Goal: Task Accomplishment & Management: Use online tool/utility

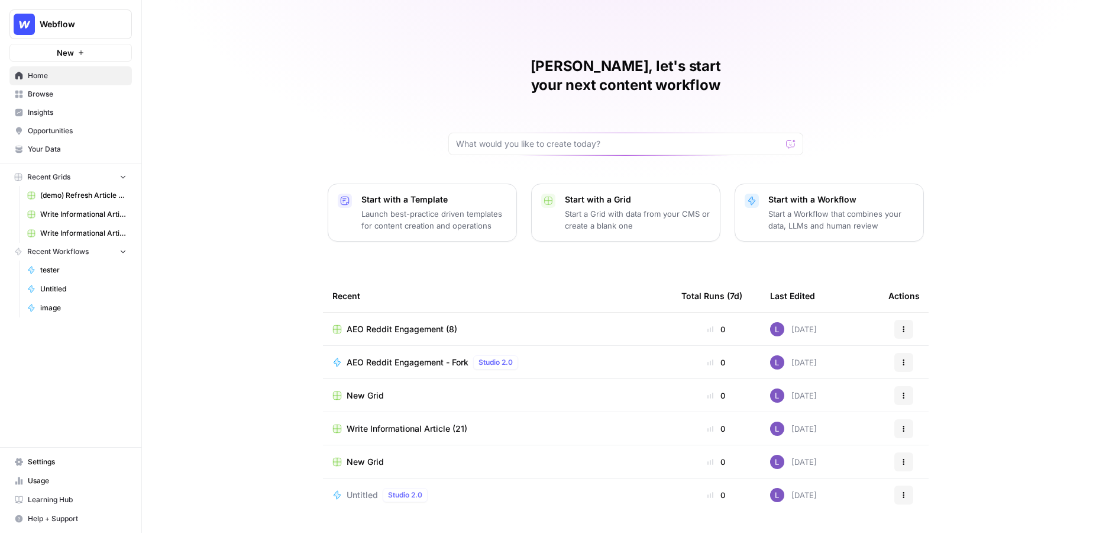
click at [78, 149] on span "Your Data" at bounding box center [77, 149] width 99 height 11
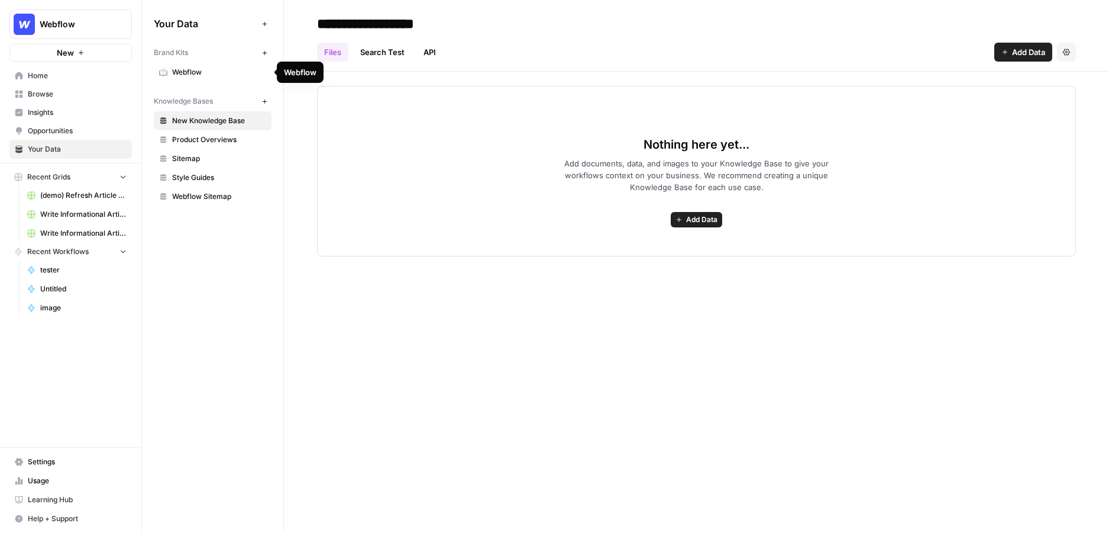
click at [201, 76] on span "Webflow" at bounding box center [219, 72] width 94 height 11
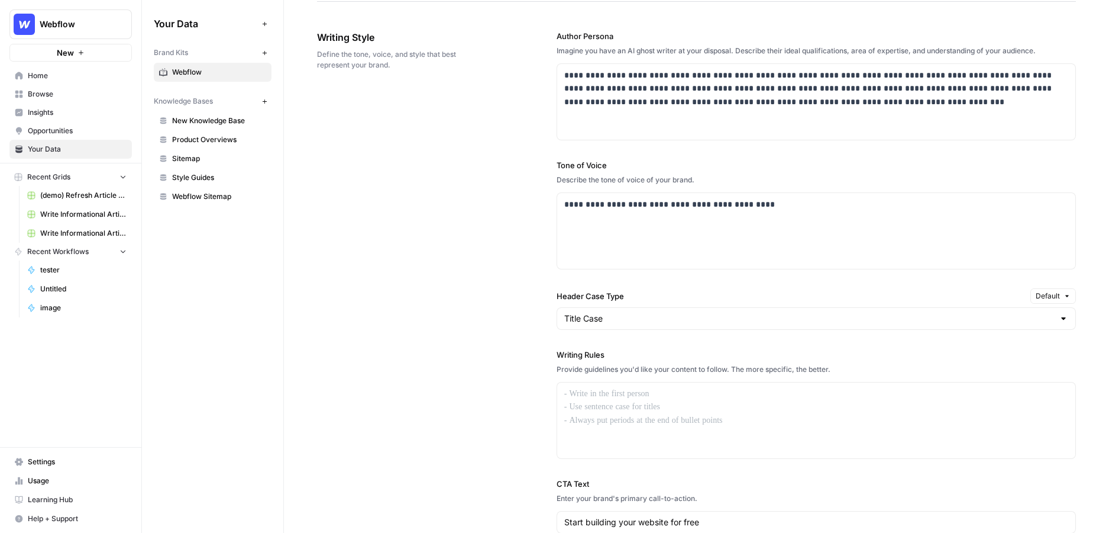
scroll to position [684, 0]
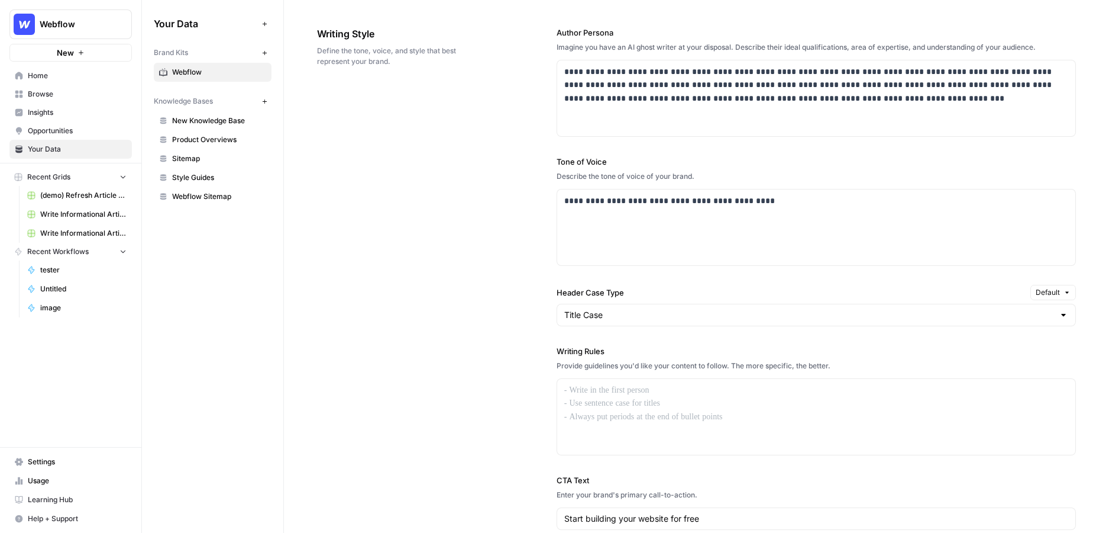
drag, startPoint x: 317, startPoint y: 33, endPoint x: 437, endPoint y: 31, distance: 120.1
click at [437, 33] on span "Writing Style" at bounding box center [403, 34] width 173 height 14
drag, startPoint x: 554, startPoint y: 347, endPoint x: 634, endPoint y: 346, distance: 79.9
click at [634, 346] on div "**********" at bounding box center [696, 315] width 759 height 625
click at [548, 344] on div "**********" at bounding box center [696, 315] width 759 height 625
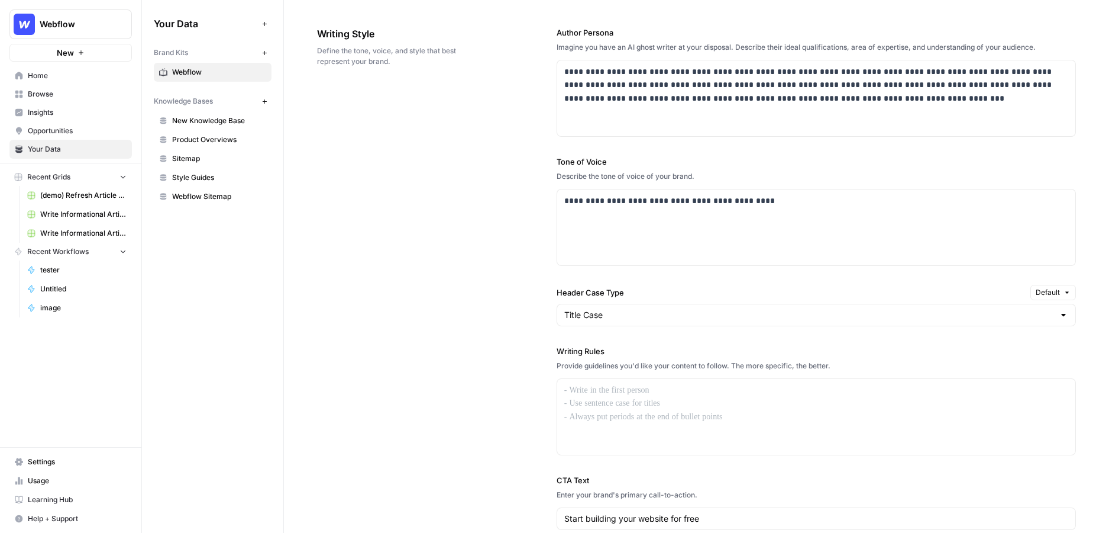
drag, startPoint x: 548, startPoint y: 341, endPoint x: 689, endPoint y: 341, distance: 140.2
click at [689, 341] on div "**********" at bounding box center [696, 315] width 759 height 625
click at [691, 412] on div at bounding box center [816, 417] width 518 height 76
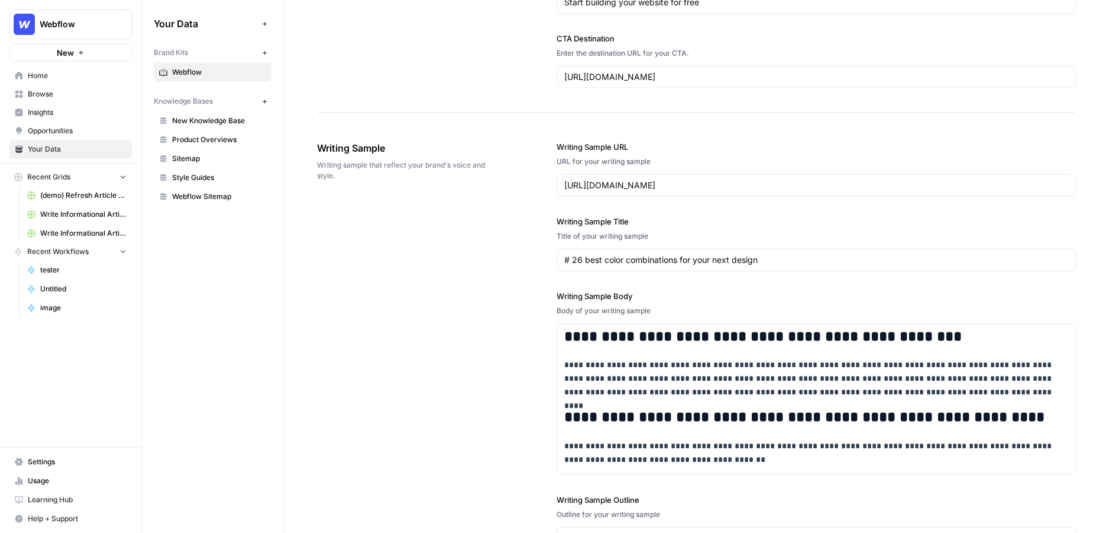
scroll to position [1238, 0]
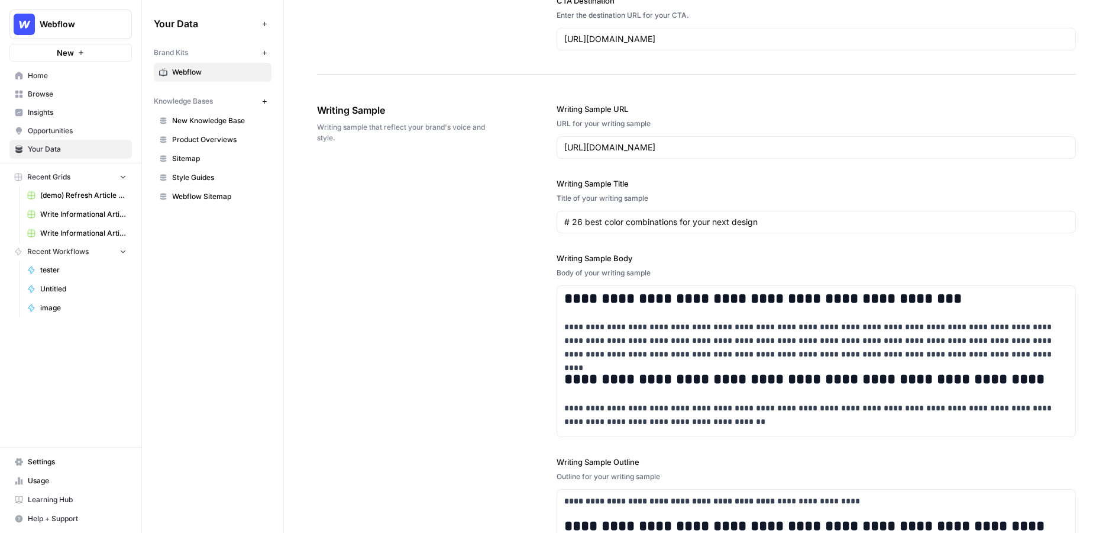
drag, startPoint x: 311, startPoint y: 104, endPoint x: 457, endPoint y: 103, distance: 146.1
click at [457, 104] on div "**********" at bounding box center [696, 28] width 825 height 2437
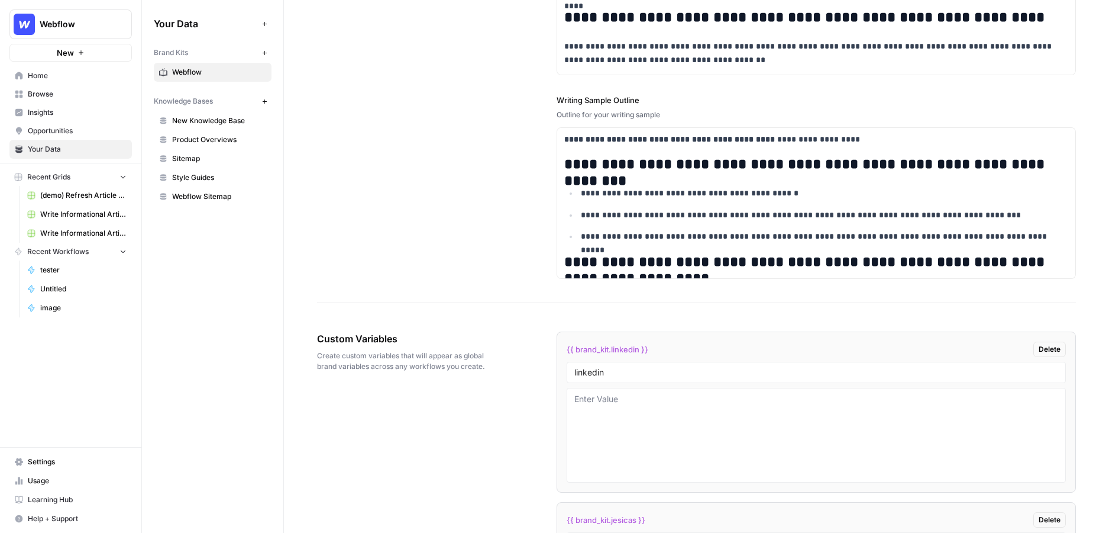
scroll to position [1692, 0]
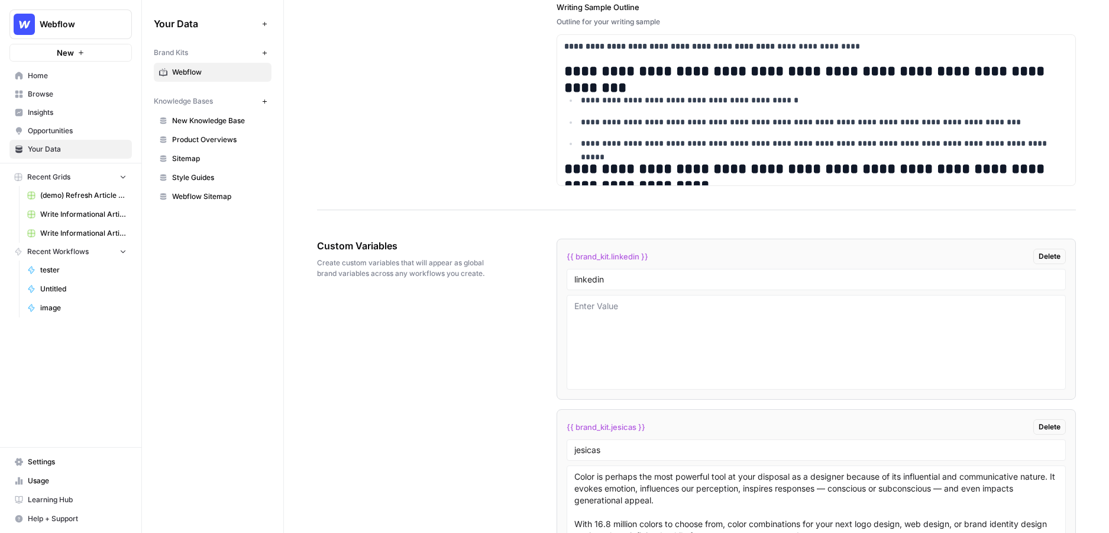
drag, startPoint x: 316, startPoint y: 237, endPoint x: 430, endPoint y: 241, distance: 113.7
click at [611, 280] on div "linkedin" at bounding box center [816, 279] width 499 height 21
click at [666, 341] on textarea at bounding box center [817, 342] width 484 height 84
click at [601, 274] on input "linkedin" at bounding box center [817, 279] width 484 height 11
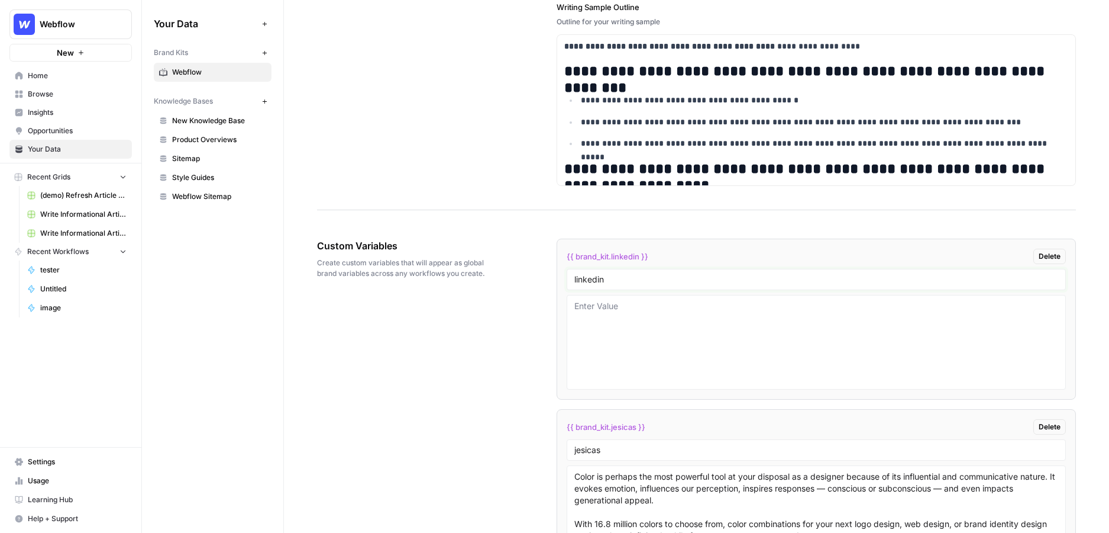
click at [631, 274] on input "linkedin" at bounding box center [817, 279] width 484 height 11
type input "linkedin post"
click at [673, 308] on textarea at bounding box center [817, 342] width 484 height 84
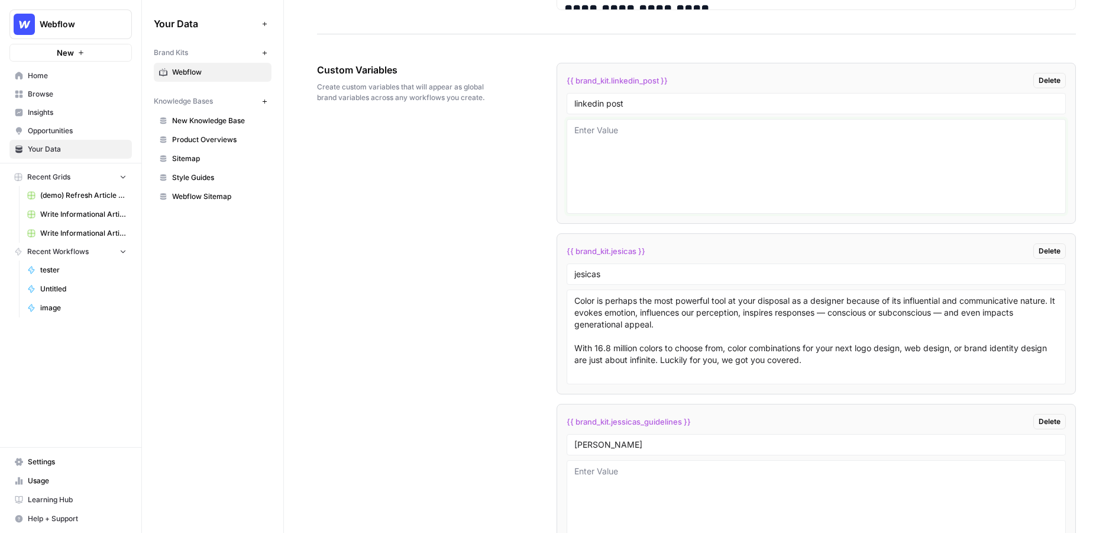
scroll to position [1941, 0]
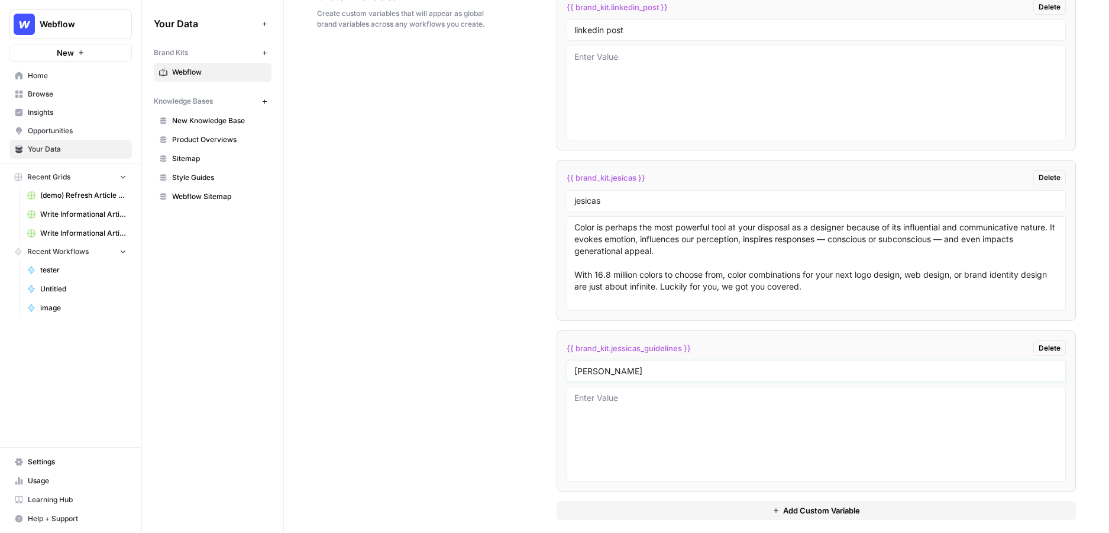
drag, startPoint x: 705, startPoint y: 359, endPoint x: 523, endPoint y: 356, distance: 182.3
click at [523, 356] on div "Custom Variables Create custom variables that will appear as global brand varia…" at bounding box center [696, 254] width 759 height 577
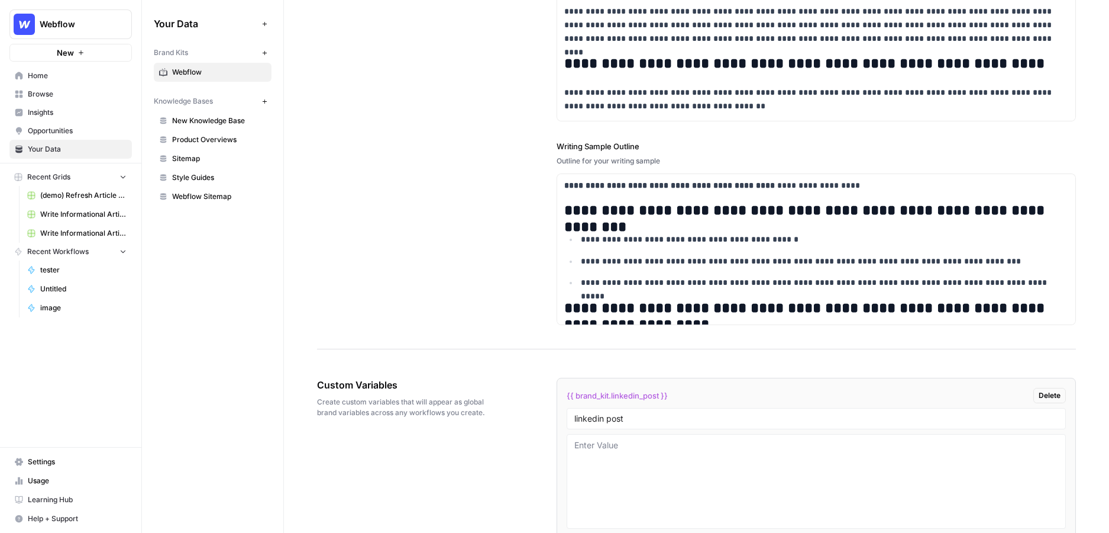
scroll to position [1555, 0]
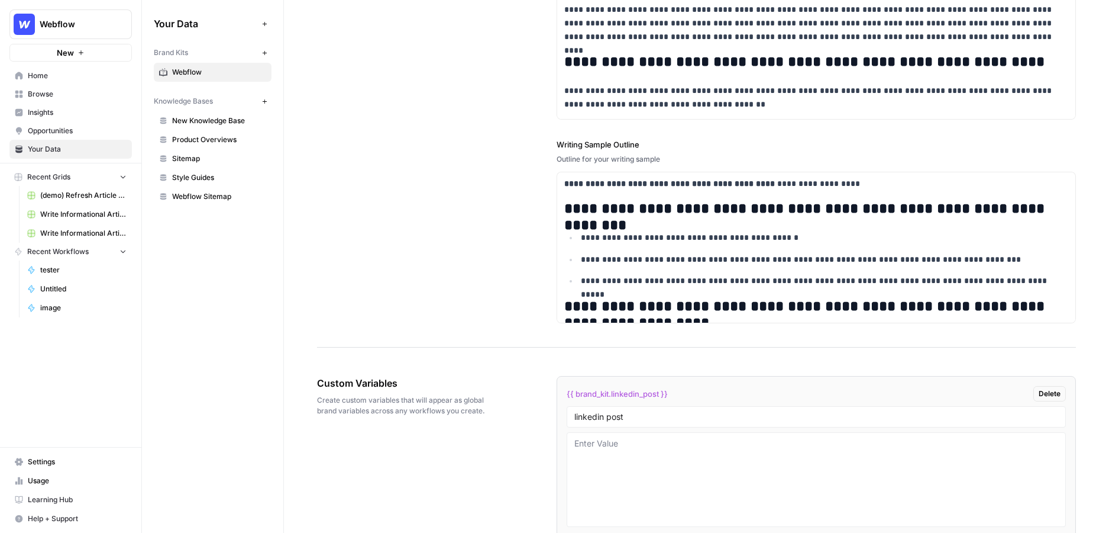
click at [203, 123] on span "New Knowledge Base" at bounding box center [219, 120] width 94 height 11
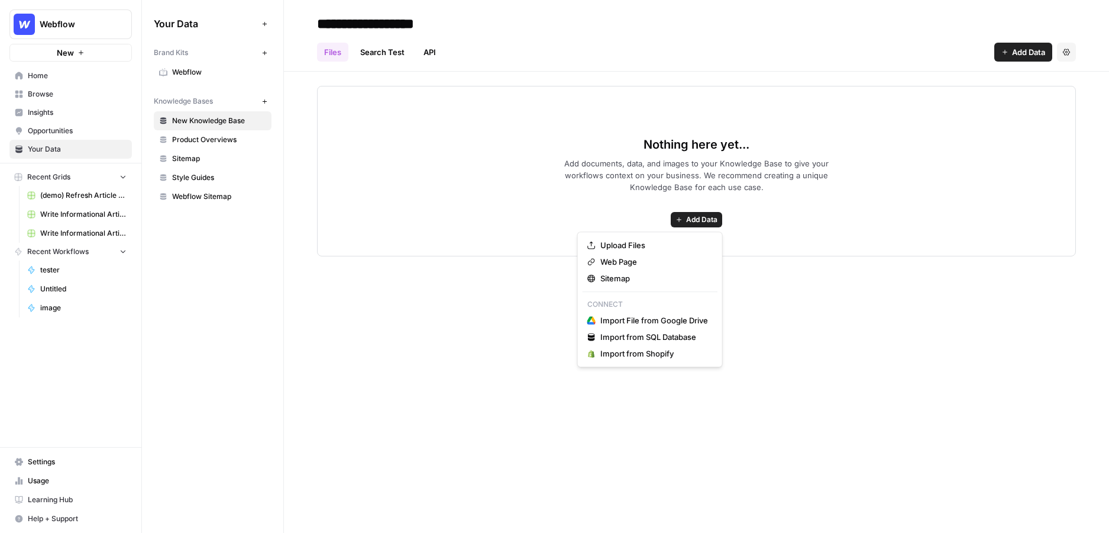
click at [690, 217] on span "Add Data" at bounding box center [701, 219] width 31 height 11
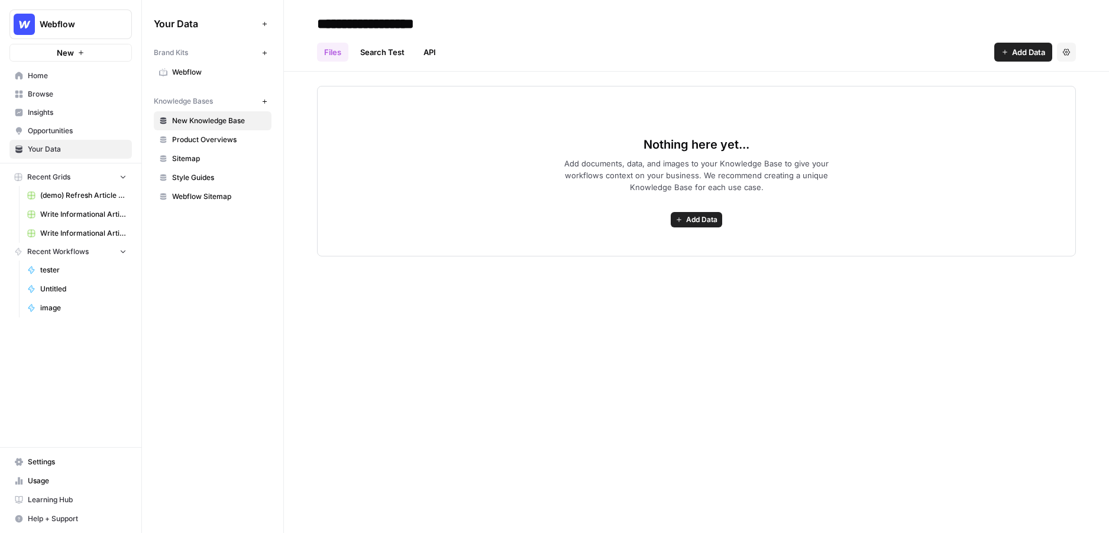
click at [573, 246] on div "Nothing here yet... Add documents, data, and images to your Knowledge Base to g…" at bounding box center [696, 171] width 759 height 170
click at [62, 95] on span "Browse" at bounding box center [77, 94] width 99 height 11
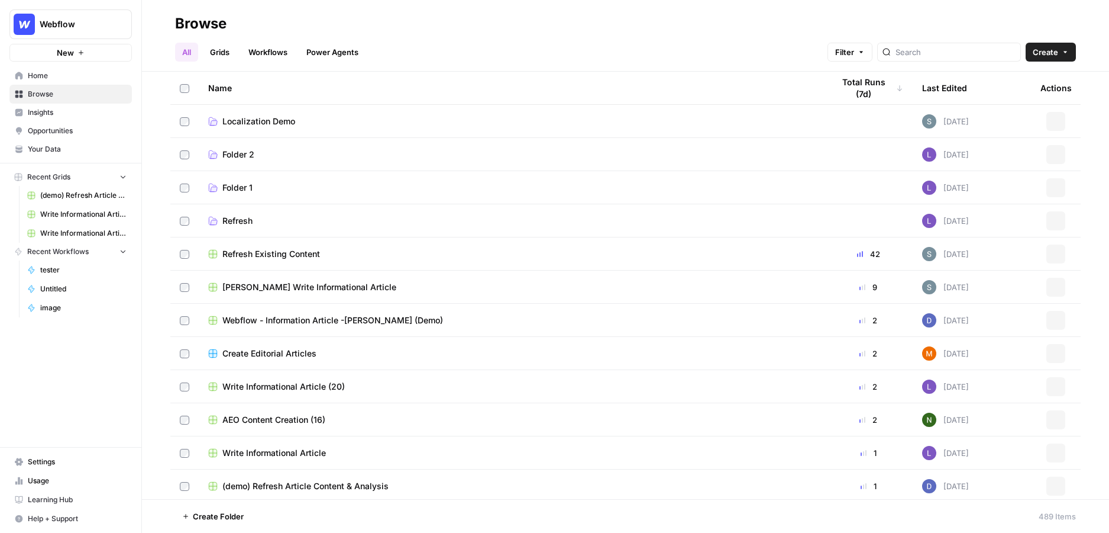
click at [267, 49] on link "Workflows" at bounding box center [267, 52] width 53 height 19
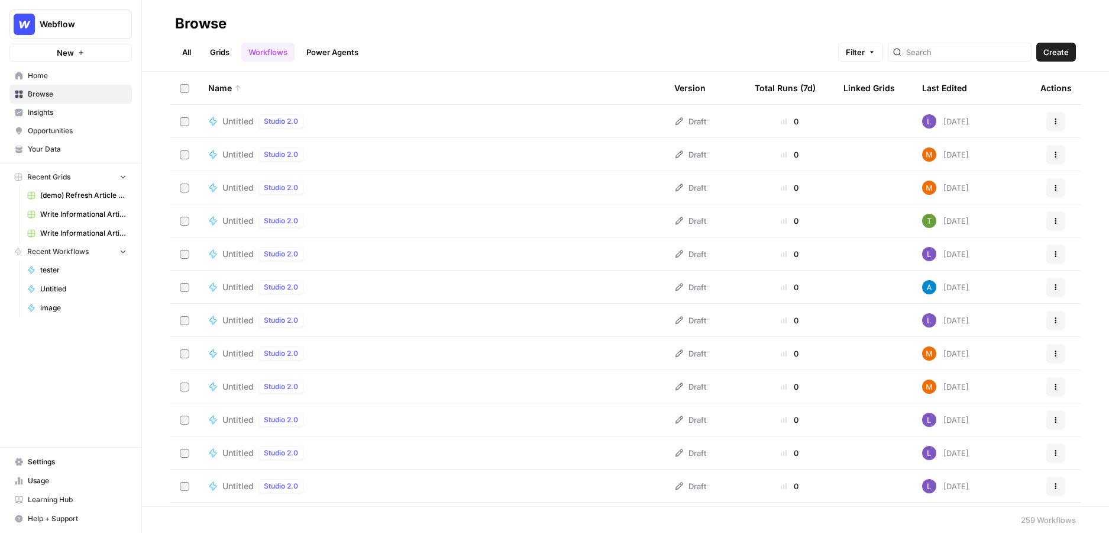
click at [243, 65] on header "Browse All Grids Workflows Power Agents Filter Create" at bounding box center [625, 36] width 967 height 72
click at [938, 54] on span "Create" at bounding box center [1056, 52] width 25 height 12
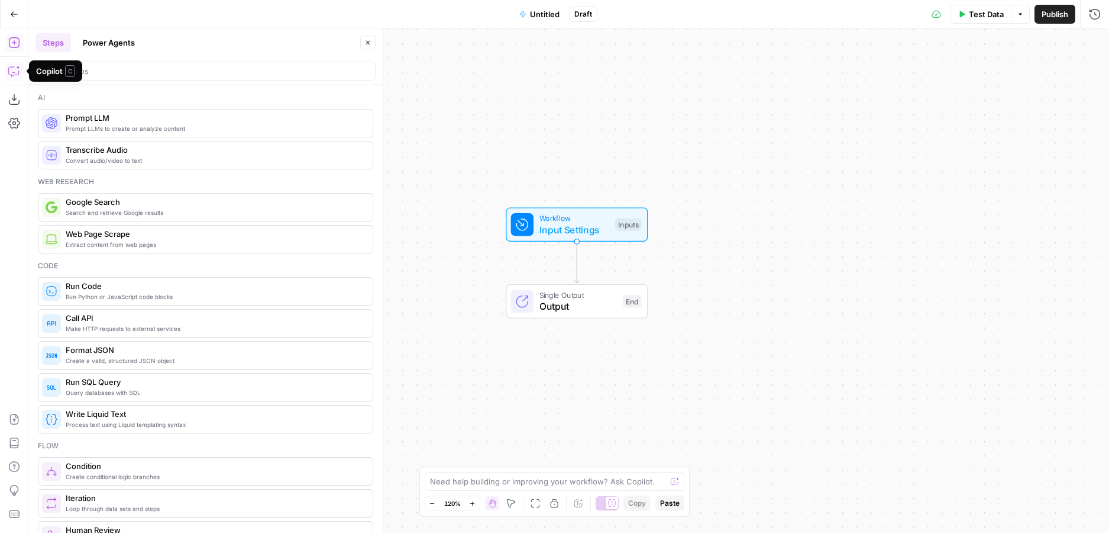
click at [18, 67] on icon "button" at bounding box center [14, 71] width 12 height 12
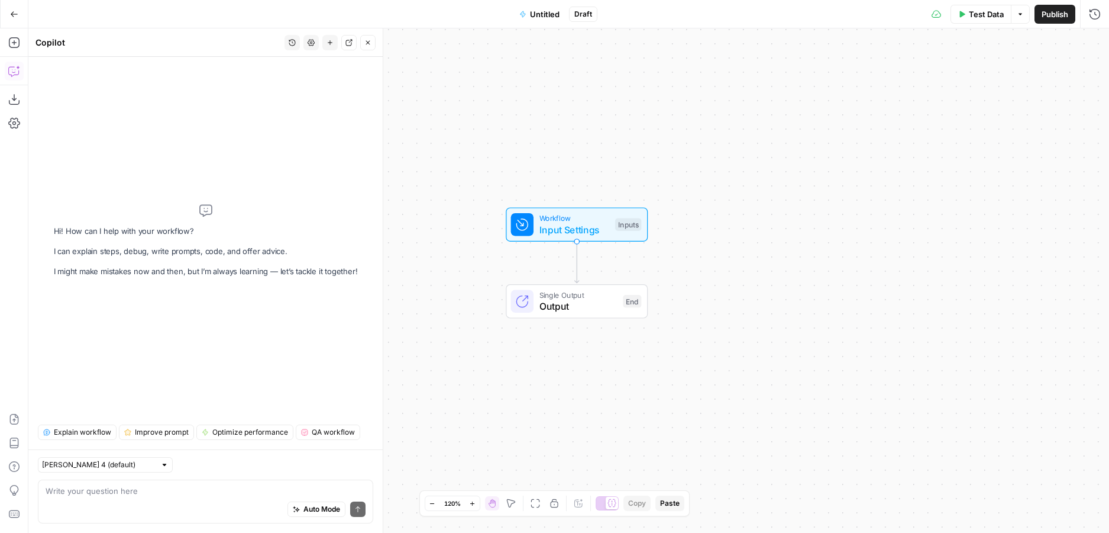
click at [156, 512] on div "Auto Mode Send" at bounding box center [206, 509] width 320 height 26
click at [9, 47] on icon "button" at bounding box center [14, 43] width 12 height 12
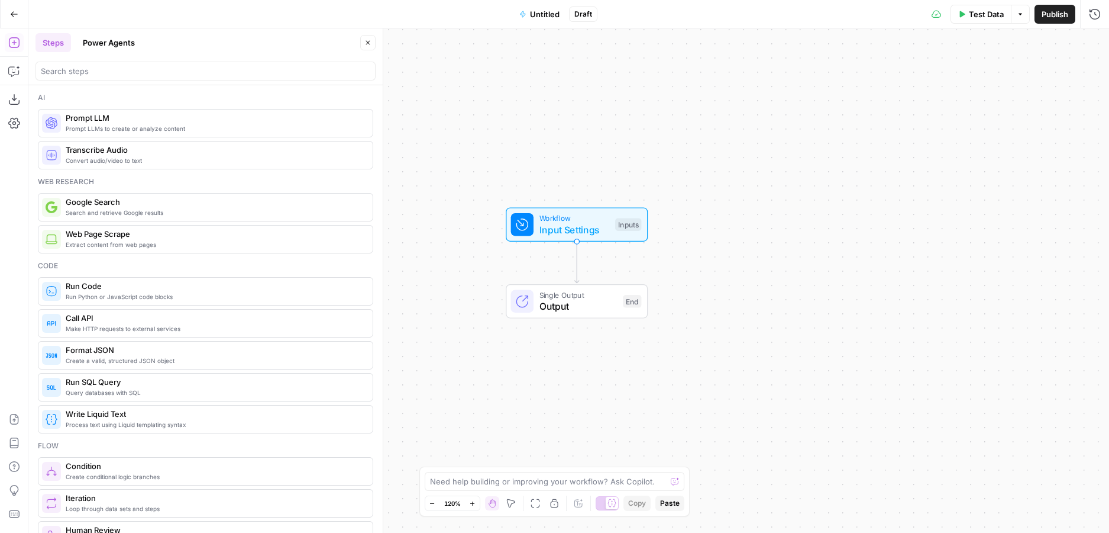
click at [102, 42] on button "Power Agents" at bounding box center [109, 42] width 66 height 19
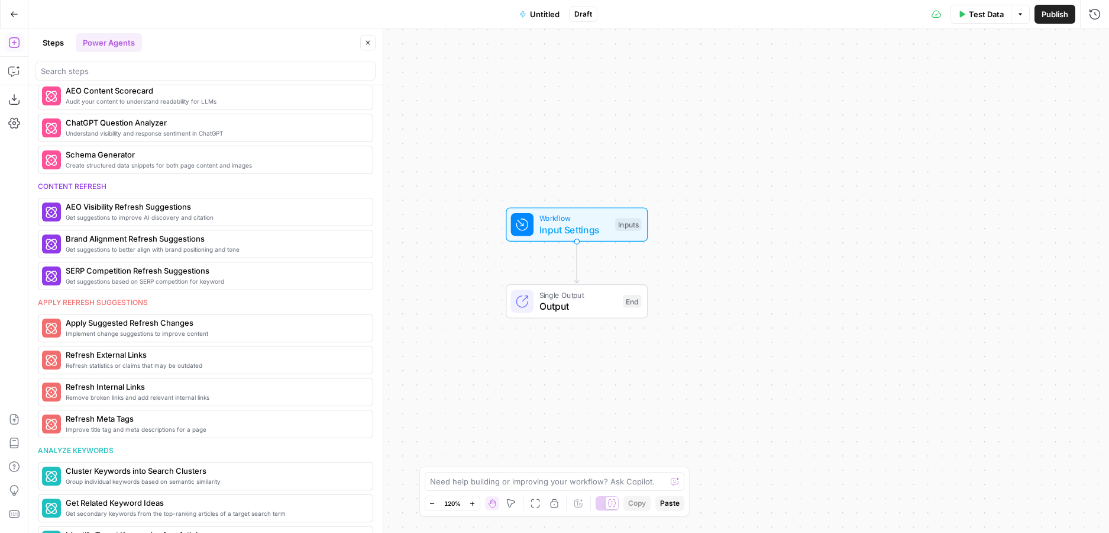
scroll to position [478, 0]
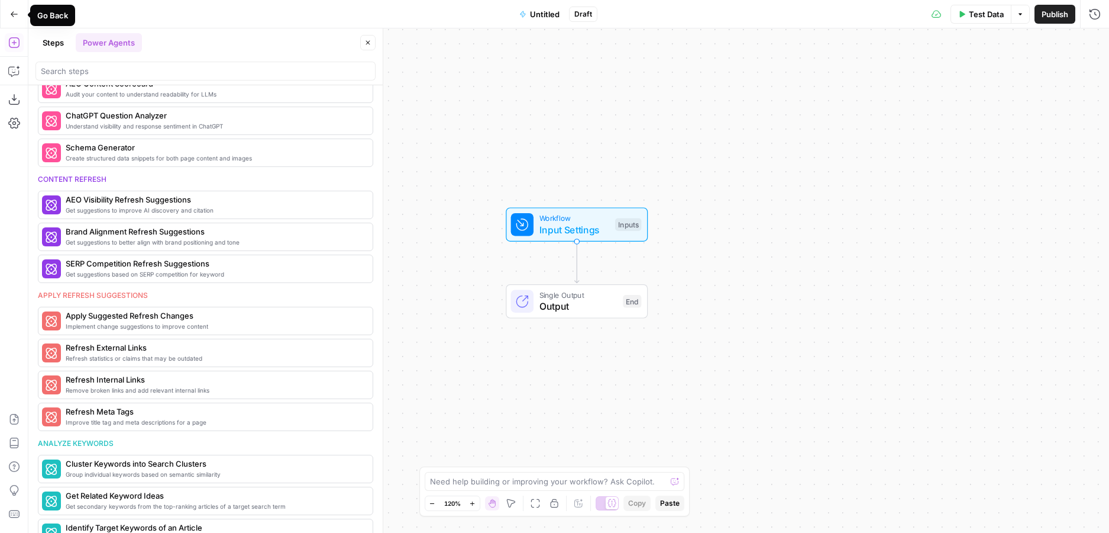
click at [13, 15] on icon "button" at bounding box center [14, 14] width 8 height 8
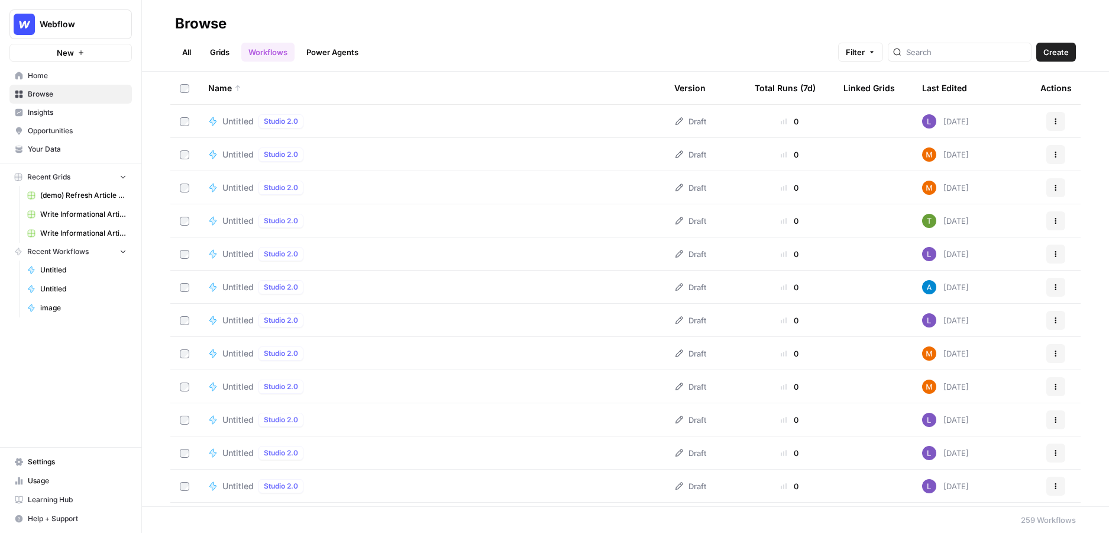
click at [214, 56] on link "Grids" at bounding box center [220, 52] width 34 height 19
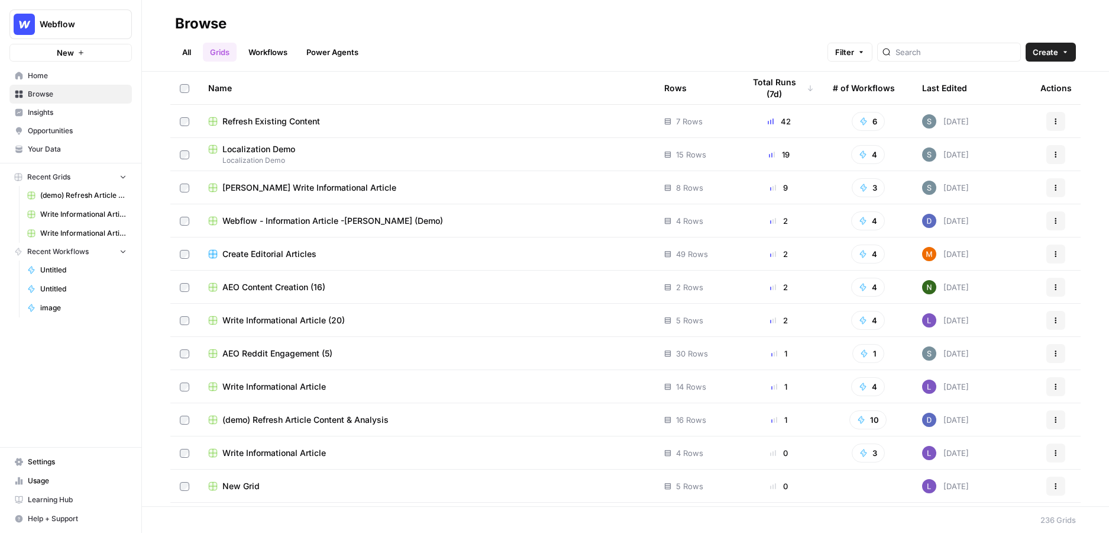
click at [223, 54] on link "Grids" at bounding box center [220, 52] width 34 height 19
click at [938, 58] on button "Create" at bounding box center [1051, 52] width 50 height 19
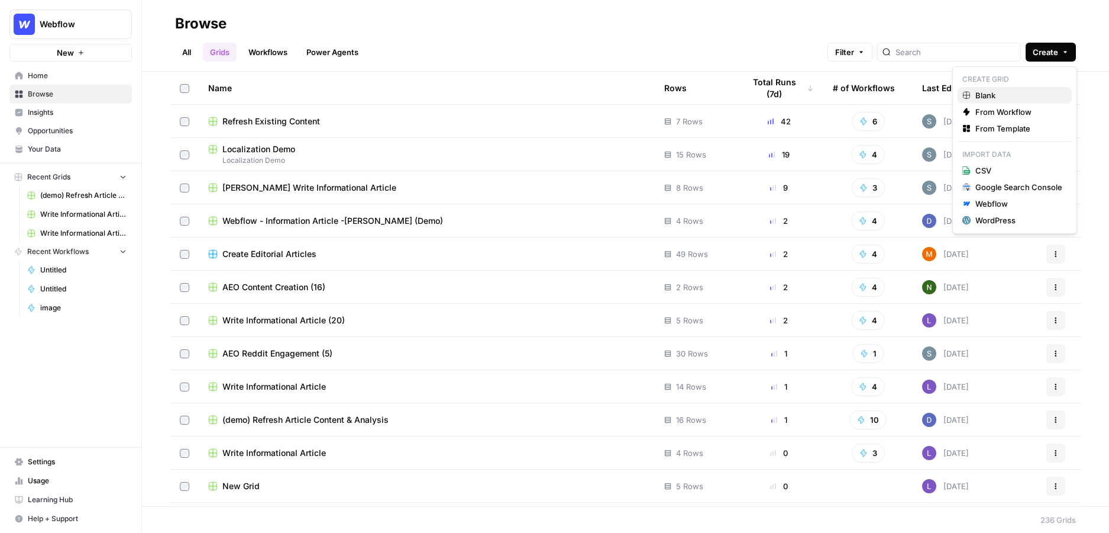
click at [938, 100] on div "Blank" at bounding box center [1015, 95] width 105 height 12
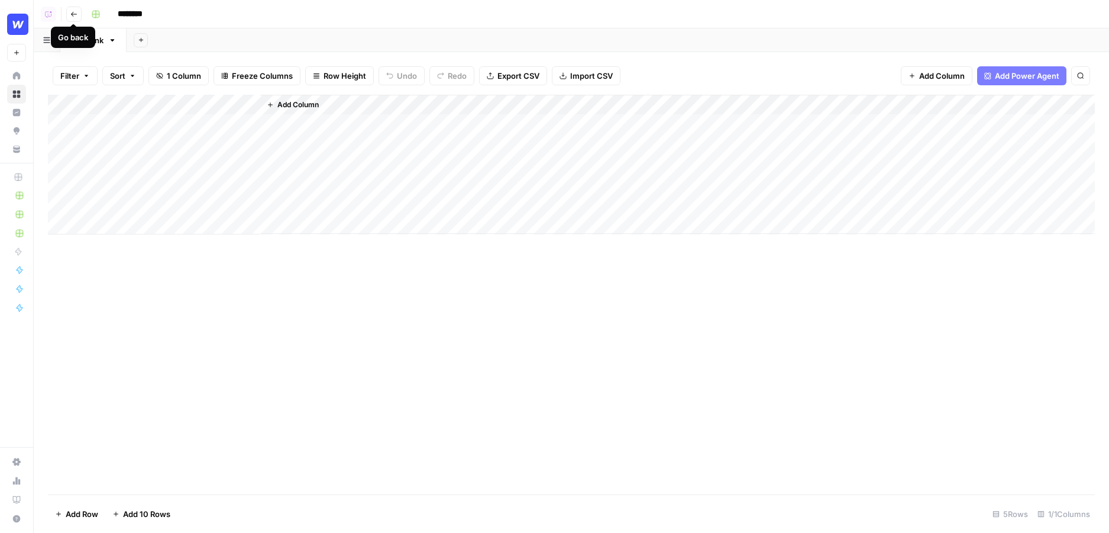
click at [75, 14] on icon "button" at bounding box center [73, 14] width 7 height 7
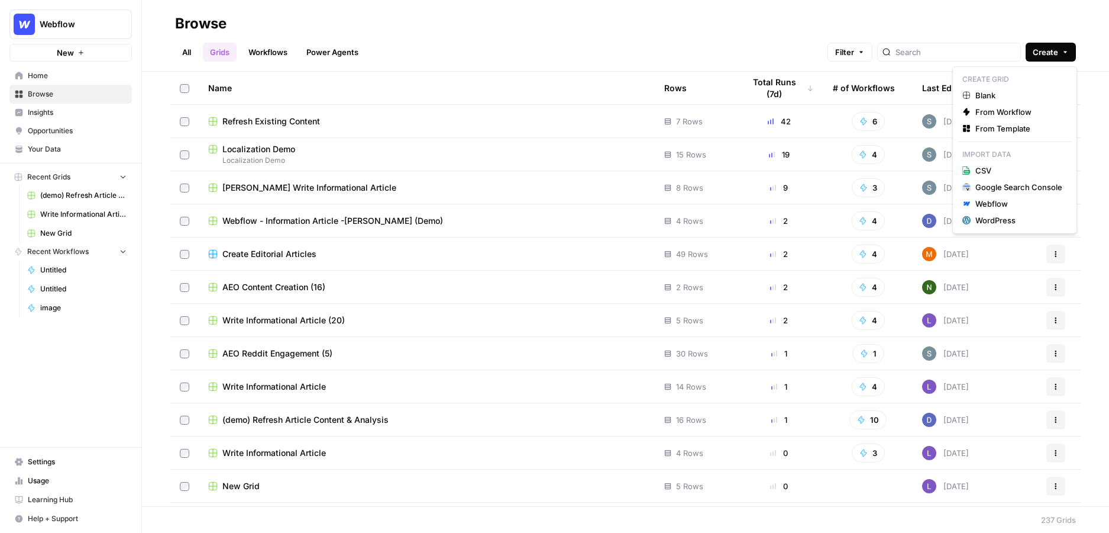
click at [938, 52] on icon "button" at bounding box center [1065, 52] width 7 height 7
click at [938, 125] on span "From Template" at bounding box center [1019, 128] width 87 height 12
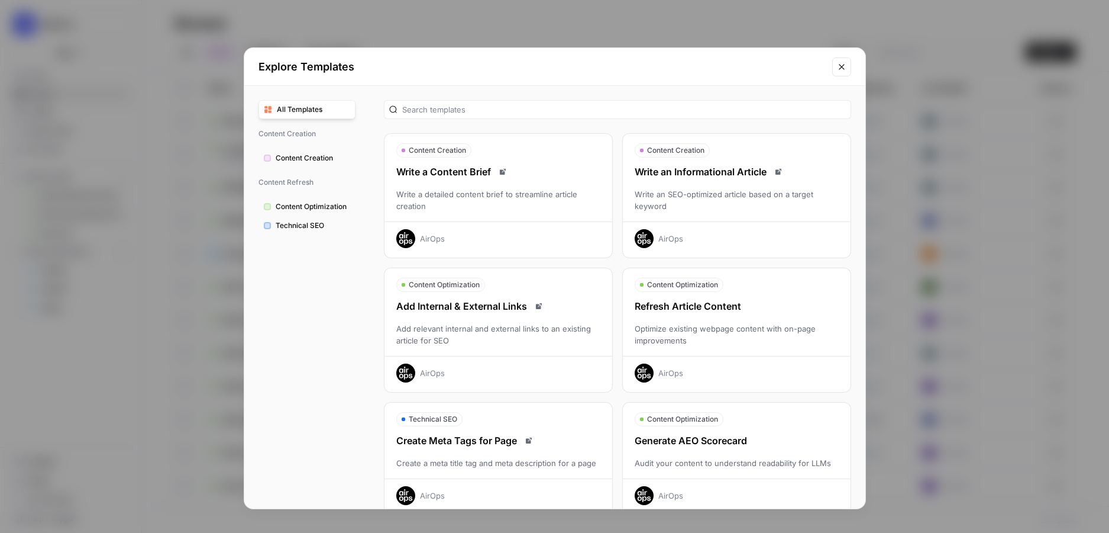
click at [770, 189] on div "Write an SEO-optimized article based on a target keyword" at bounding box center [737, 200] width 228 height 24
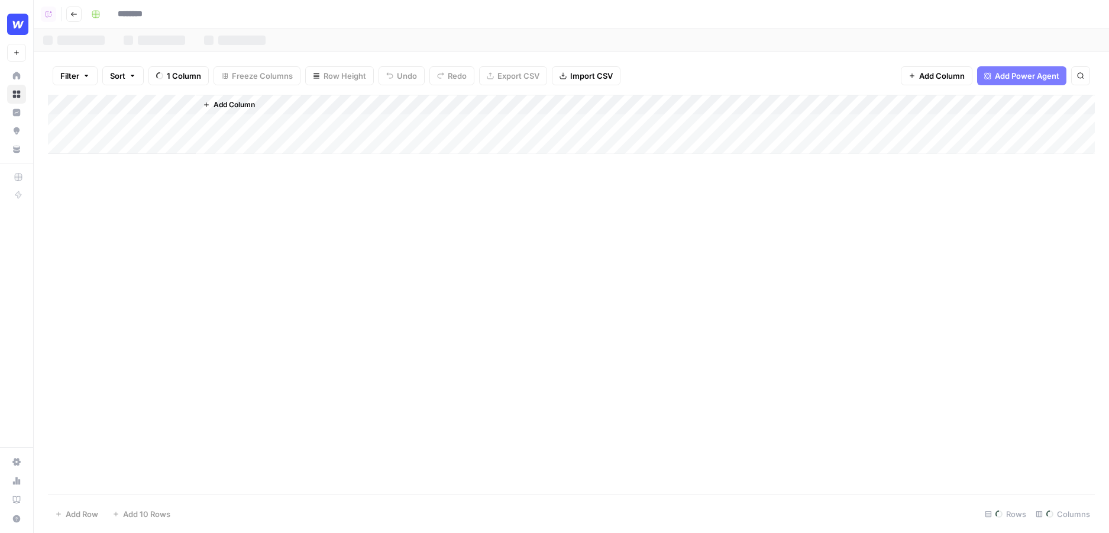
type input "**********"
click at [164, 123] on div "Add Column" at bounding box center [571, 205] width 1047 height 220
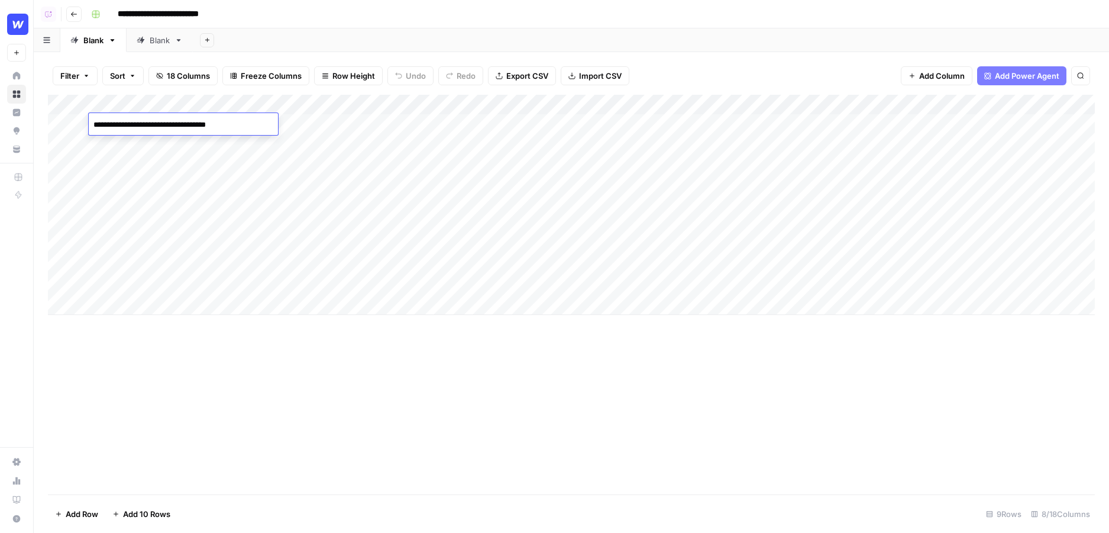
type textarea "**********"
click at [212, 192] on div "Add Column" at bounding box center [571, 205] width 1047 height 220
click at [502, 122] on div "Add Column" at bounding box center [571, 205] width 1047 height 220
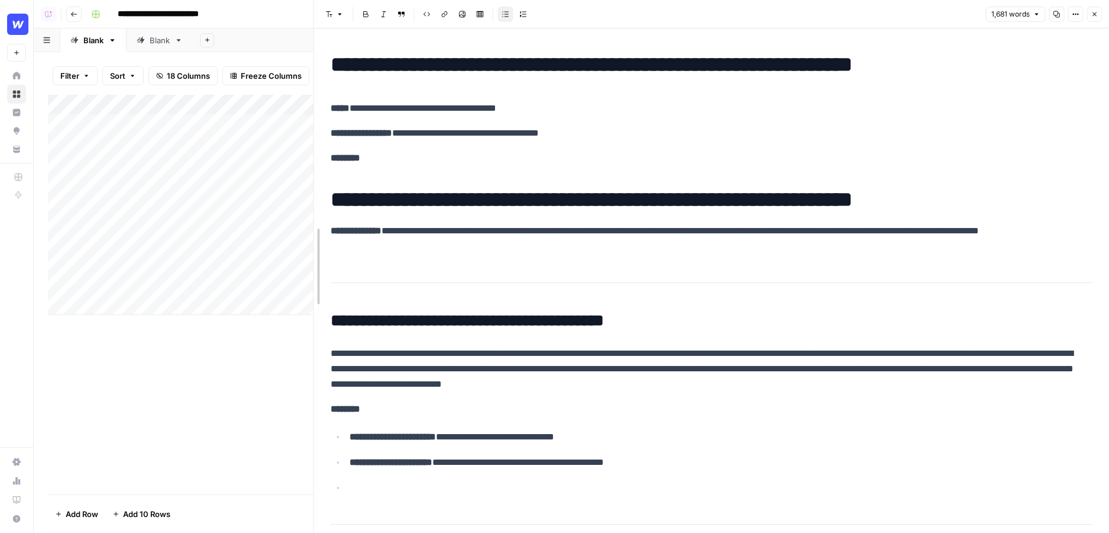
drag, startPoint x: 556, startPoint y: 155, endPoint x: 308, endPoint y: 181, distance: 249.3
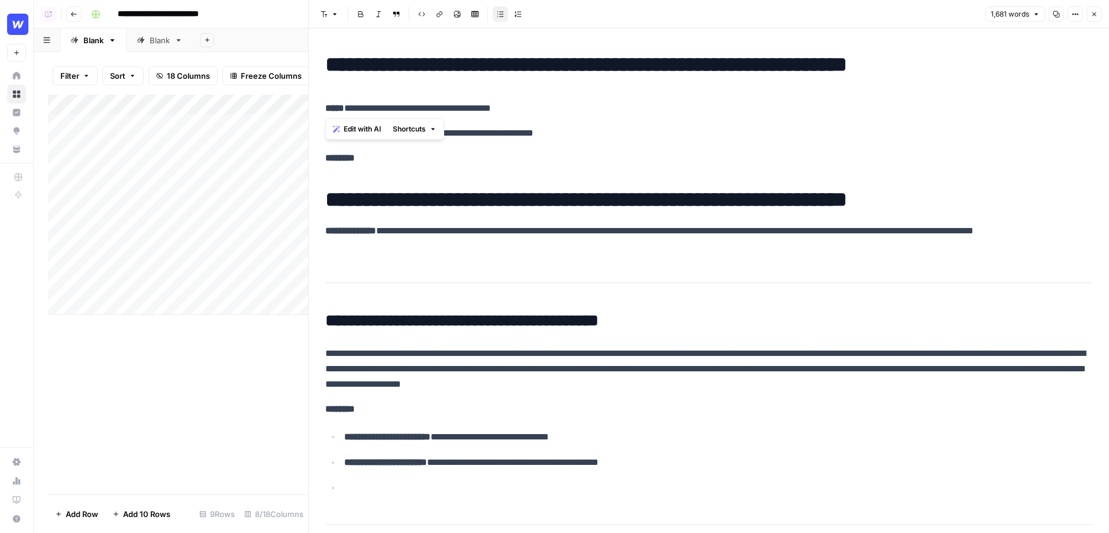
drag, startPoint x: 989, startPoint y: 67, endPoint x: 382, endPoint y: 95, distance: 607.1
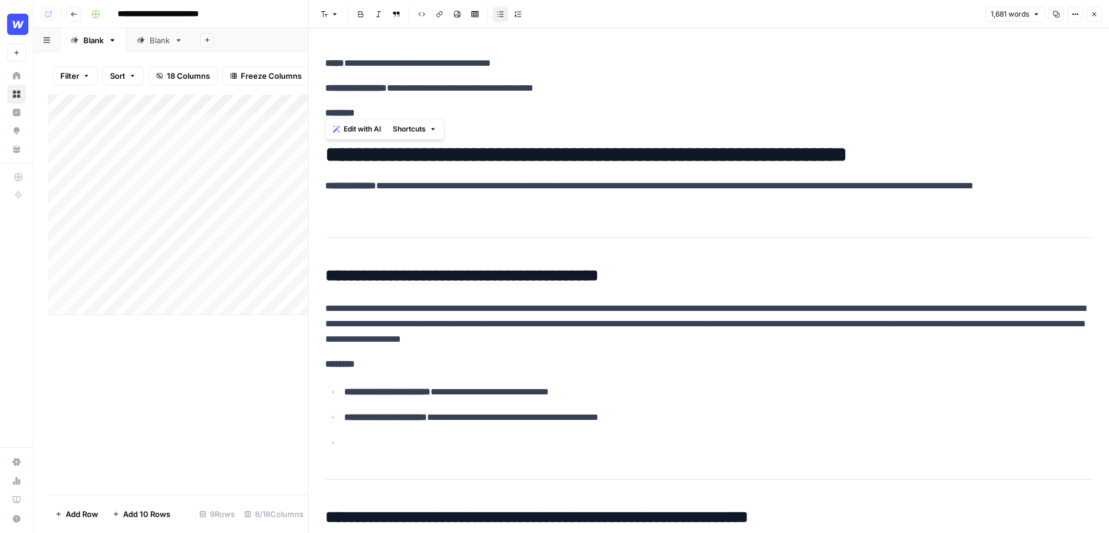
scroll to position [49, 0]
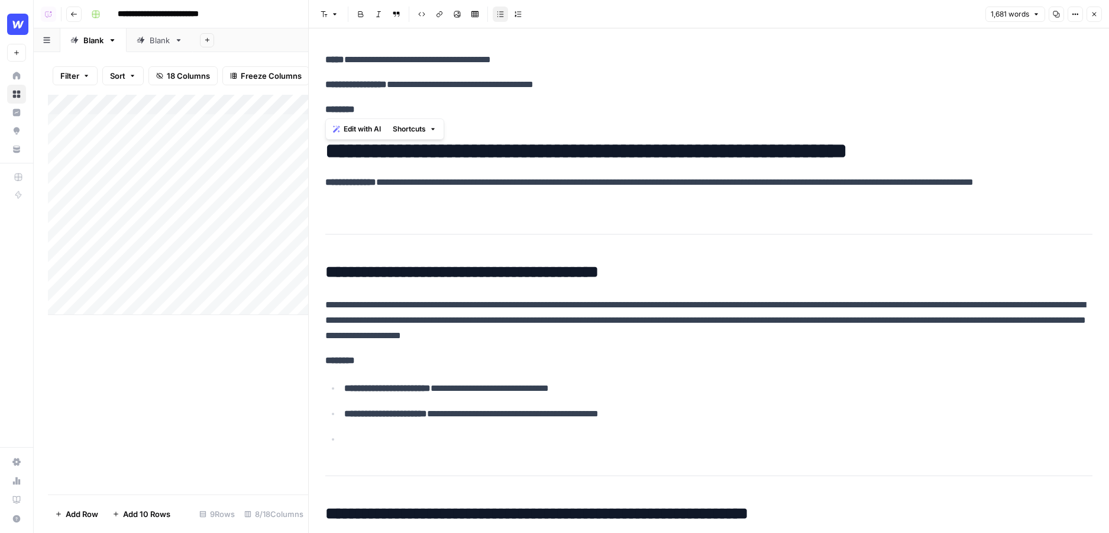
click at [544, 324] on p "**********" at bounding box center [708, 320] width 767 height 46
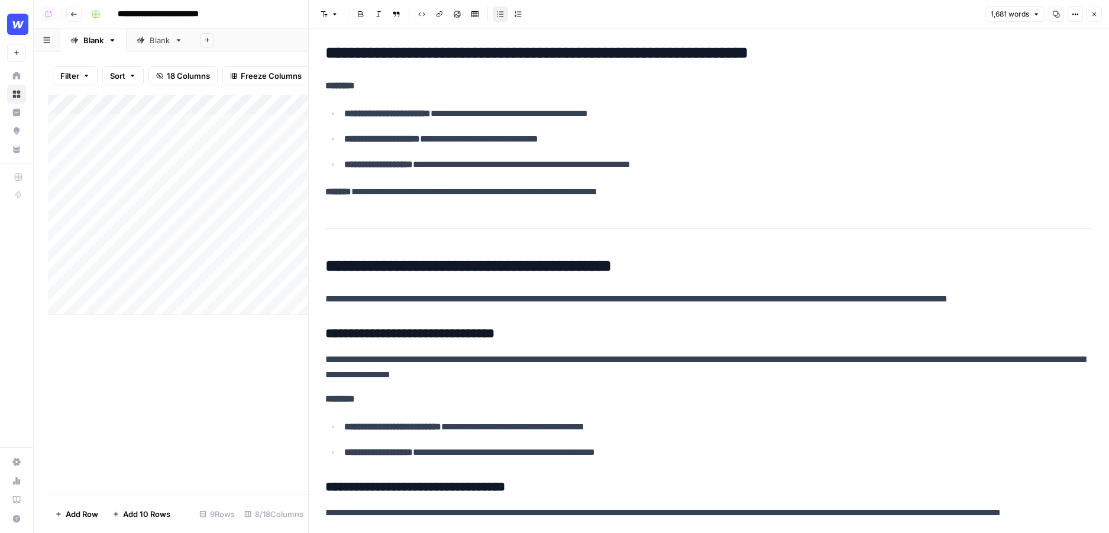
scroll to position [508, 0]
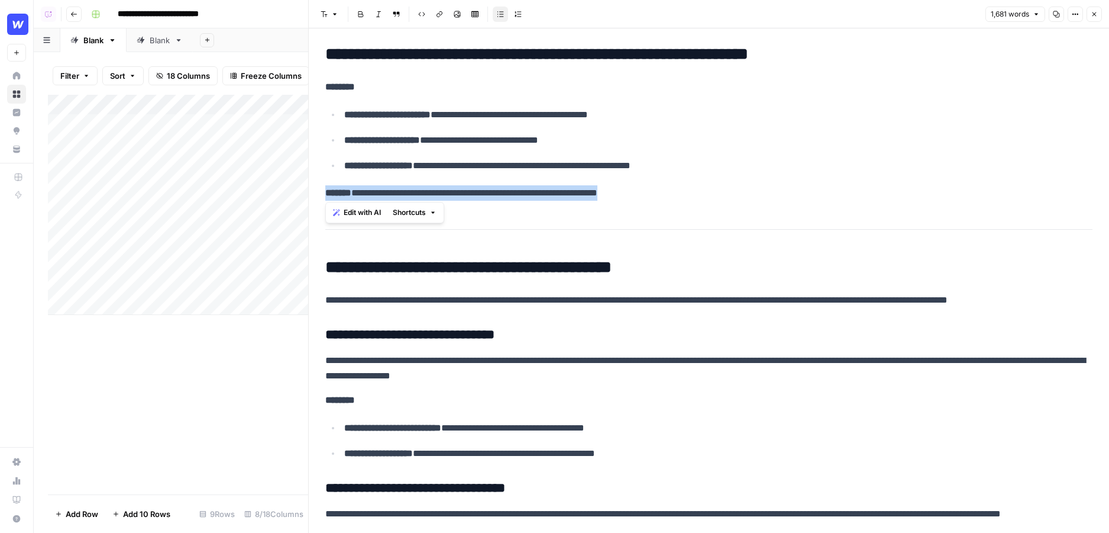
drag, startPoint x: 668, startPoint y: 185, endPoint x: 315, endPoint y: 187, distance: 353.2
click at [654, 327] on h3 "**********" at bounding box center [708, 335] width 767 height 17
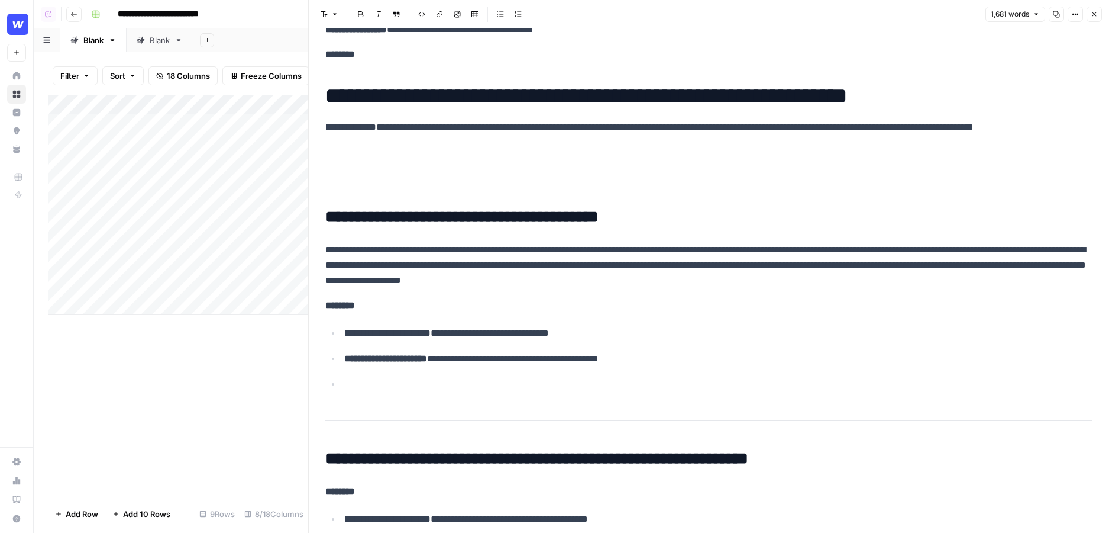
scroll to position [0, 0]
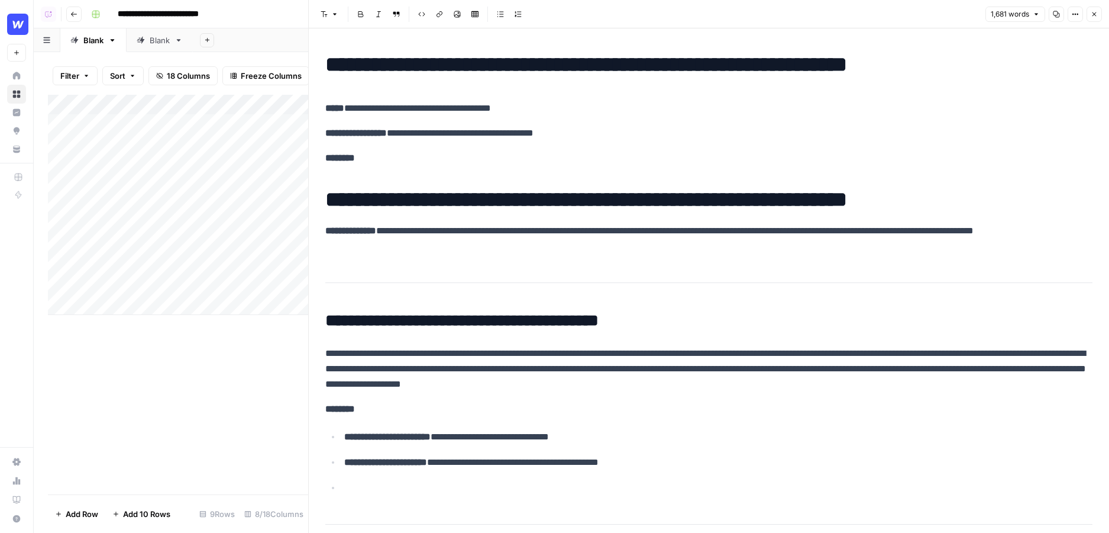
click at [1099, 17] on button "Close" at bounding box center [1094, 14] width 15 height 15
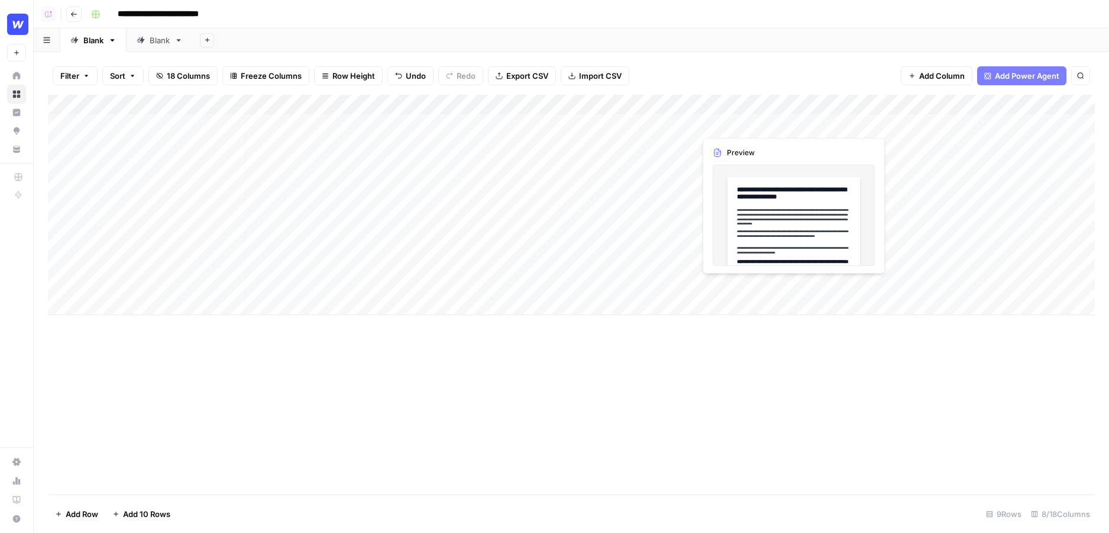
scroll to position [0, 58]
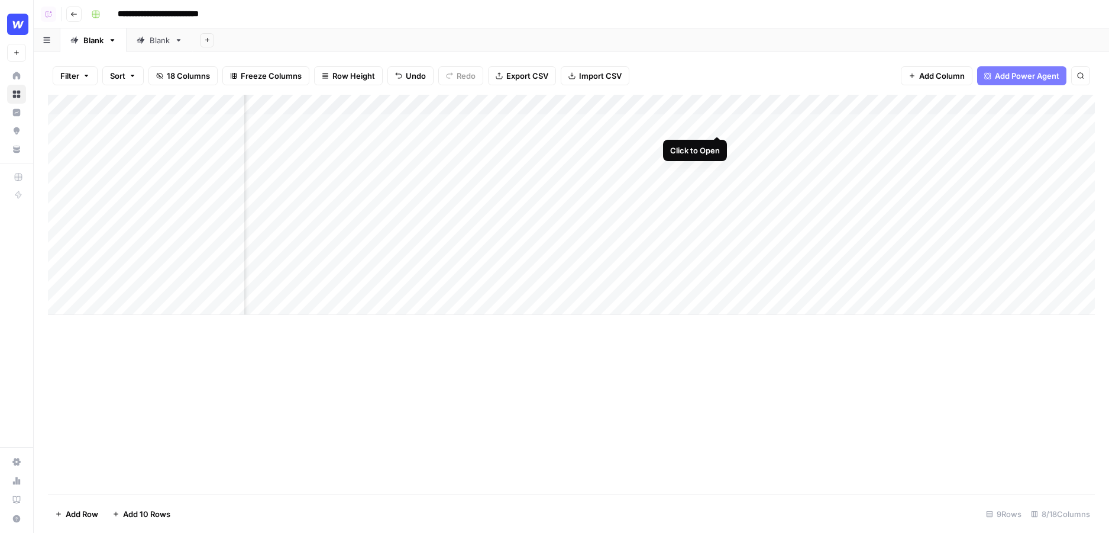
click at [691, 121] on div "Add Column" at bounding box center [571, 205] width 1047 height 220
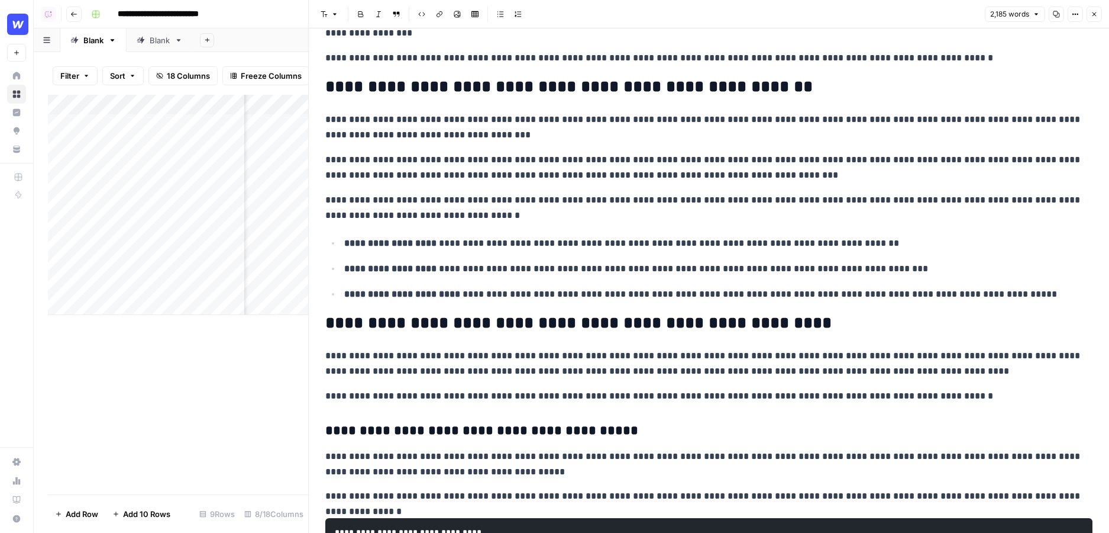
scroll to position [129, 0]
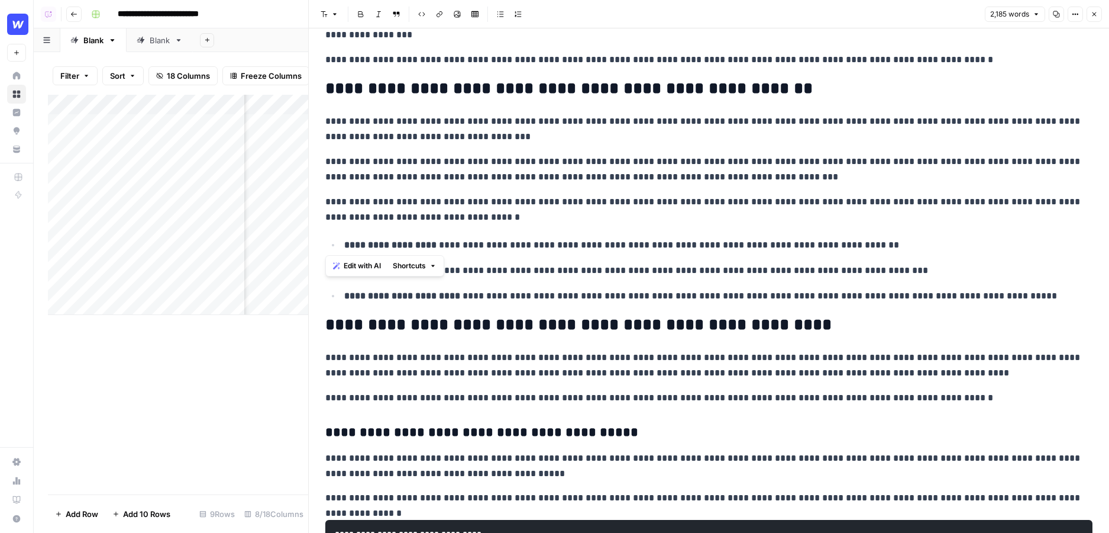
drag, startPoint x: 922, startPoint y: 239, endPoint x: 454, endPoint y: 186, distance: 470.4
click at [1093, 18] on button "Close" at bounding box center [1094, 14] width 15 height 15
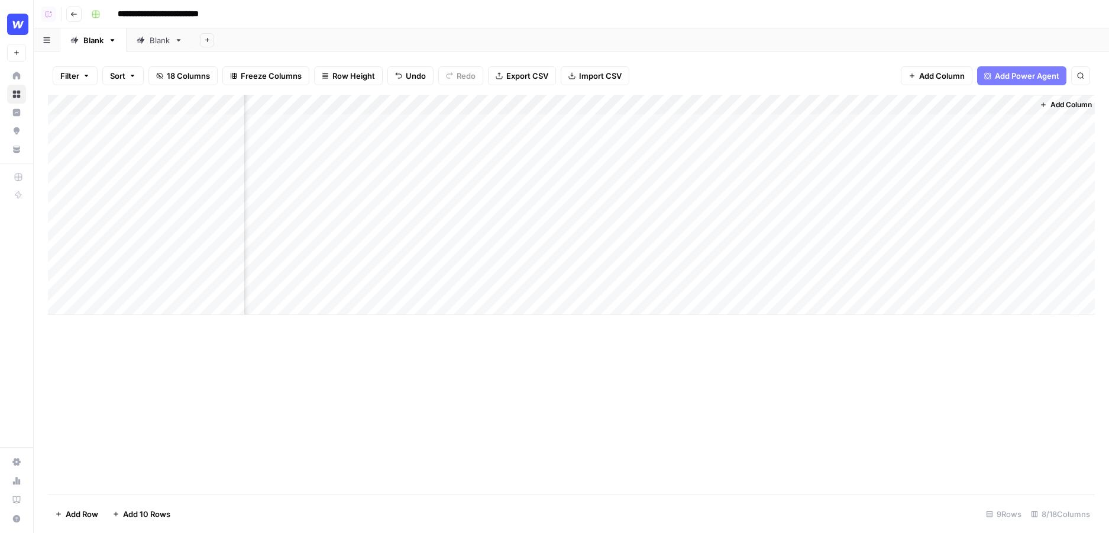
scroll to position [0, 150]
click at [1028, 70] on span "Add Power Agent" at bounding box center [1027, 76] width 64 height 12
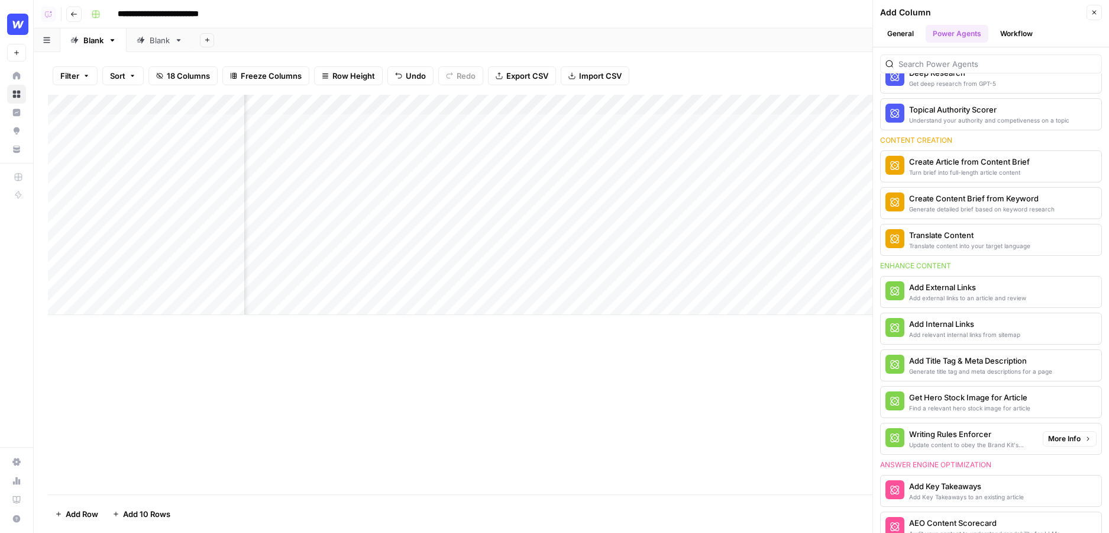
scroll to position [154, 0]
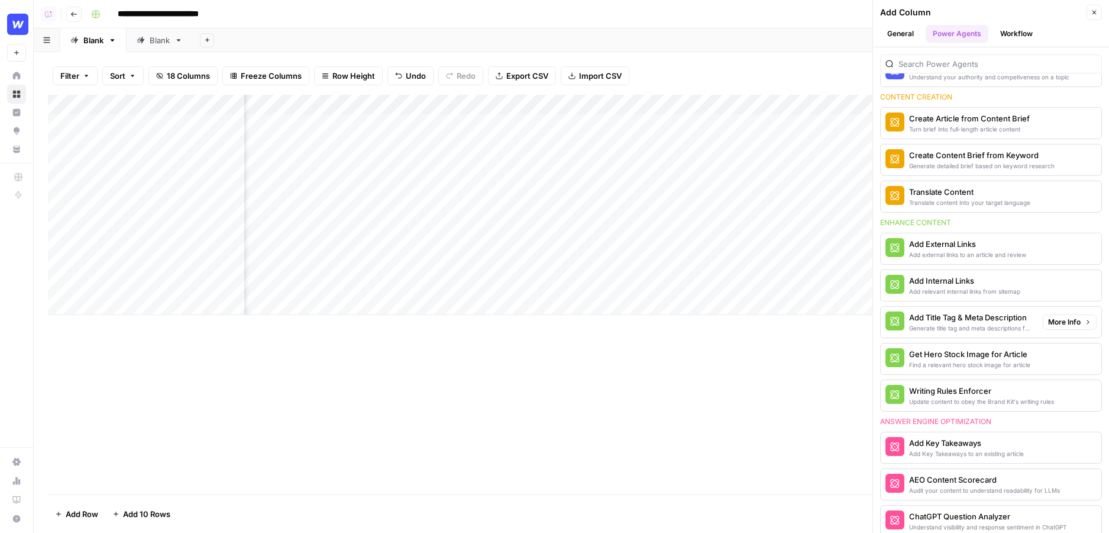
click at [951, 316] on div "Add Title Tag & Meta Description" at bounding box center [971, 317] width 124 height 12
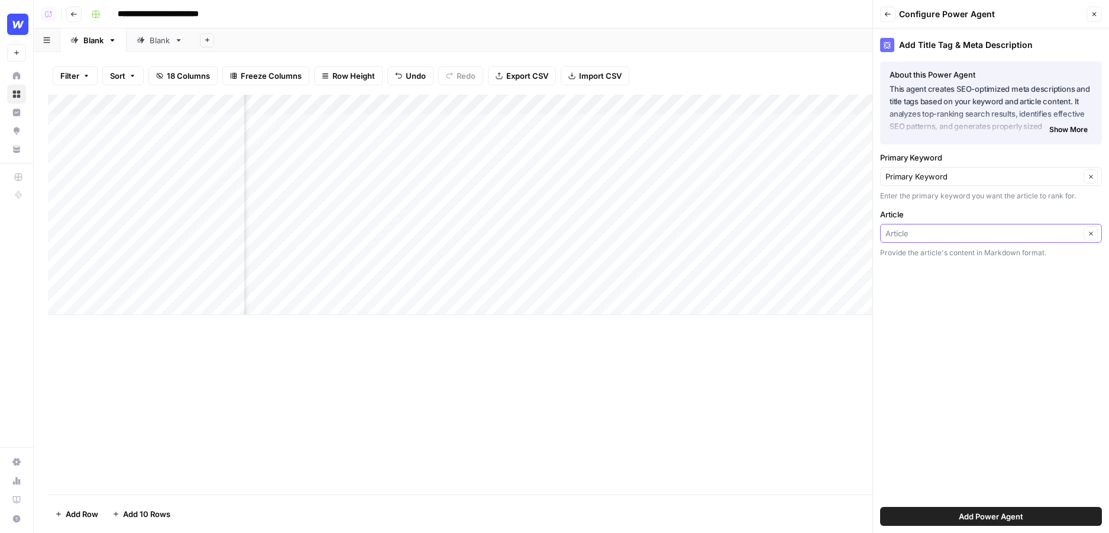
click at [933, 234] on input "Article" at bounding box center [983, 233] width 195 height 12
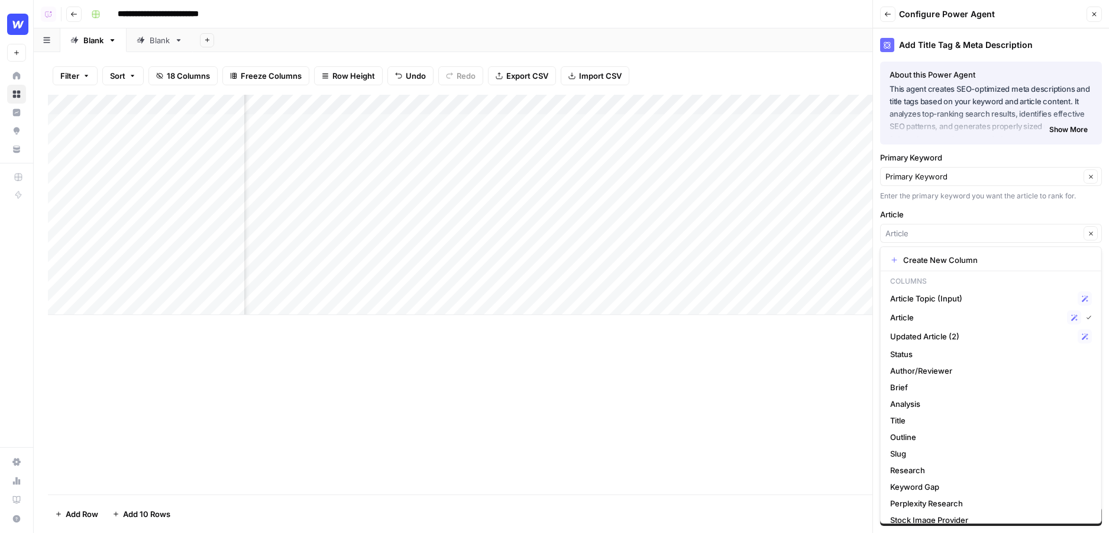
type input "Article"
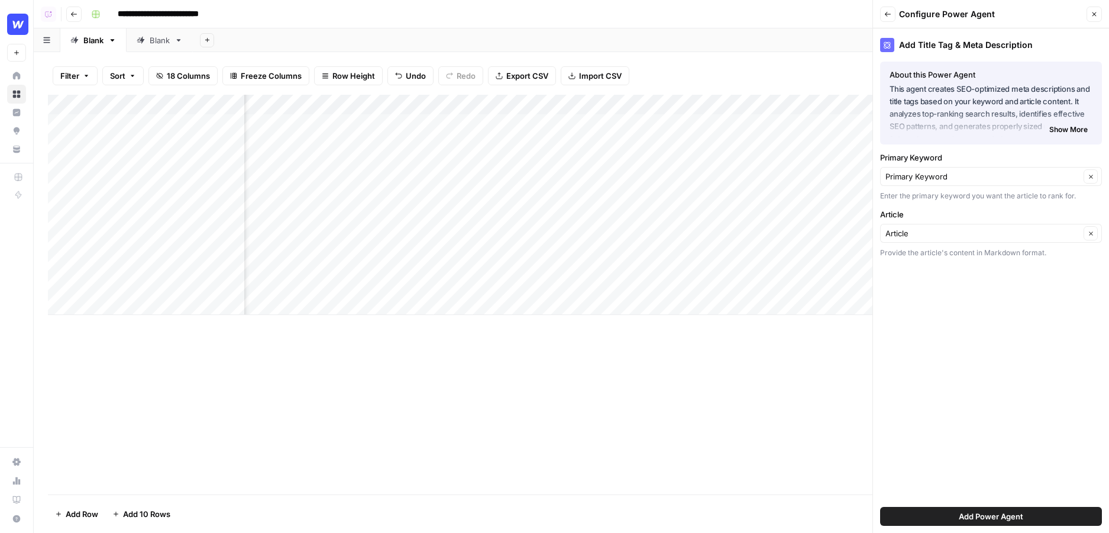
click at [934, 208] on label "Article" at bounding box center [991, 214] width 222 height 12
click at [934, 227] on input "Article" at bounding box center [983, 233] width 195 height 12
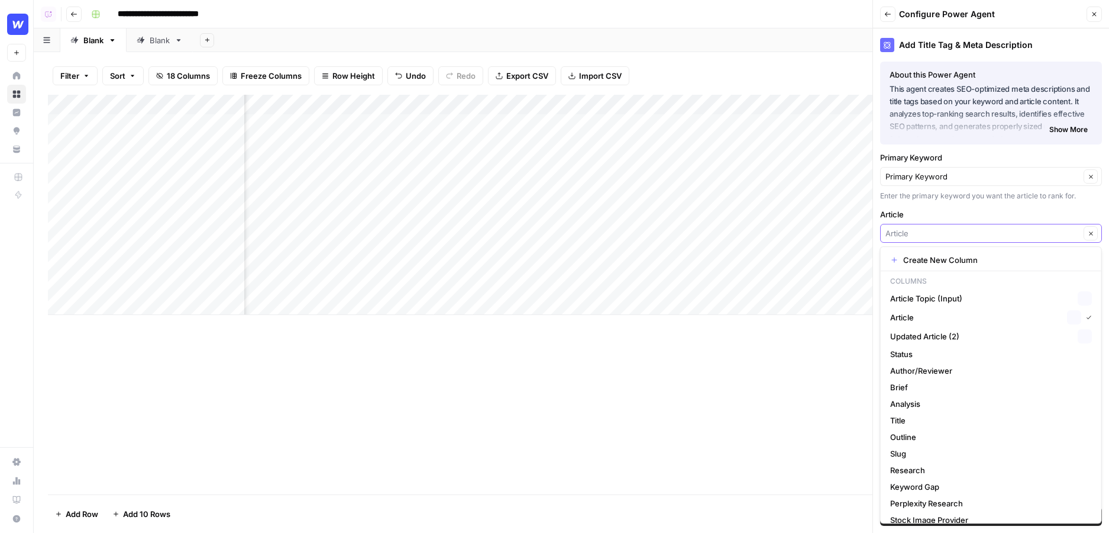
click at [954, 227] on input "Article" at bounding box center [983, 233] width 195 height 12
click at [914, 313] on span "Article" at bounding box center [976, 317] width 172 height 12
type input "Article"
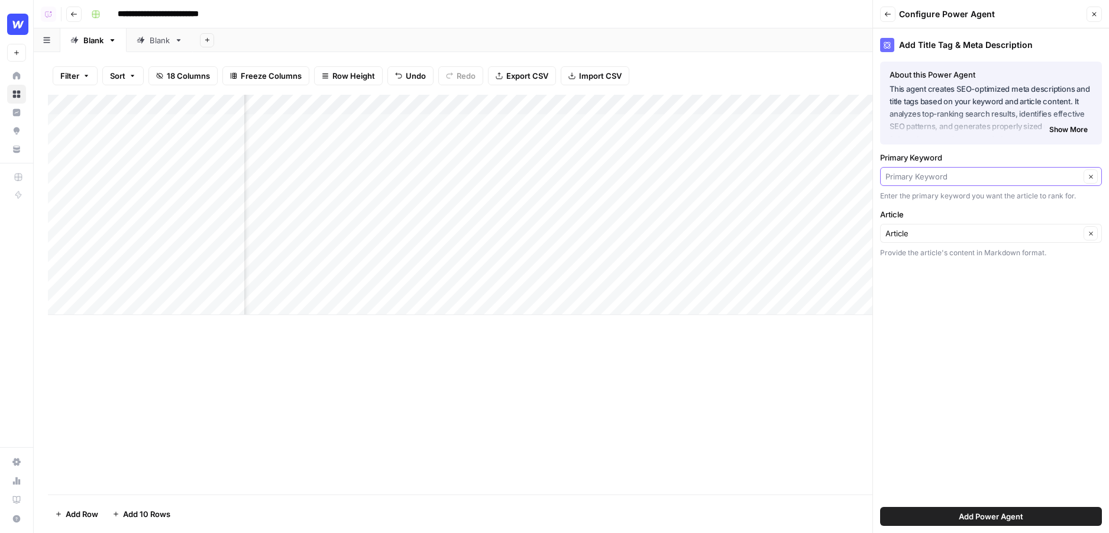
click at [967, 174] on input "Primary Keyword" at bounding box center [983, 176] width 195 height 12
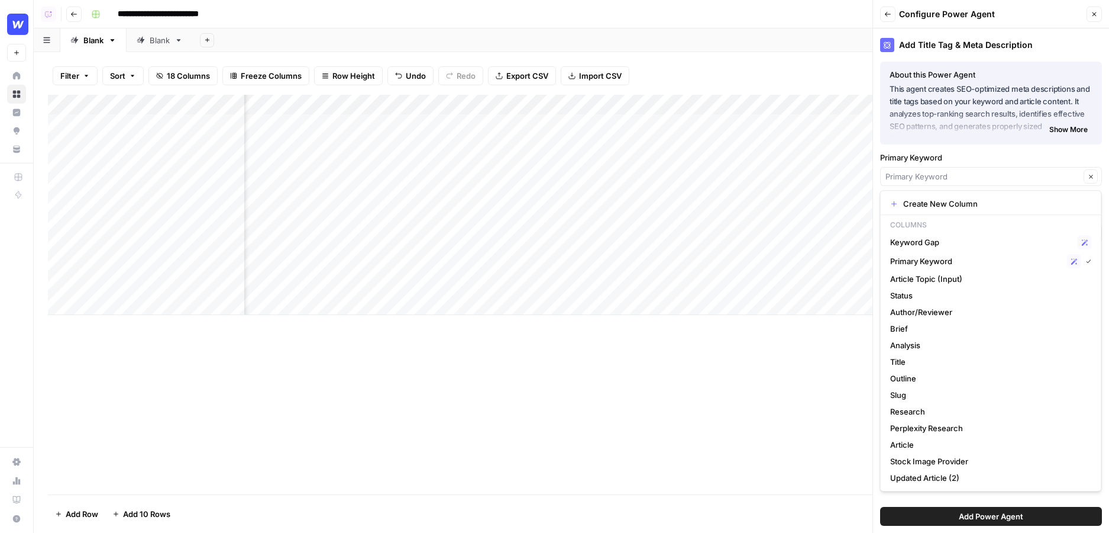
type input "Primary Keyword"
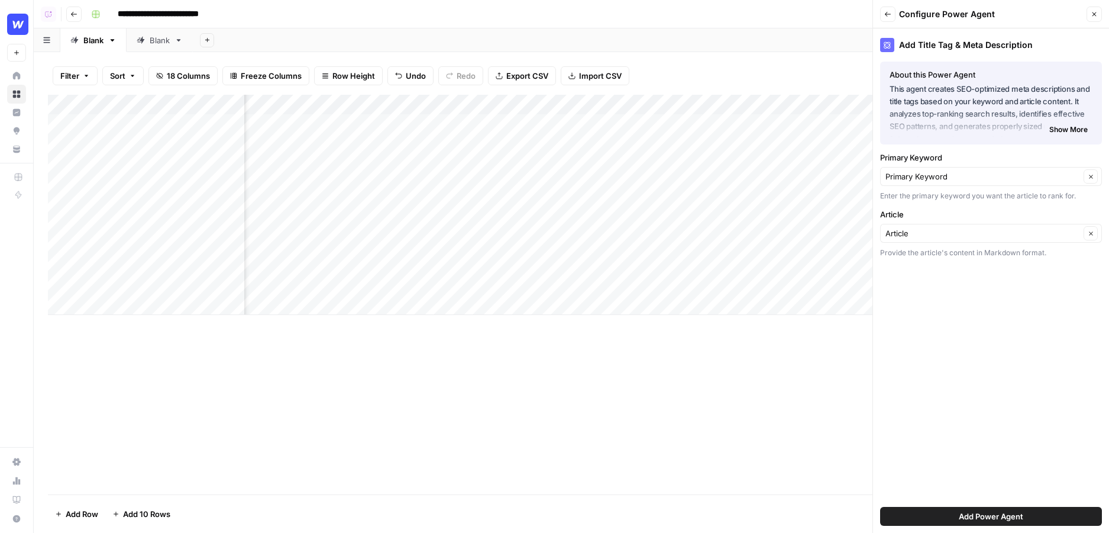
click at [973, 164] on div "Primary Keyword Primary Keyword Clear Enter the primary keyword you want the ar…" at bounding box center [991, 176] width 222 height 50
click at [1034, 512] on button "Add Power Agent" at bounding box center [991, 515] width 222 height 19
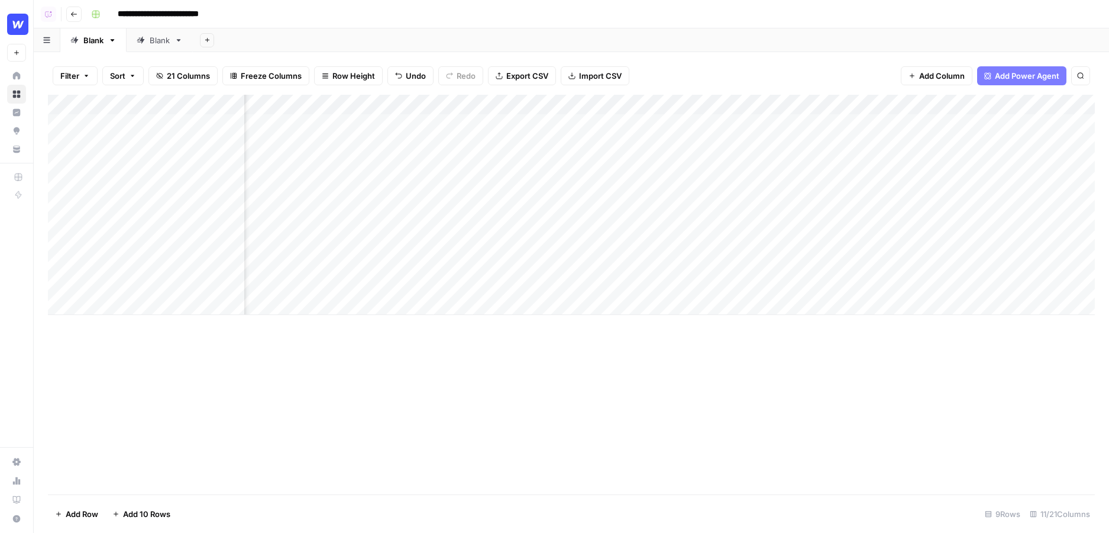
scroll to position [0, 0]
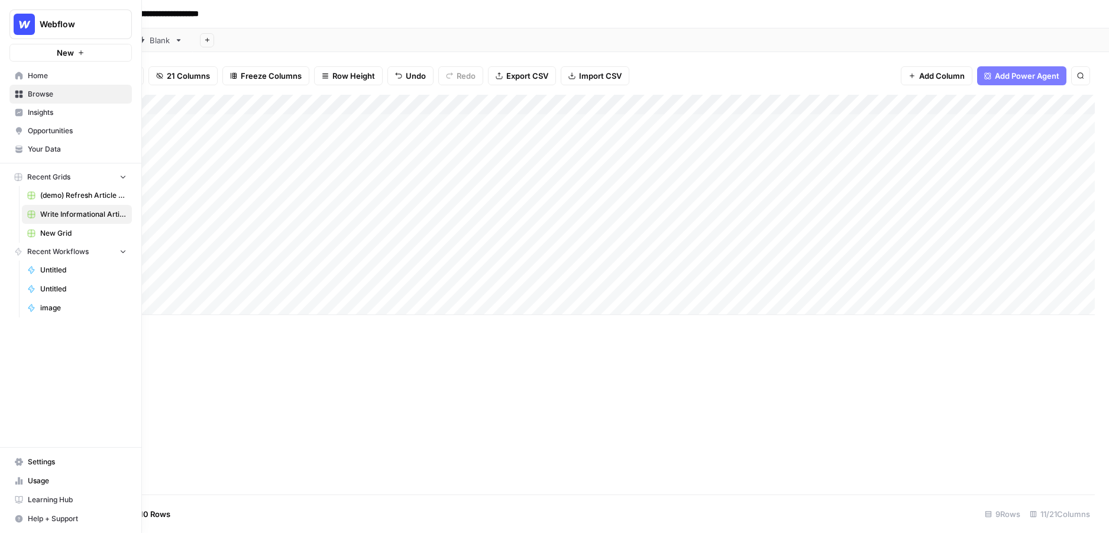
click at [40, 95] on span "Browse" at bounding box center [77, 94] width 99 height 11
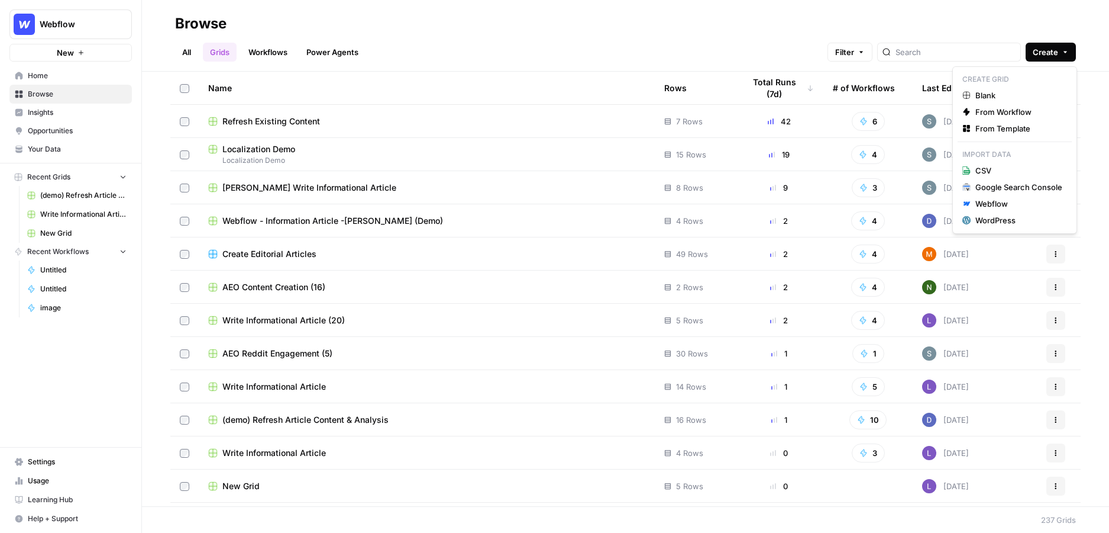
click at [1037, 57] on span "Create" at bounding box center [1045, 52] width 25 height 12
click at [1003, 128] on span "From Template" at bounding box center [1019, 128] width 87 height 12
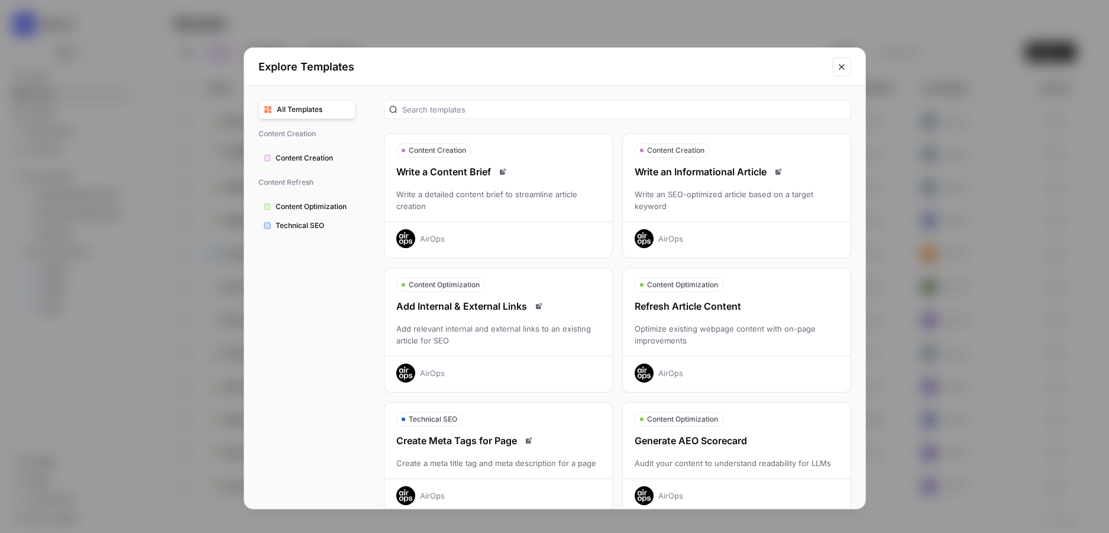
click at [782, 306] on div "Refresh Article Content" at bounding box center [737, 306] width 228 height 14
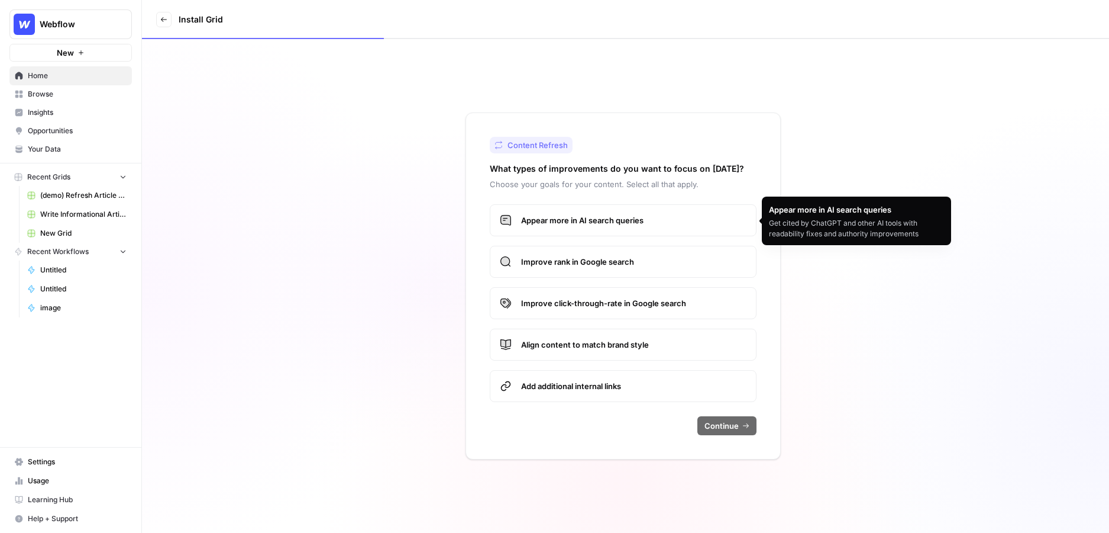
click at [594, 218] on span "Appear more in AI search queries" at bounding box center [633, 220] width 225 height 12
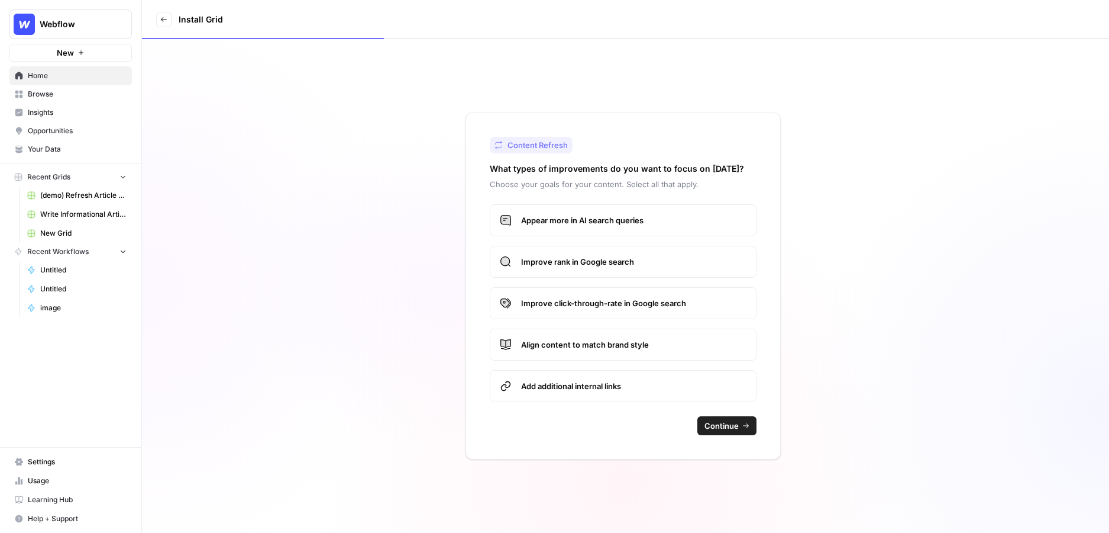
click at [726, 424] on span "Continue" at bounding box center [722, 426] width 34 height 12
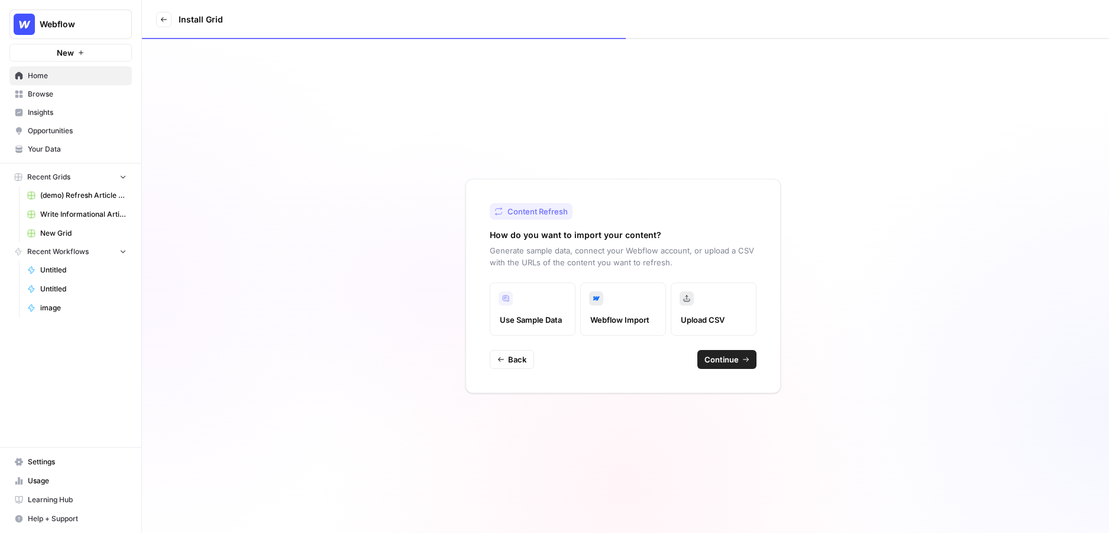
click at [728, 360] on span "Continue" at bounding box center [722, 359] width 34 height 12
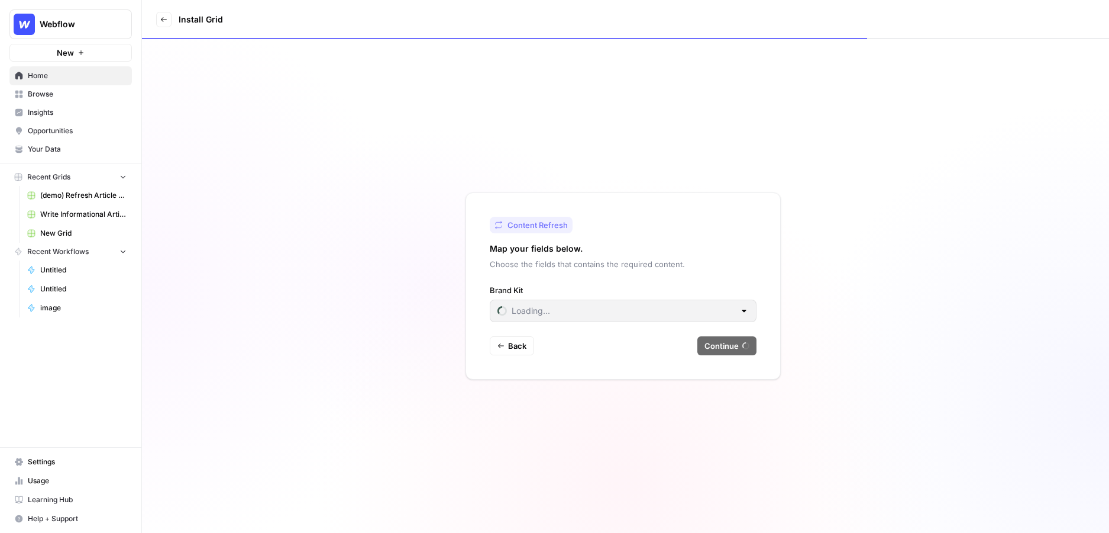
type input "Webflow"
click at [737, 342] on span "Continue" at bounding box center [722, 346] width 34 height 12
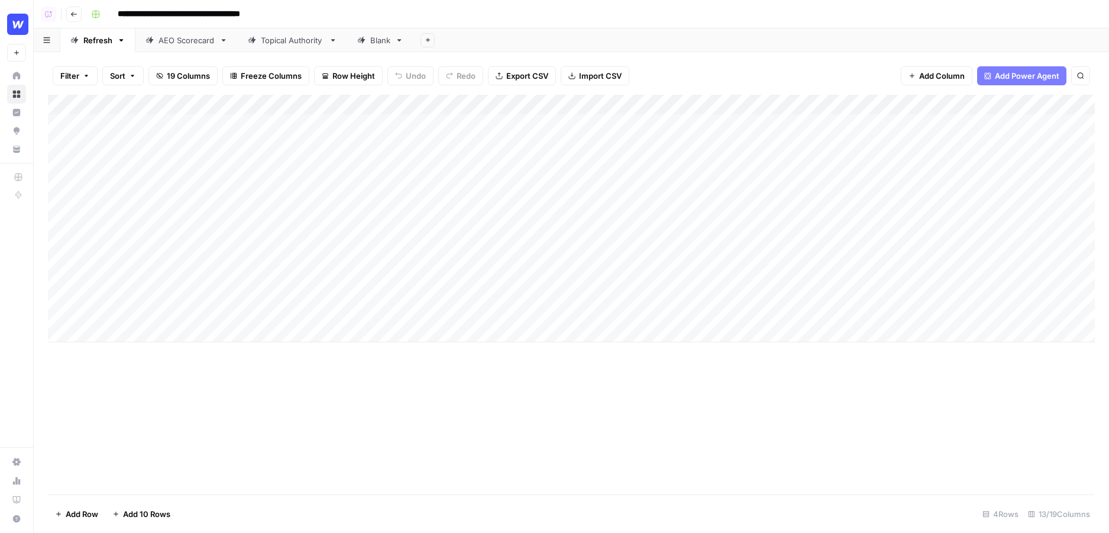
scroll to position [0, 2]
click at [771, 124] on div "Add Column" at bounding box center [571, 218] width 1047 height 247
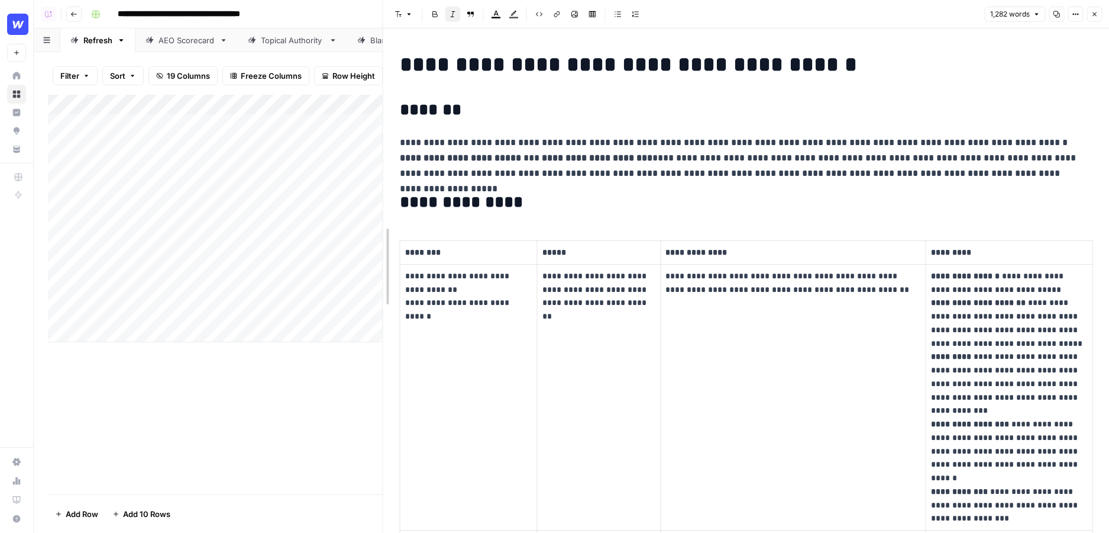
drag, startPoint x: 553, startPoint y: 160, endPoint x: 380, endPoint y: 166, distance: 172.3
click at [380, 166] on div at bounding box center [383, 266] width 12 height 533
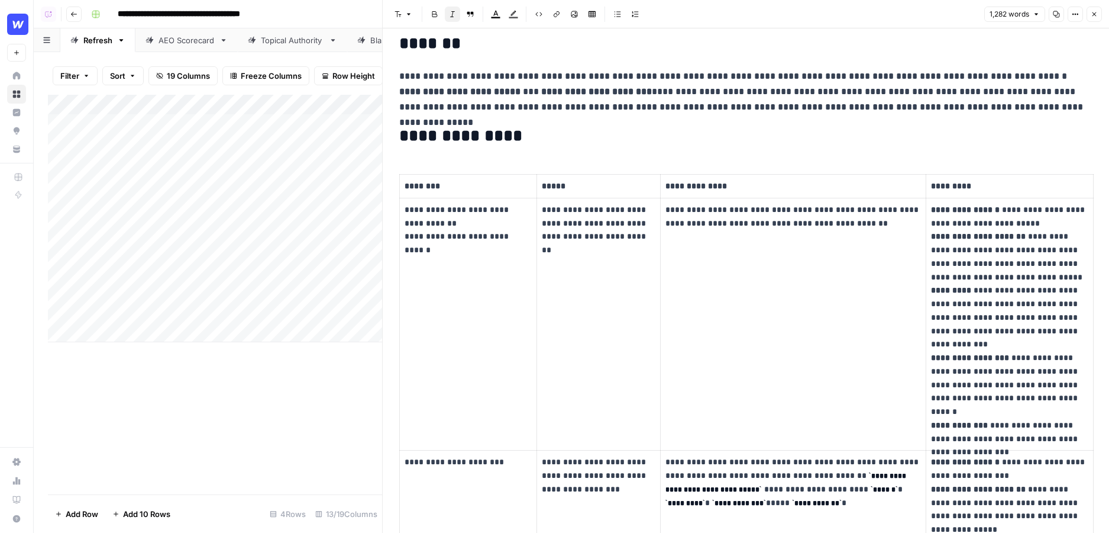
scroll to position [70, 0]
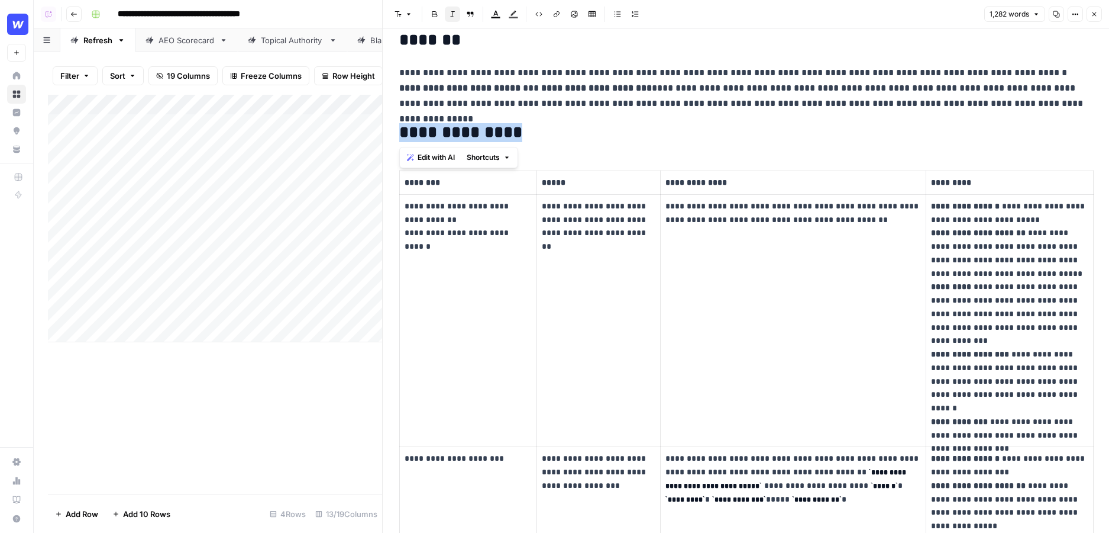
drag, startPoint x: 398, startPoint y: 134, endPoint x: 510, endPoint y: 134, distance: 111.8
click at [518, 286] on td "**********" at bounding box center [468, 320] width 137 height 253
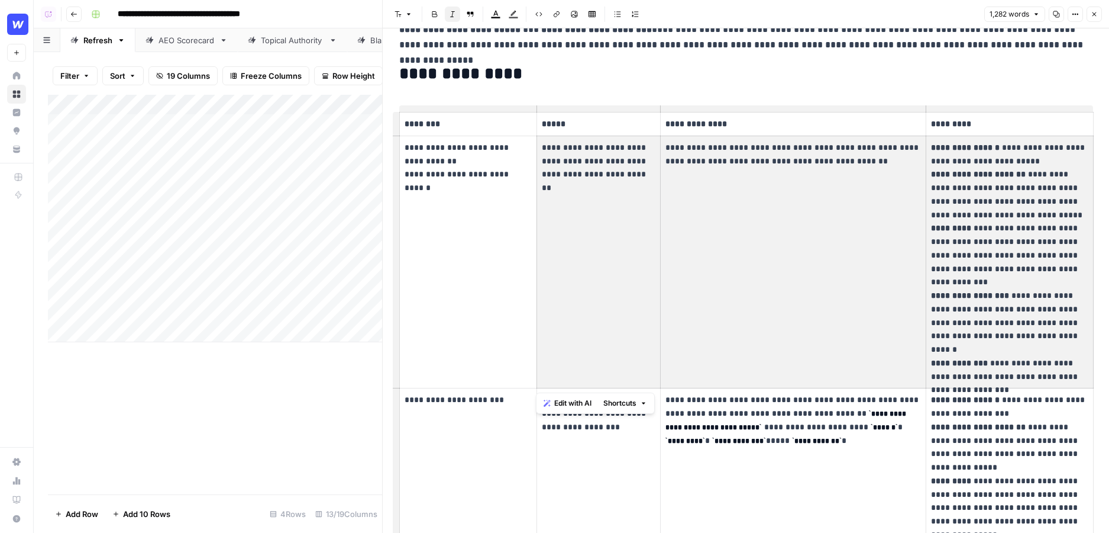
drag, startPoint x: 974, startPoint y: 372, endPoint x: 553, endPoint y: 224, distance: 446.3
click at [553, 224] on tr "**********" at bounding box center [747, 261] width 694 height 253
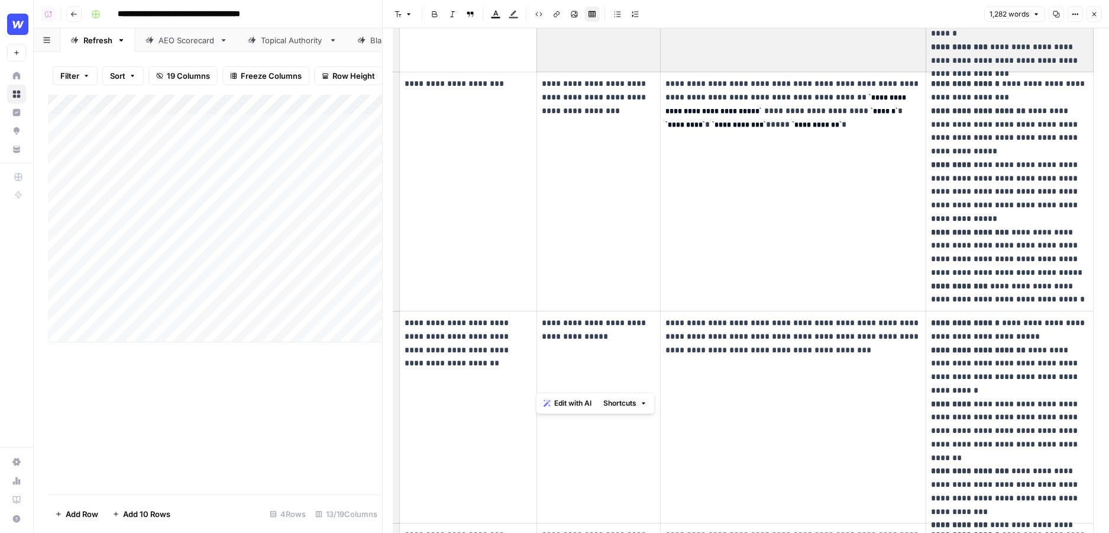
scroll to position [0, 0]
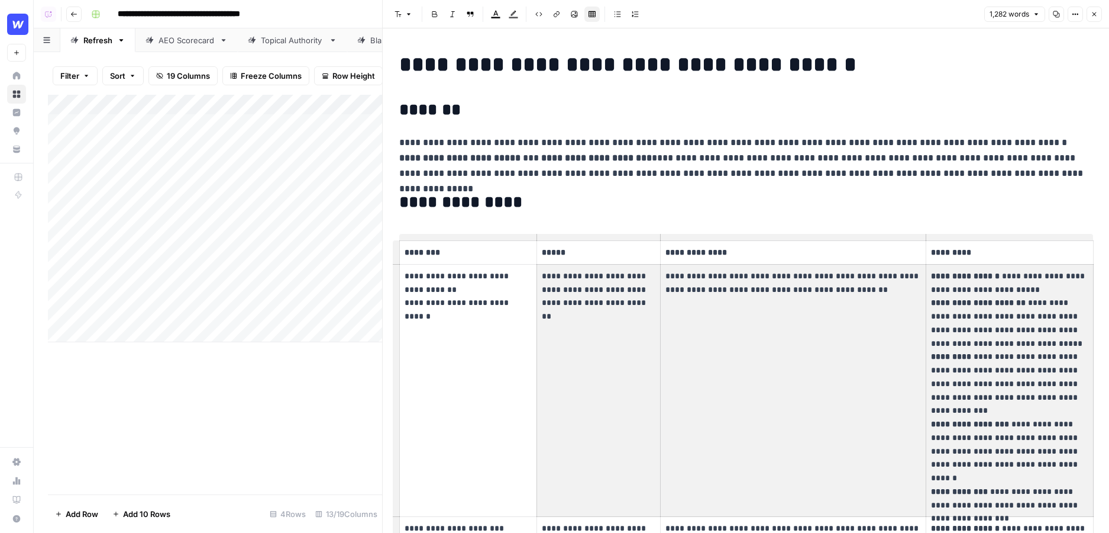
click at [1093, 6] on header "Font style Bold Italic Block quote Text color Highlight color Code block Link I…" at bounding box center [746, 14] width 727 height 28
click at [1095, 14] on icon "button" at bounding box center [1094, 14] width 7 height 7
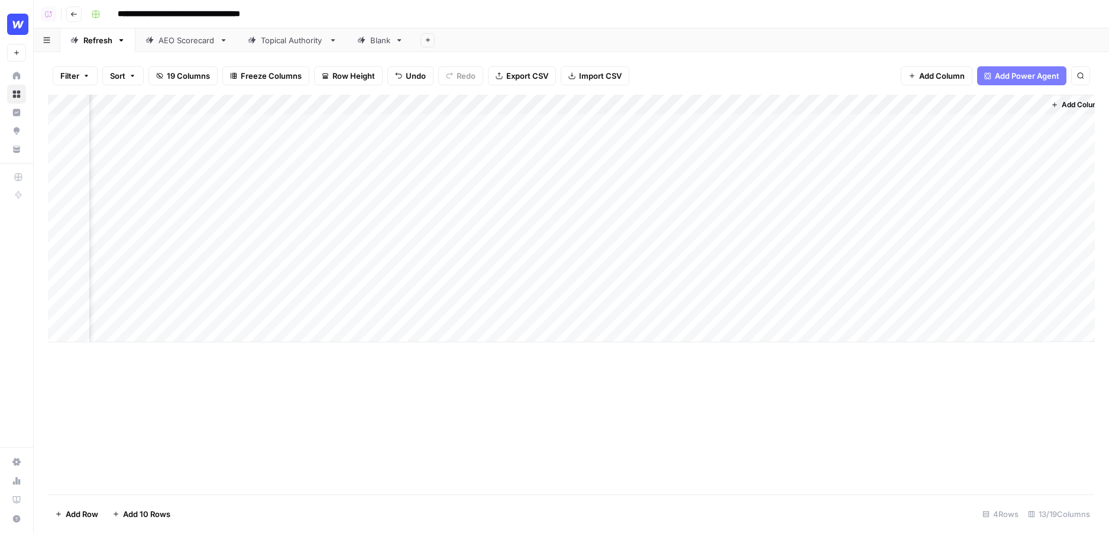
scroll to position [0, 846]
click at [786, 123] on div "Add Column" at bounding box center [571, 218] width 1047 height 247
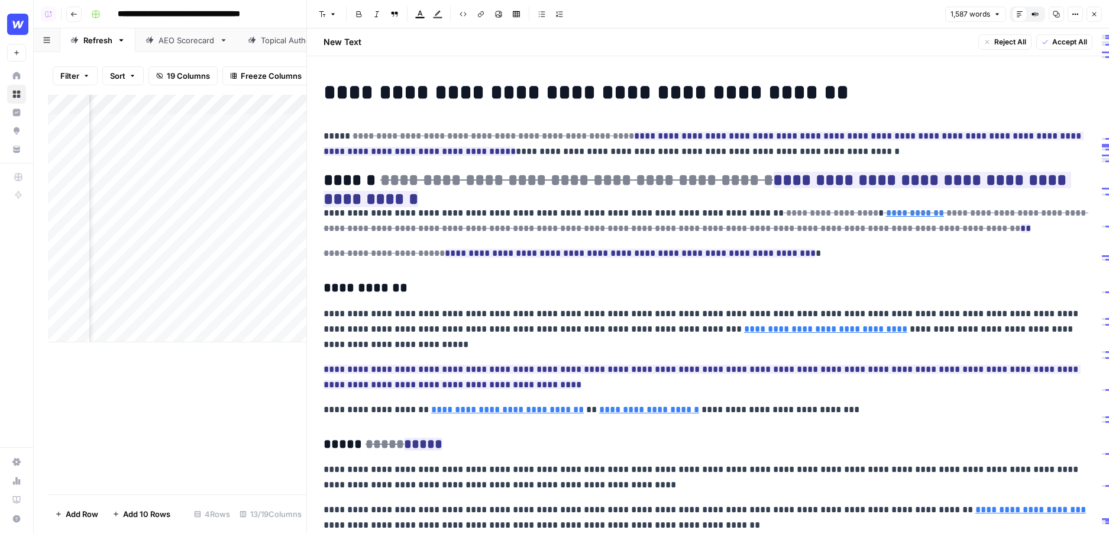
click at [1097, 14] on icon "button" at bounding box center [1094, 14] width 7 height 7
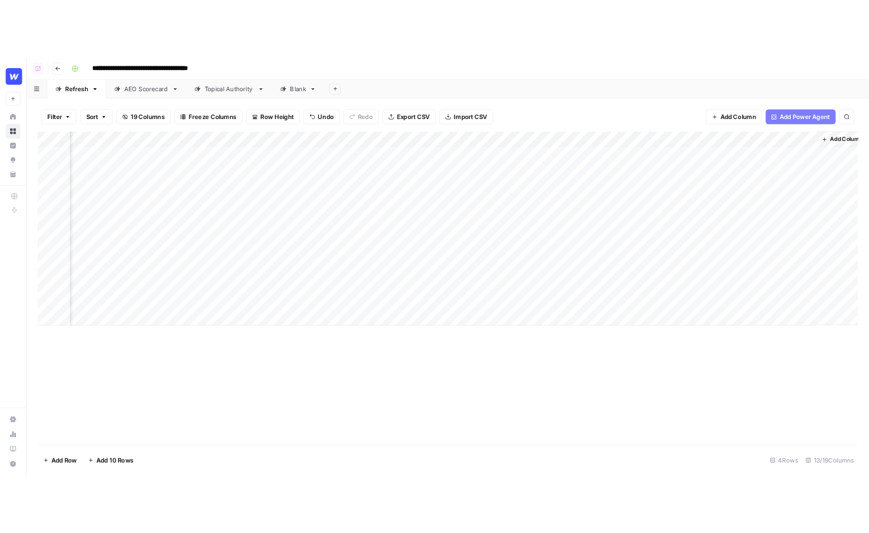
scroll to position [0, 845]
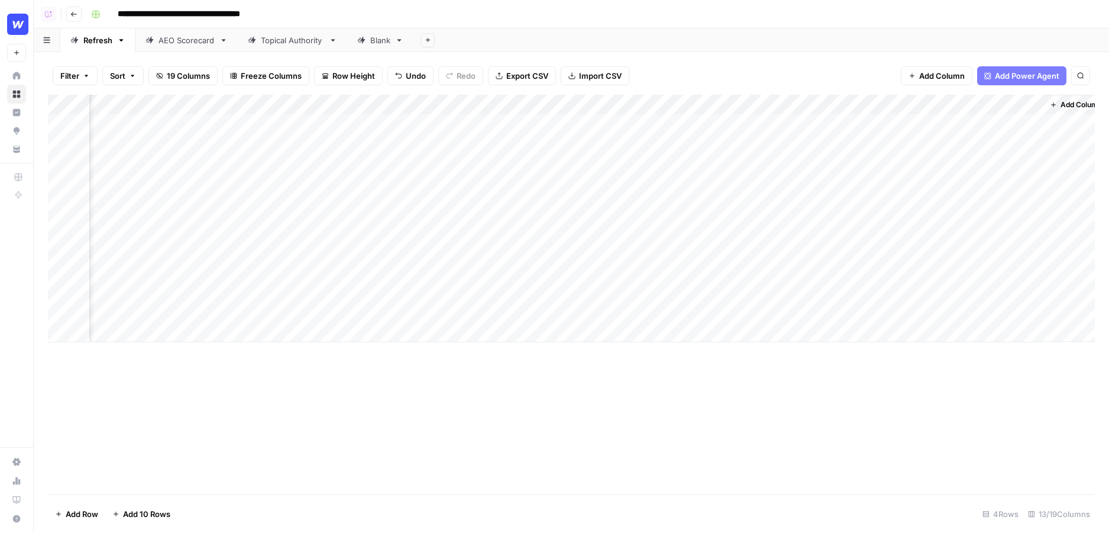
click at [428, 46] on button "Add Sheet" at bounding box center [428, 40] width 14 height 14
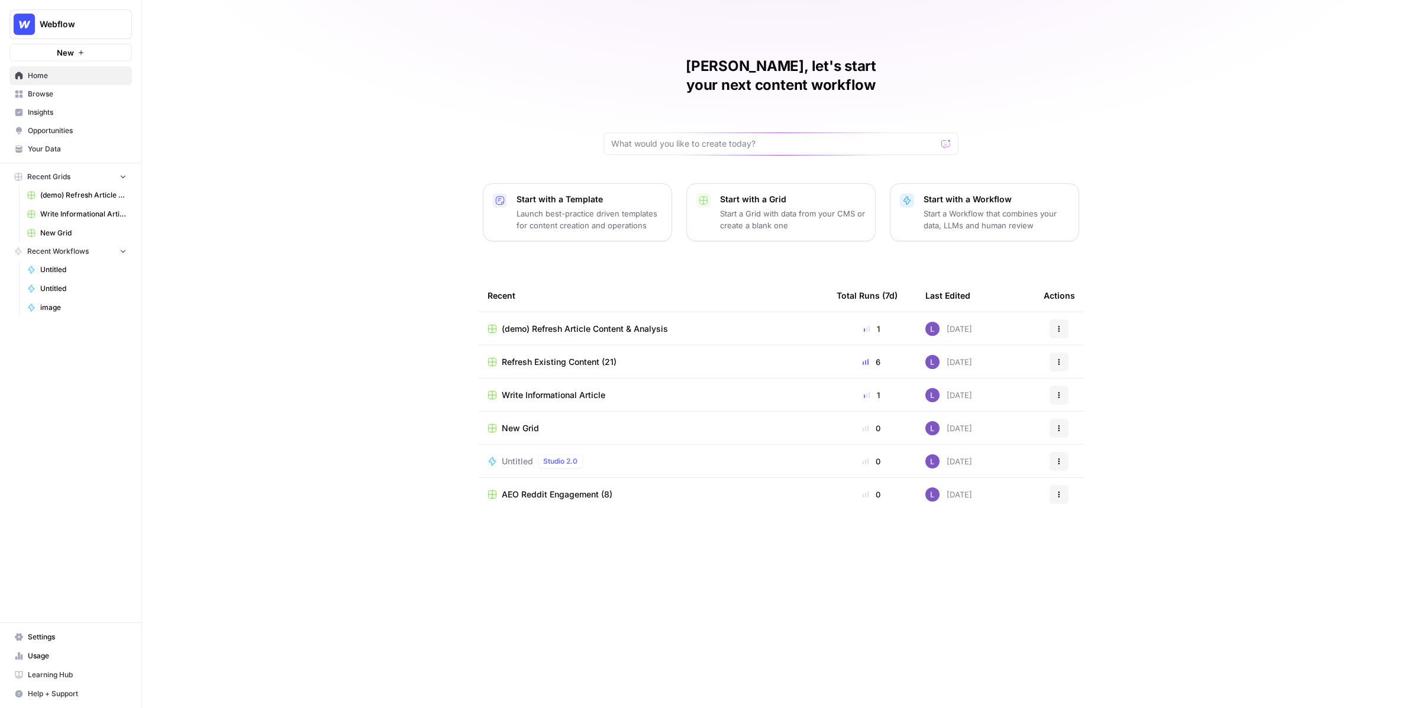
click at [66, 114] on span "Insights" at bounding box center [77, 112] width 99 height 11
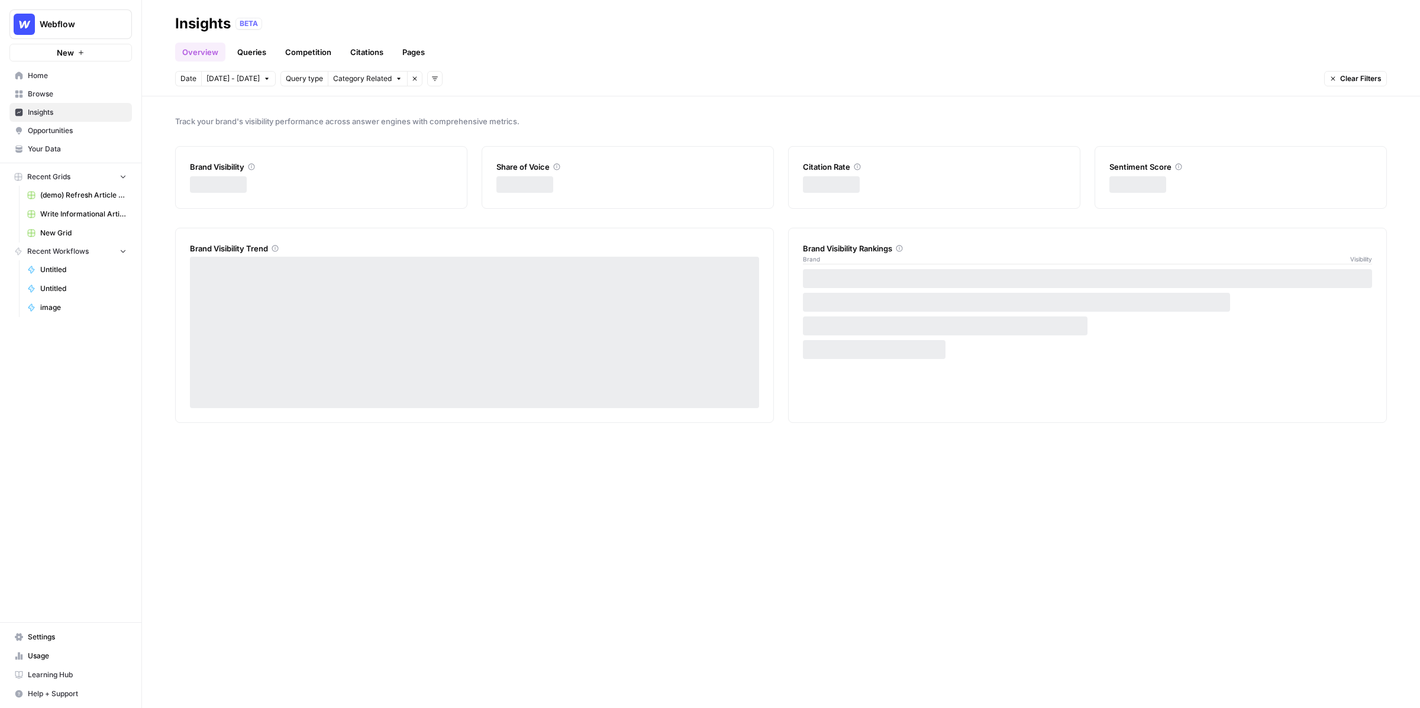
click at [76, 133] on span "Opportunities" at bounding box center [77, 130] width 99 height 11
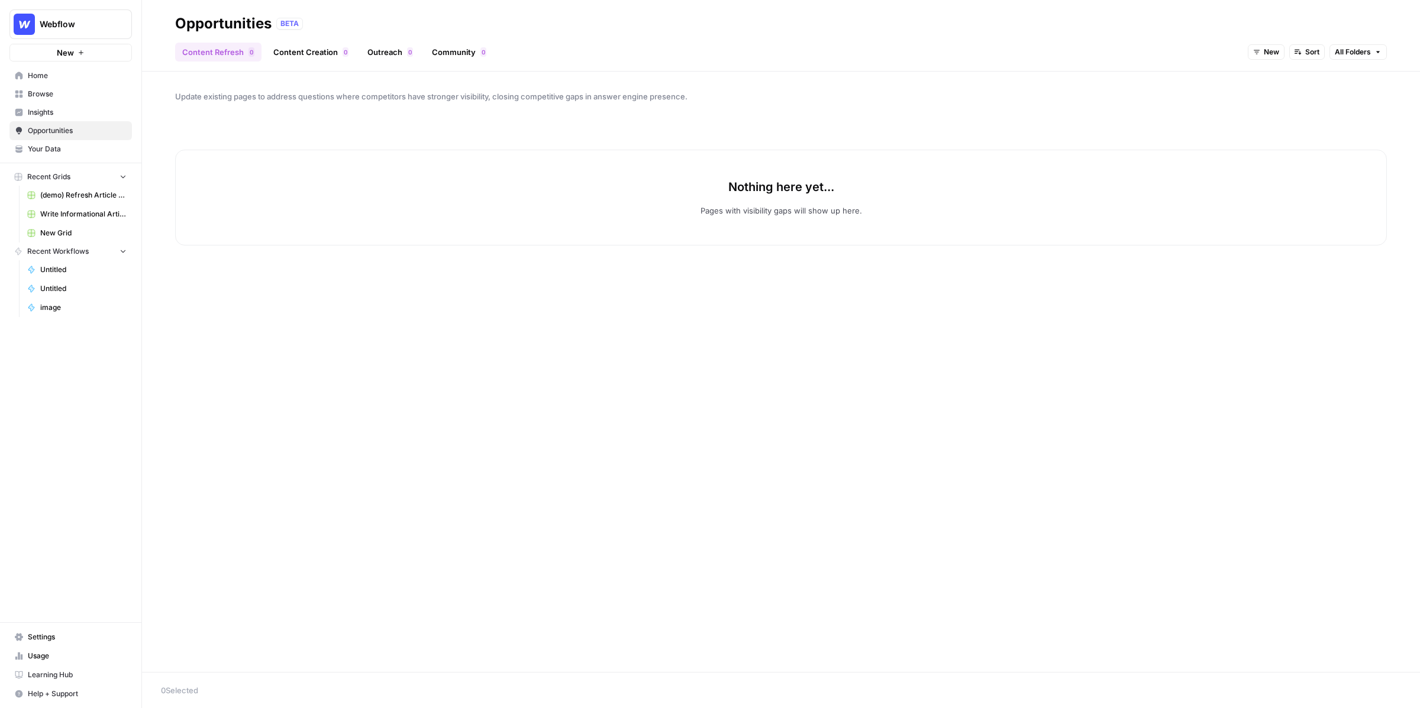
click at [74, 109] on span "Insights" at bounding box center [77, 112] width 99 height 11
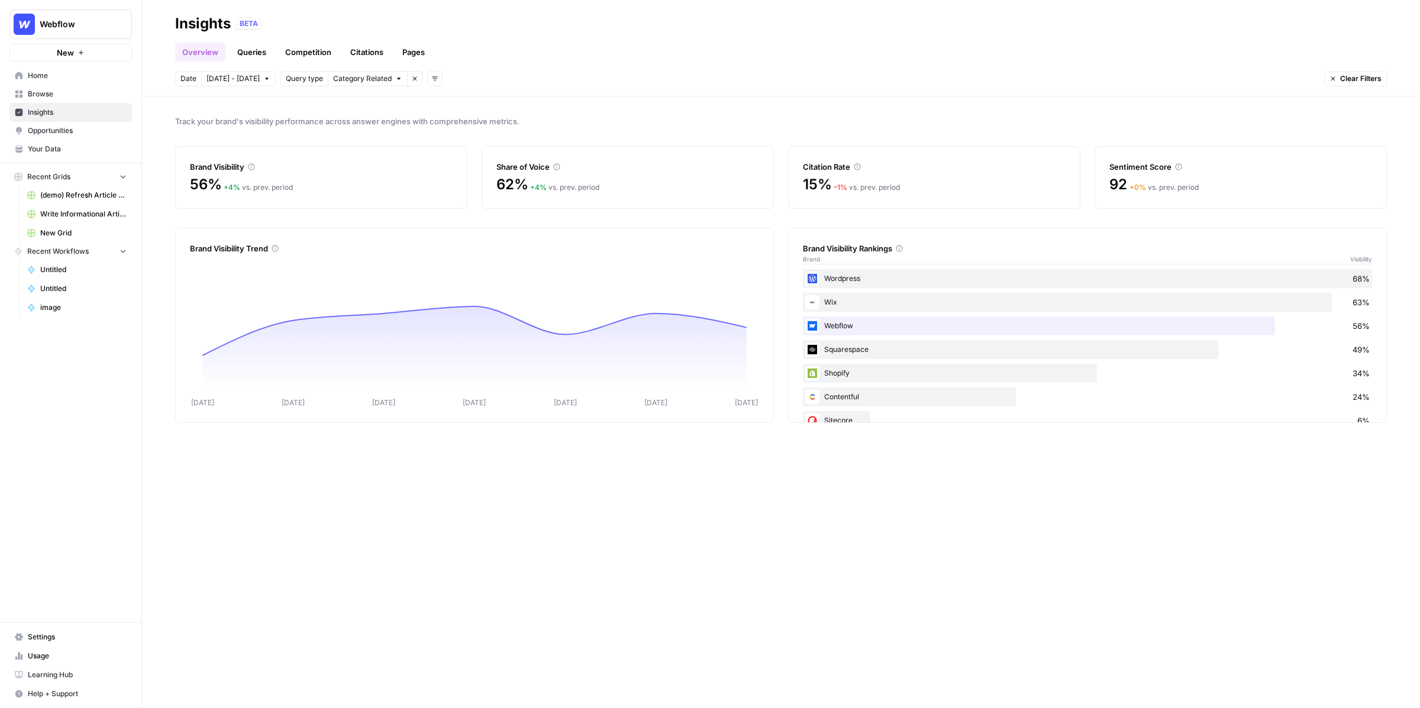
click at [100, 130] on span "Opportunities" at bounding box center [77, 130] width 99 height 11
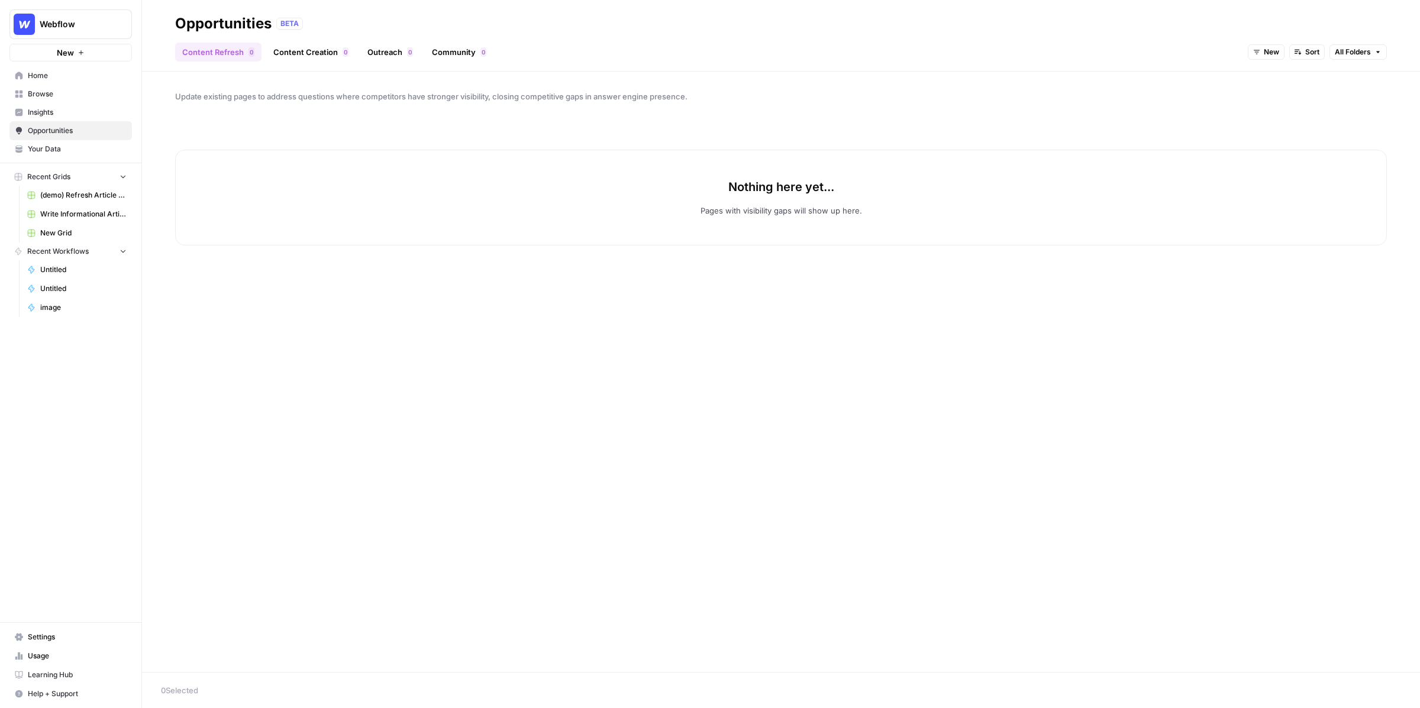
click at [1272, 50] on span "New" at bounding box center [1271, 52] width 15 height 11
click at [1271, 75] on span "All Opportunities" at bounding box center [1289, 78] width 60 height 12
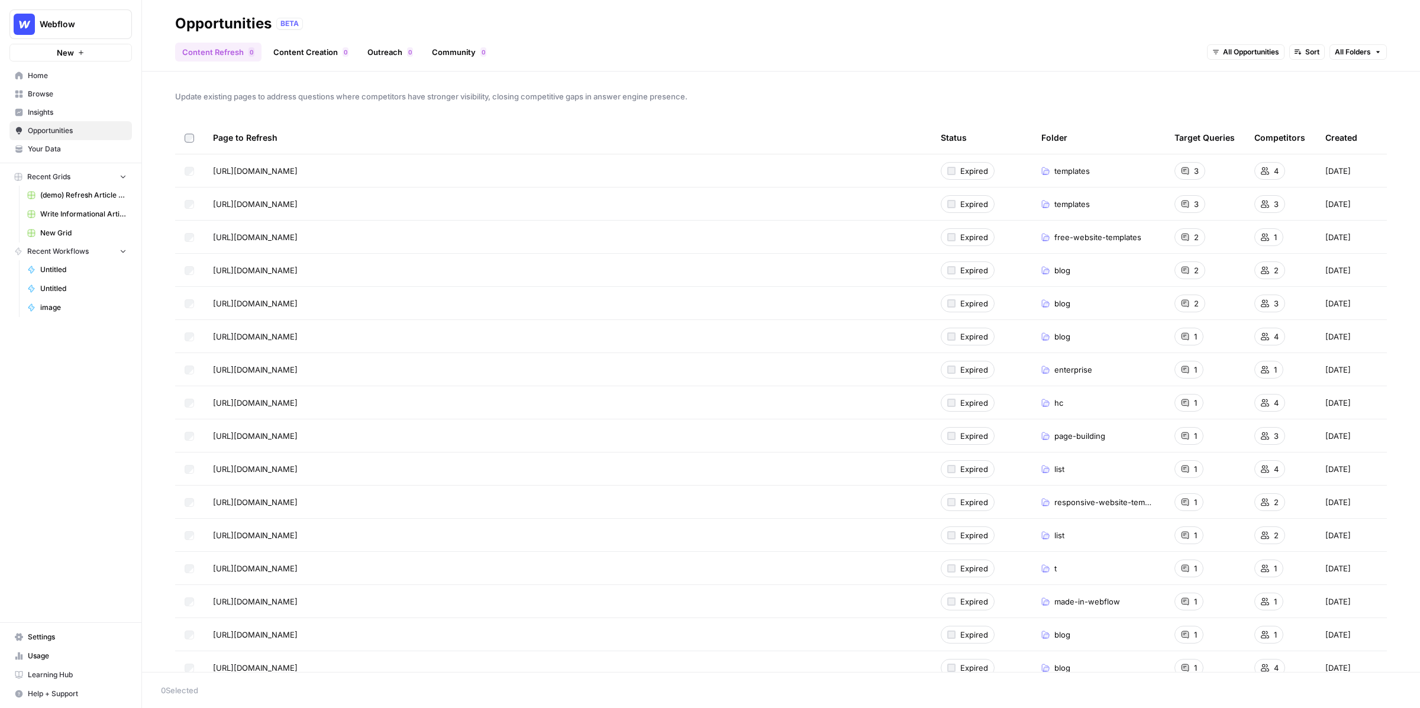
click at [46, 111] on span "Insights" at bounding box center [77, 112] width 99 height 11
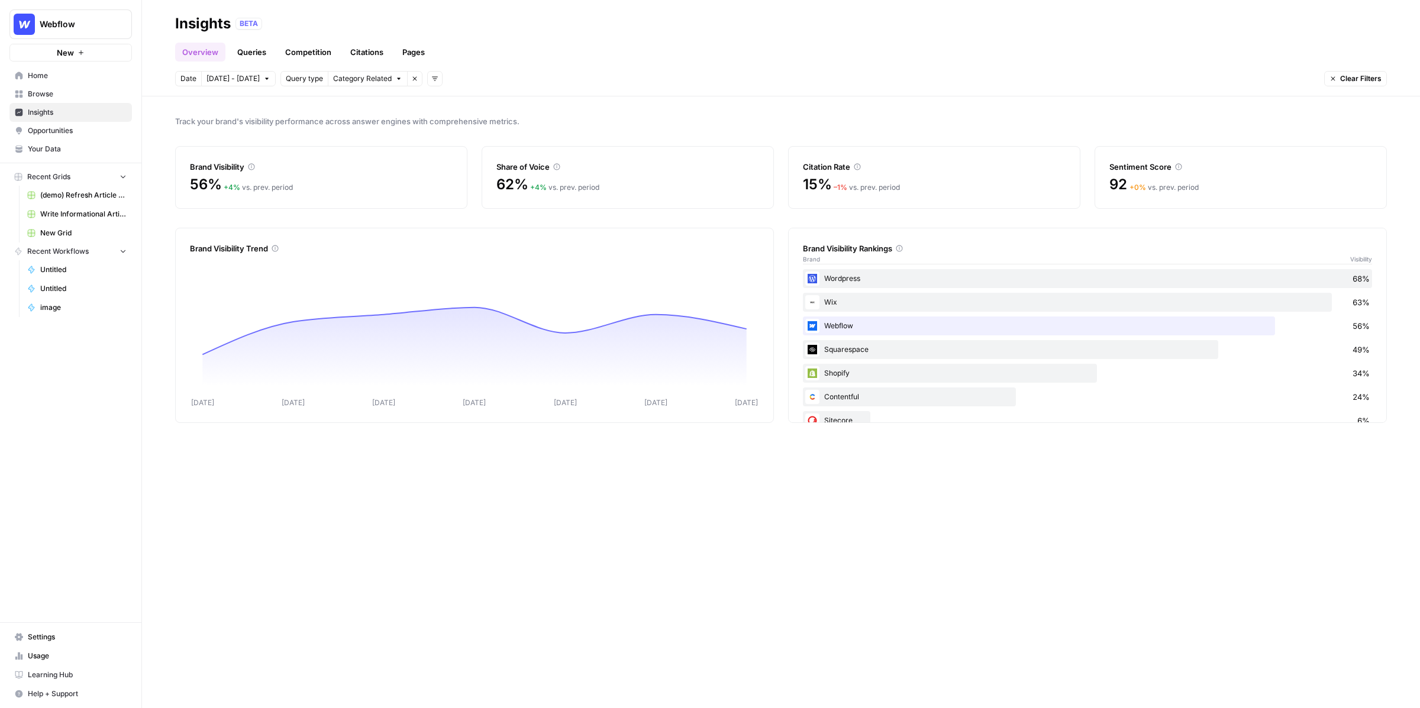
click at [66, 130] on span "Opportunities" at bounding box center [77, 130] width 99 height 11
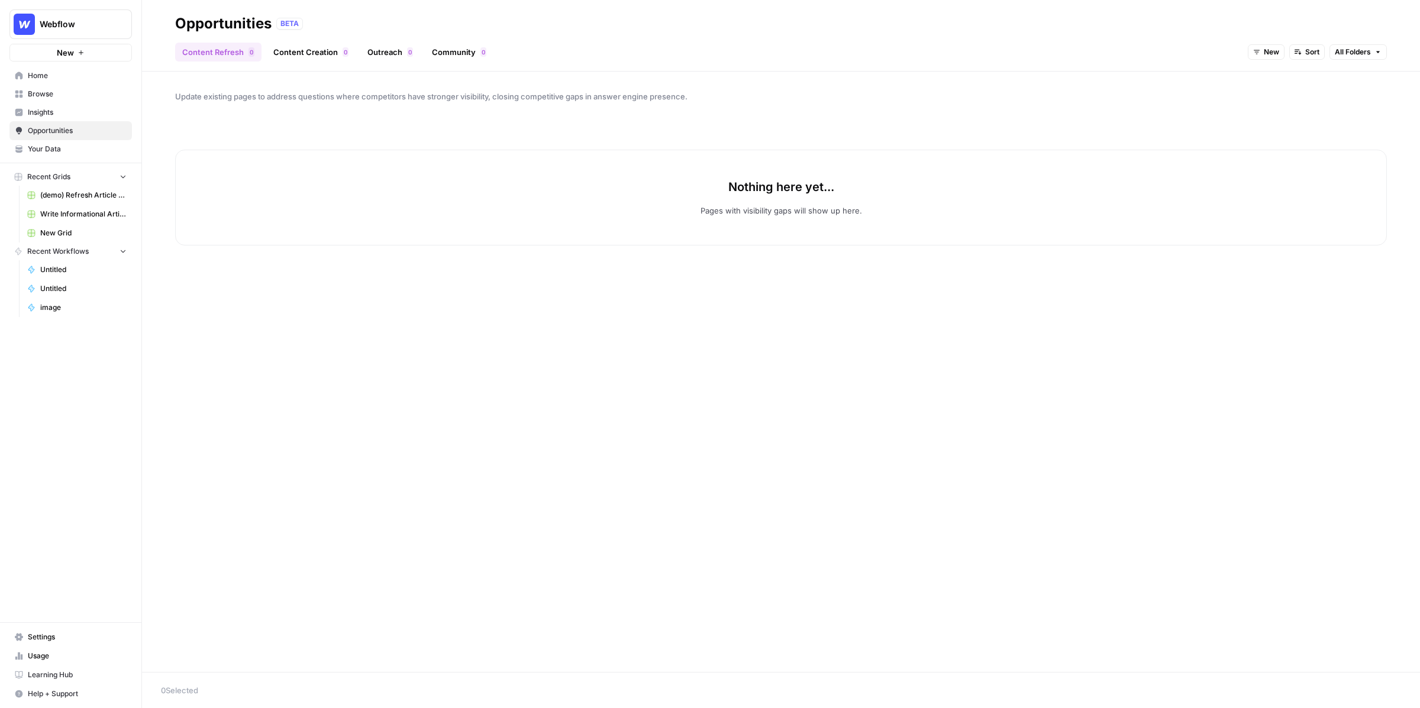
click at [43, 91] on span "Browse" at bounding box center [77, 94] width 99 height 11
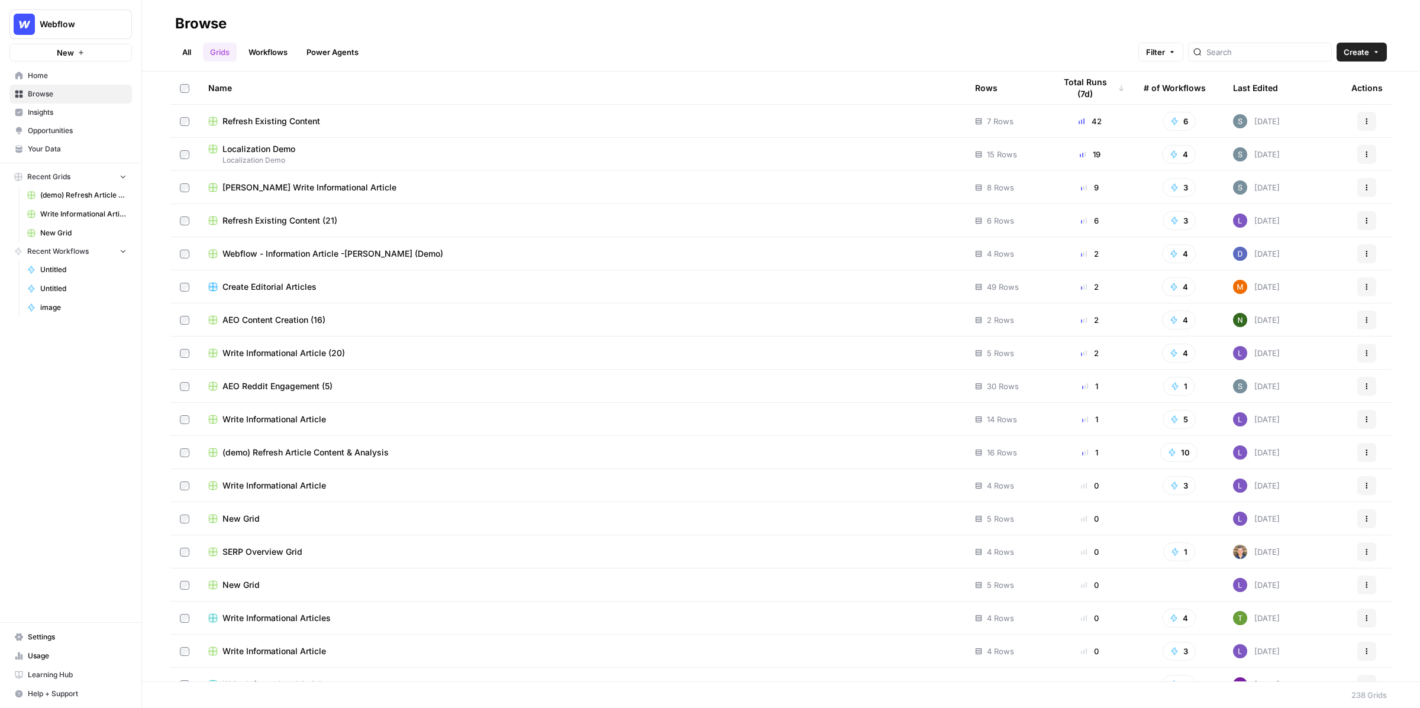
click at [75, 126] on span "Opportunities" at bounding box center [77, 130] width 99 height 11
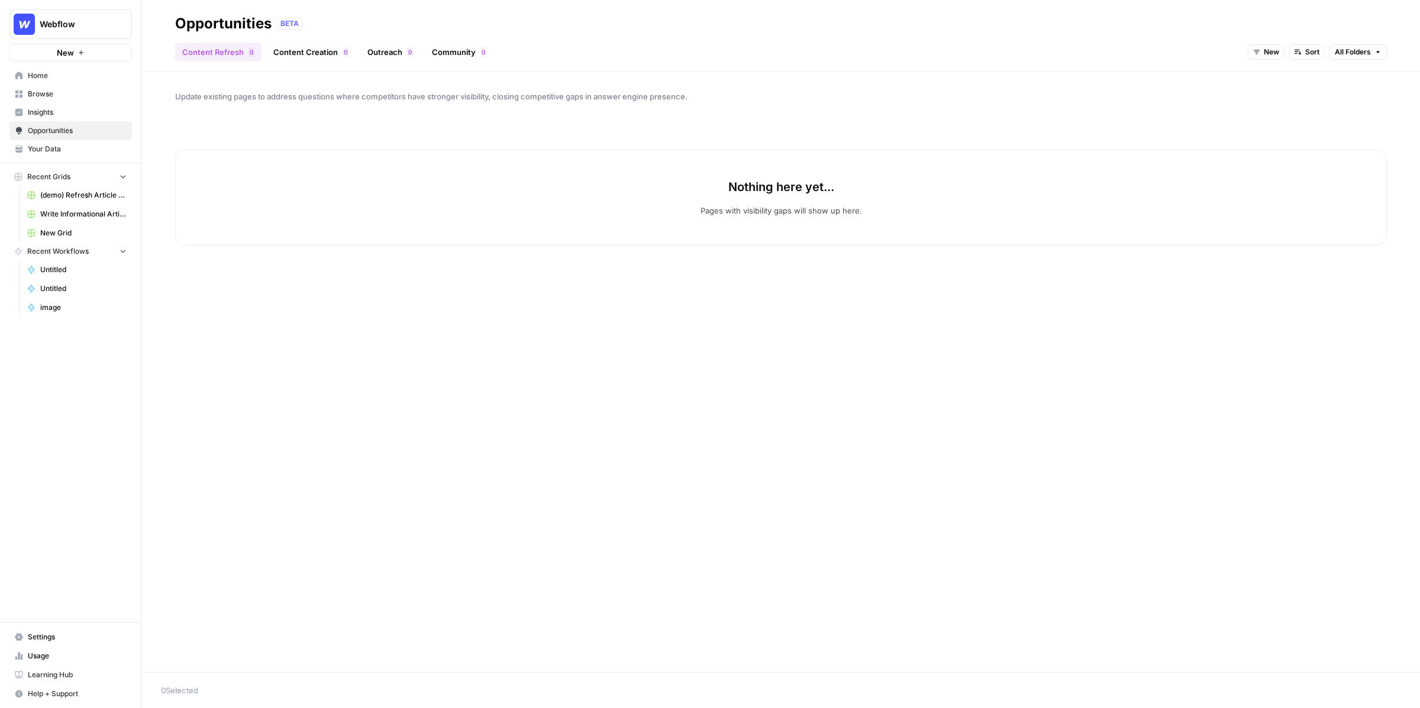
click at [64, 118] on link "Insights" at bounding box center [70, 112] width 122 height 19
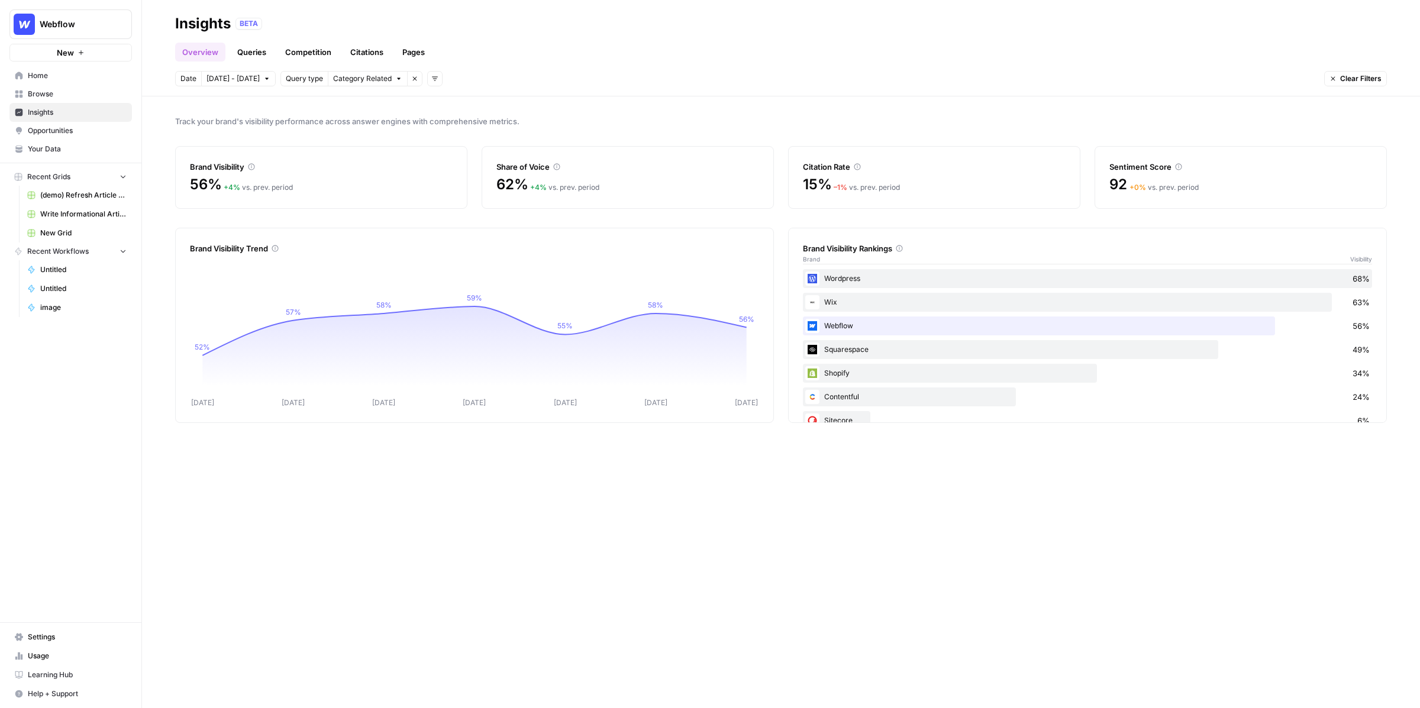
click at [81, 135] on span "Opportunities" at bounding box center [77, 130] width 99 height 11
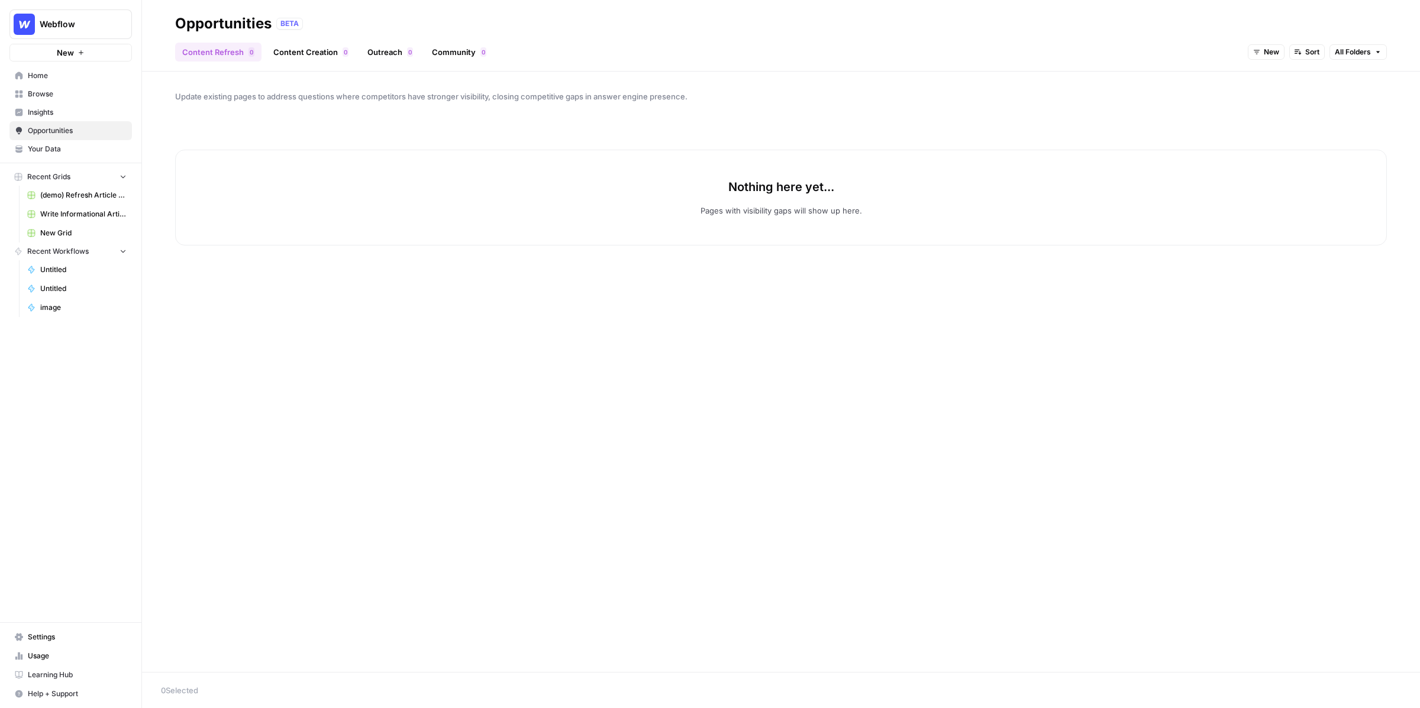
click at [380, 58] on link "Outreach 0" at bounding box center [390, 52] width 60 height 19
click at [1332, 54] on span "New" at bounding box center [1333, 52] width 15 height 11
click at [1332, 80] on span "All Opportunities" at bounding box center [1351, 78] width 60 height 12
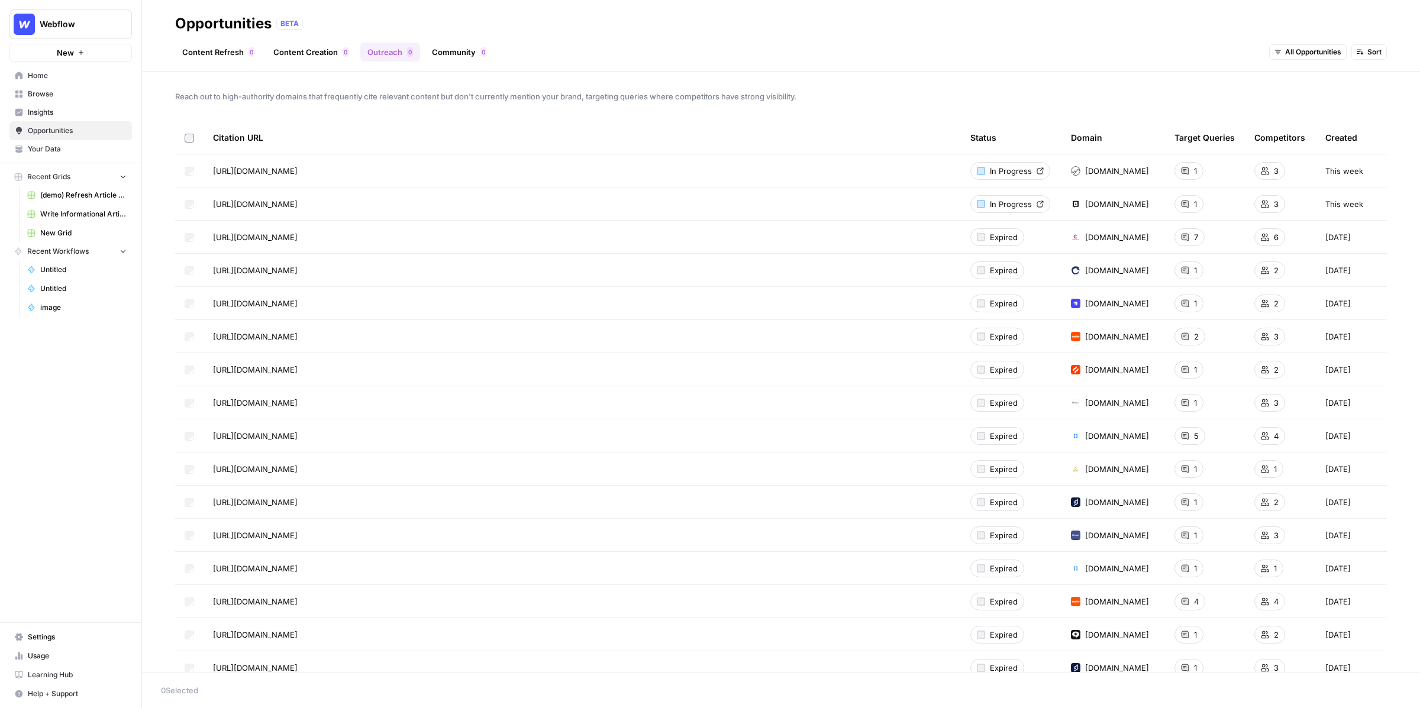
click at [47, 117] on span "Insights" at bounding box center [77, 112] width 99 height 11
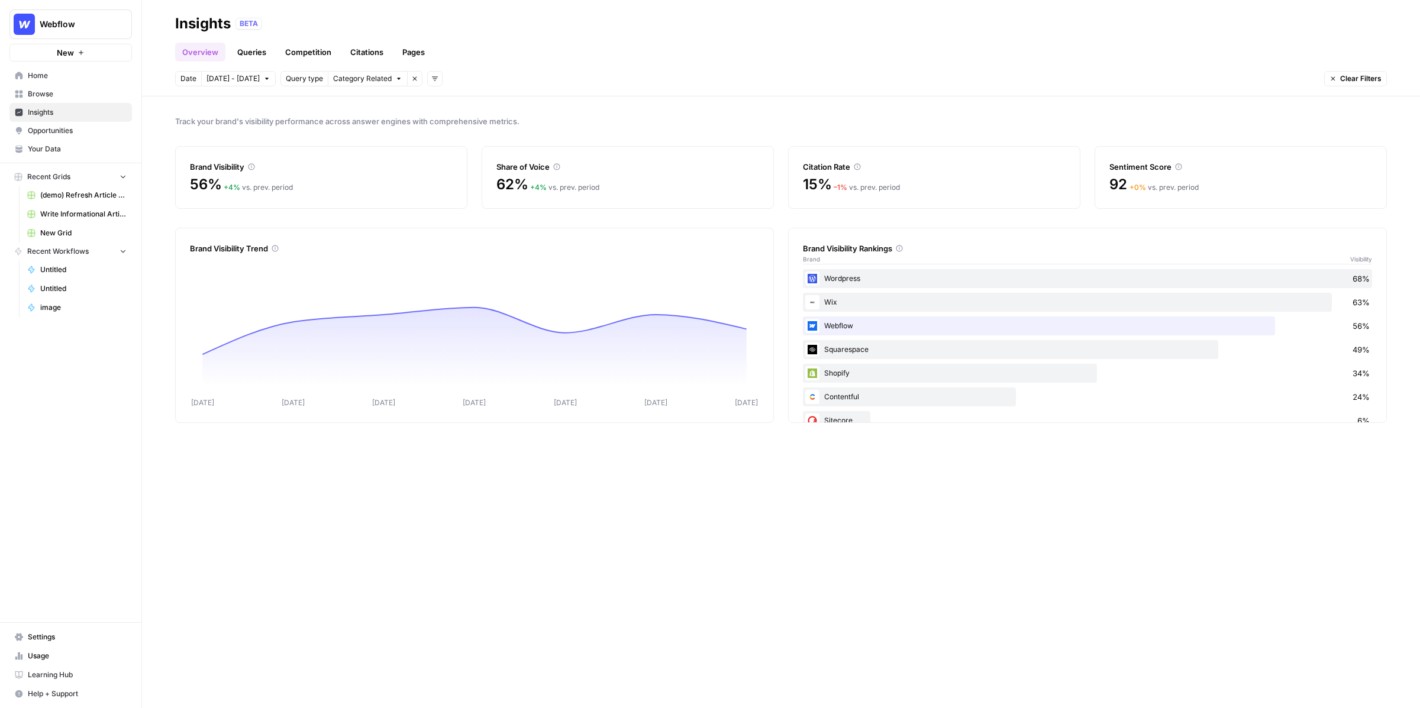
click at [383, 56] on link "Citations" at bounding box center [366, 52] width 47 height 19
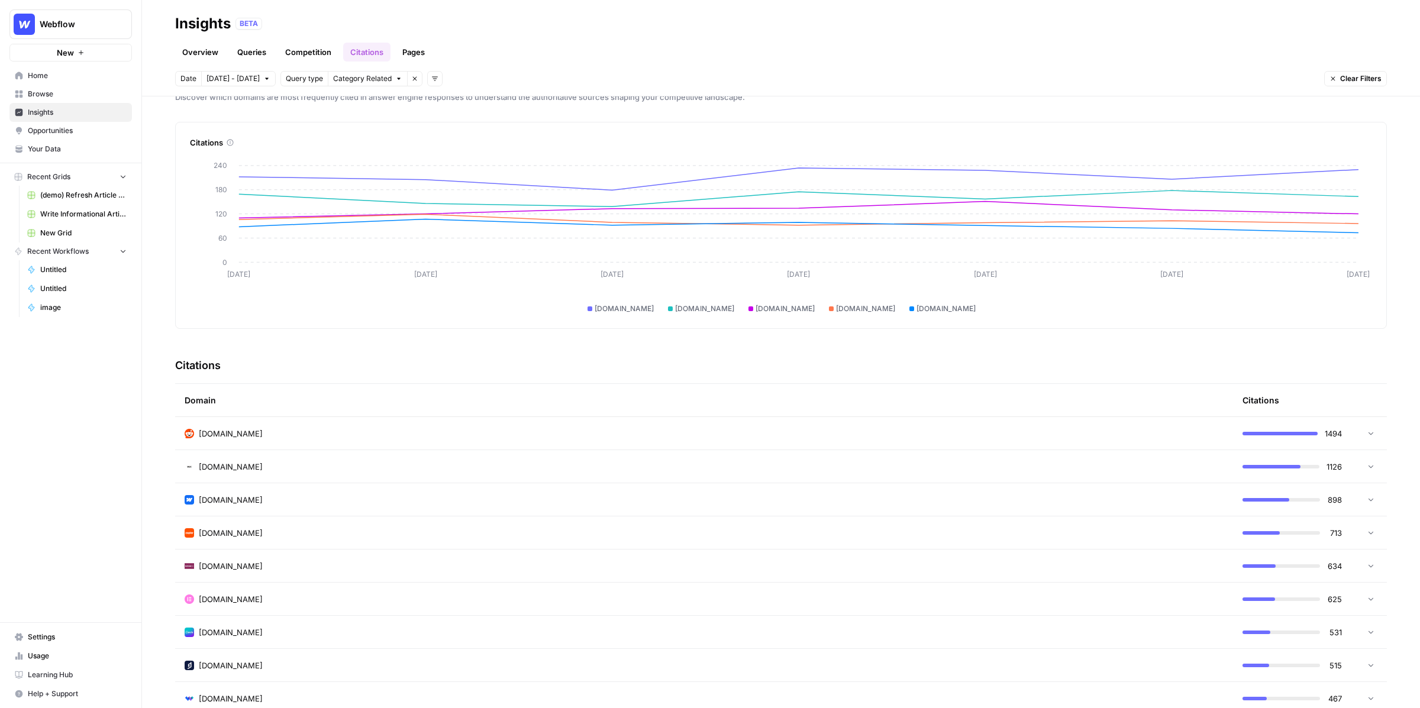
scroll to position [25, 0]
click at [100, 132] on span "Opportunities" at bounding box center [77, 130] width 99 height 11
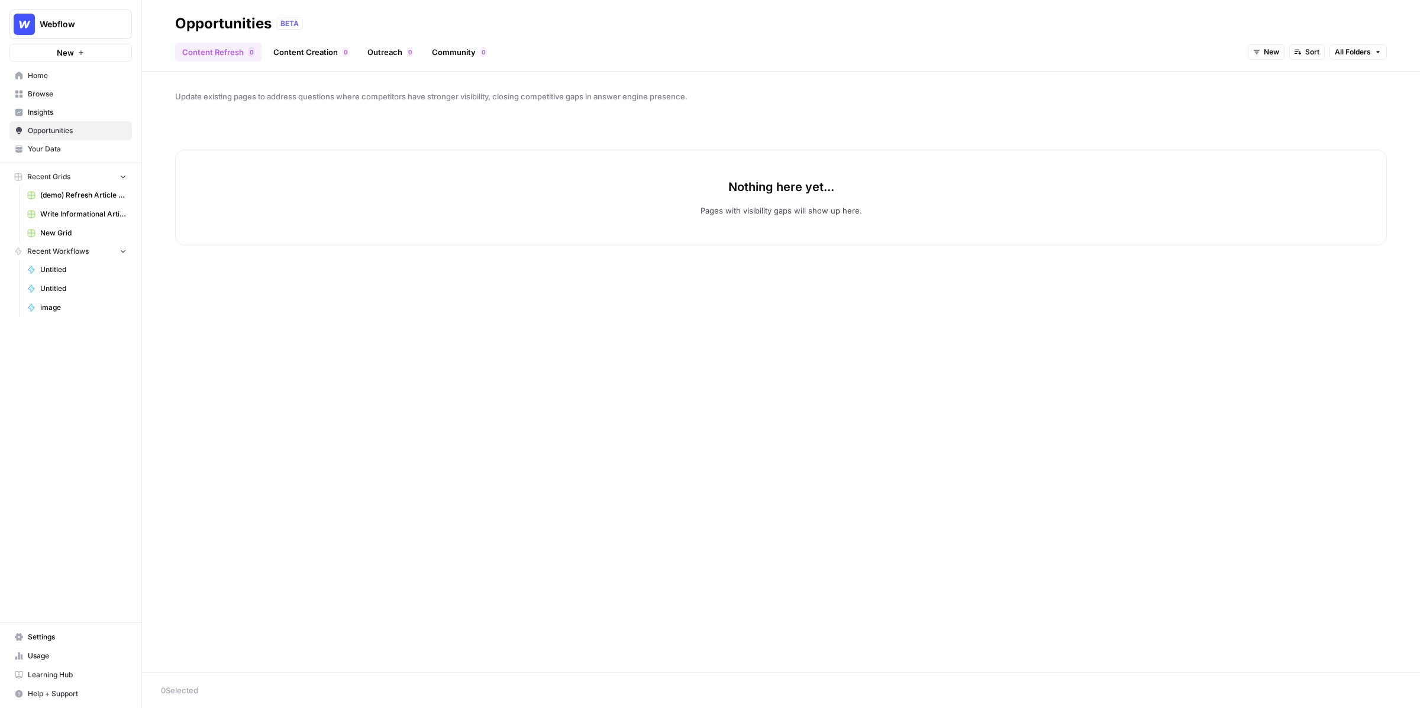
click at [393, 67] on header "Opportunities BETA Content Refresh 0 Content Creation 0 Outreach 0 Community 0 …" at bounding box center [781, 36] width 1278 height 72
click at [392, 52] on link "Outreach 0" at bounding box center [390, 52] width 60 height 19
click at [1327, 49] on span "New" at bounding box center [1333, 52] width 15 height 11
click at [1340, 82] on span "All Opportunities" at bounding box center [1351, 78] width 60 height 12
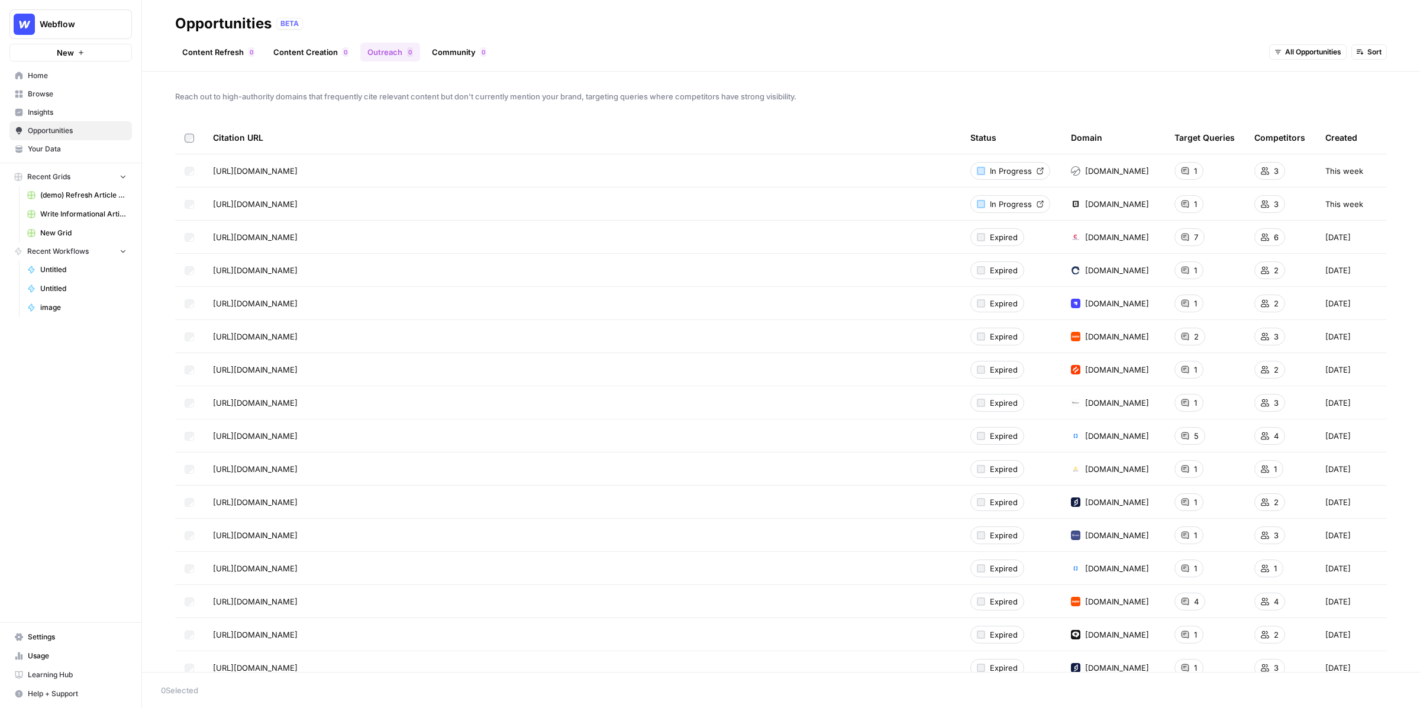
click at [60, 93] on span "Browse" at bounding box center [77, 94] width 99 height 11
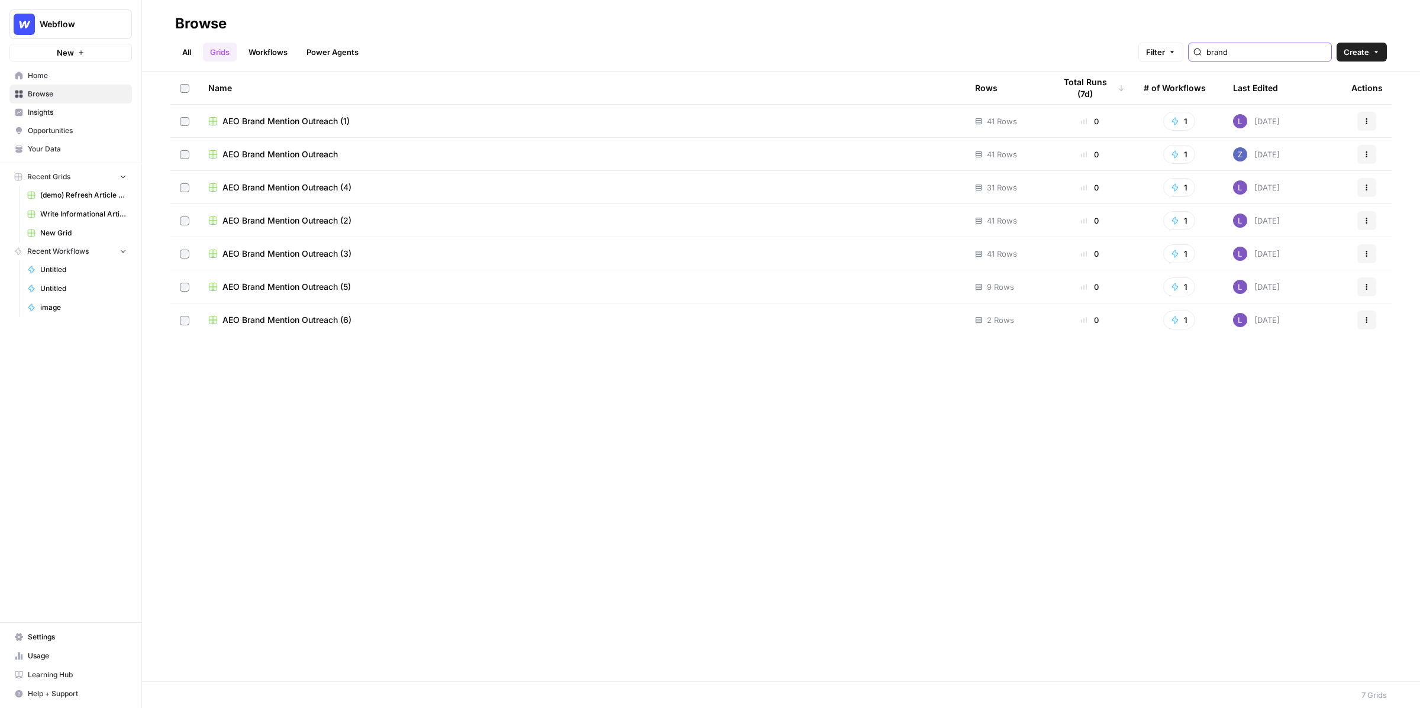
type input "brand"
click at [257, 120] on span "AEO Brand Mention Outreach (1)" at bounding box center [285, 121] width 127 height 12
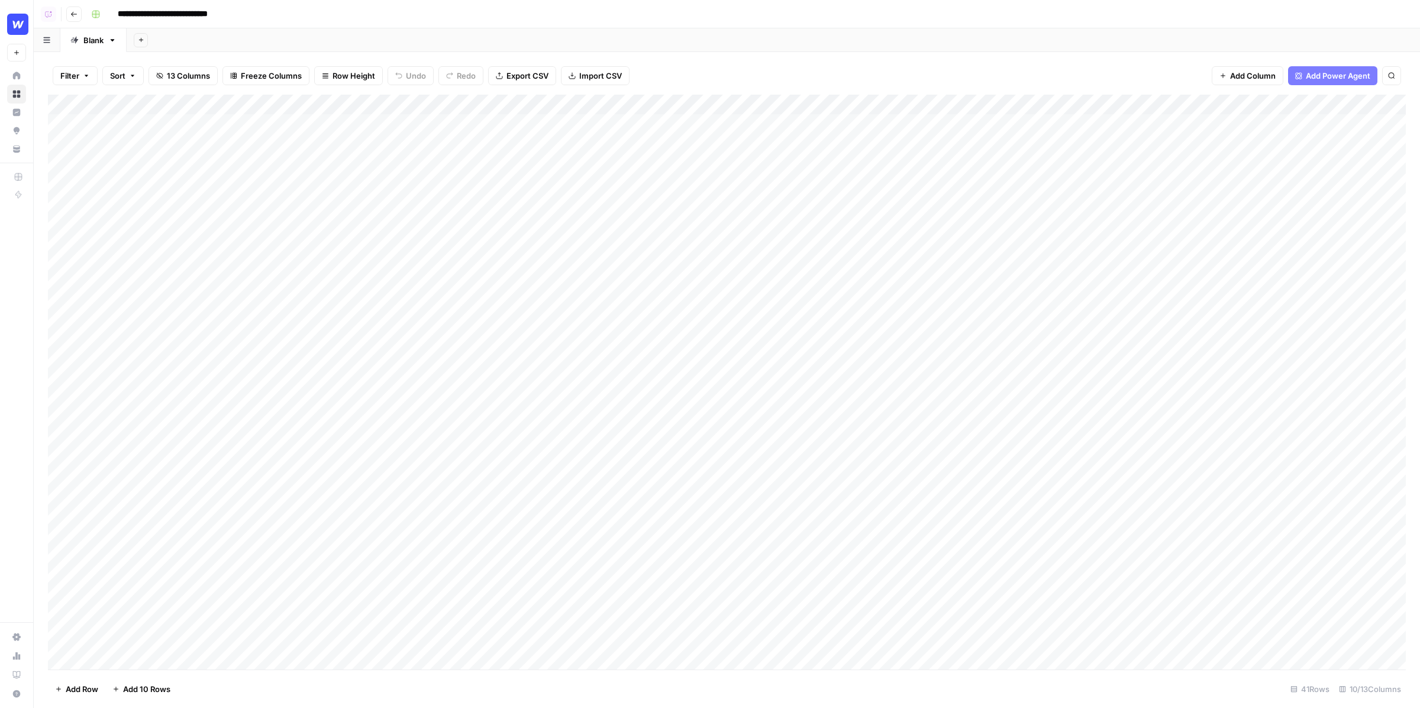
click at [423, 124] on div "Add Column" at bounding box center [727, 383] width 1358 height 576
click at [463, 149] on div "Add Column" at bounding box center [727, 383] width 1358 height 576
click at [504, 104] on div "Add Column" at bounding box center [727, 383] width 1358 height 576
click at [404, 217] on span "Fork Power Agent" at bounding box center [429, 221] width 104 height 12
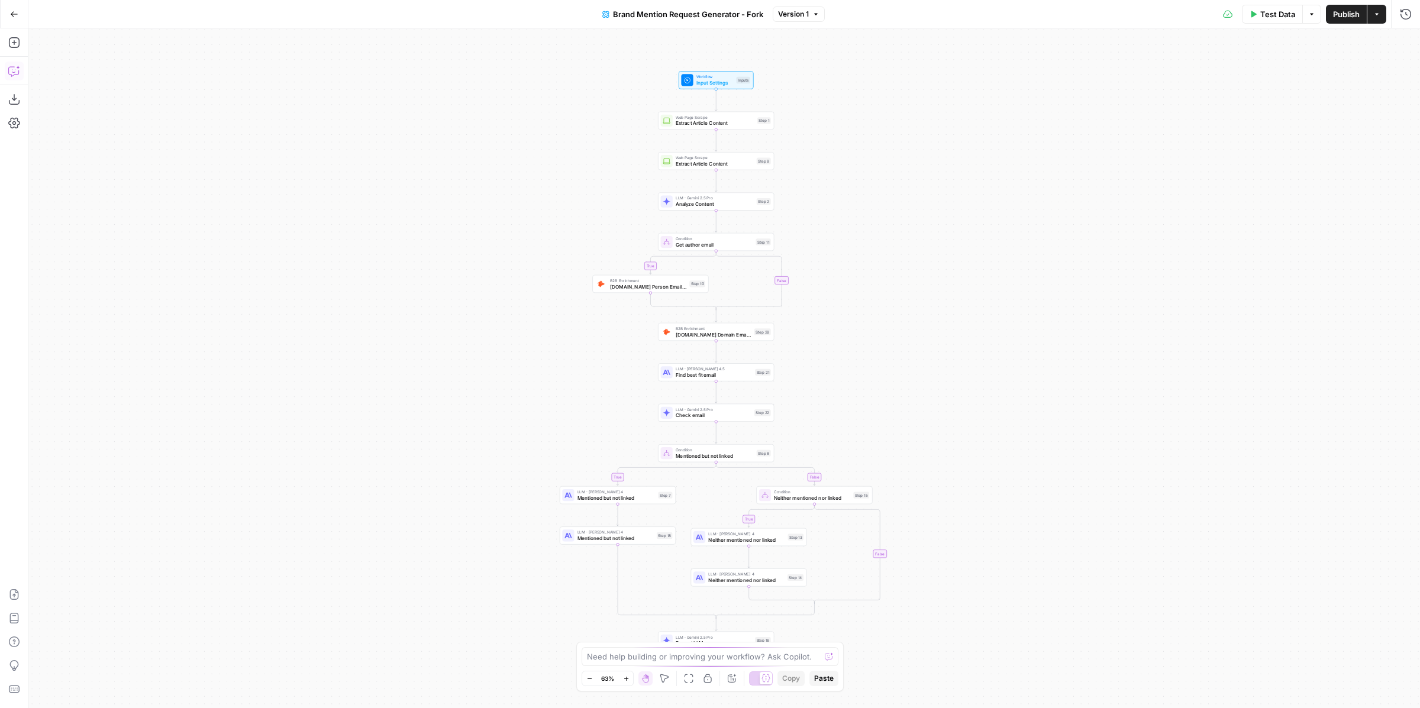
click at [6, 69] on button "Copilot" at bounding box center [14, 71] width 19 height 19
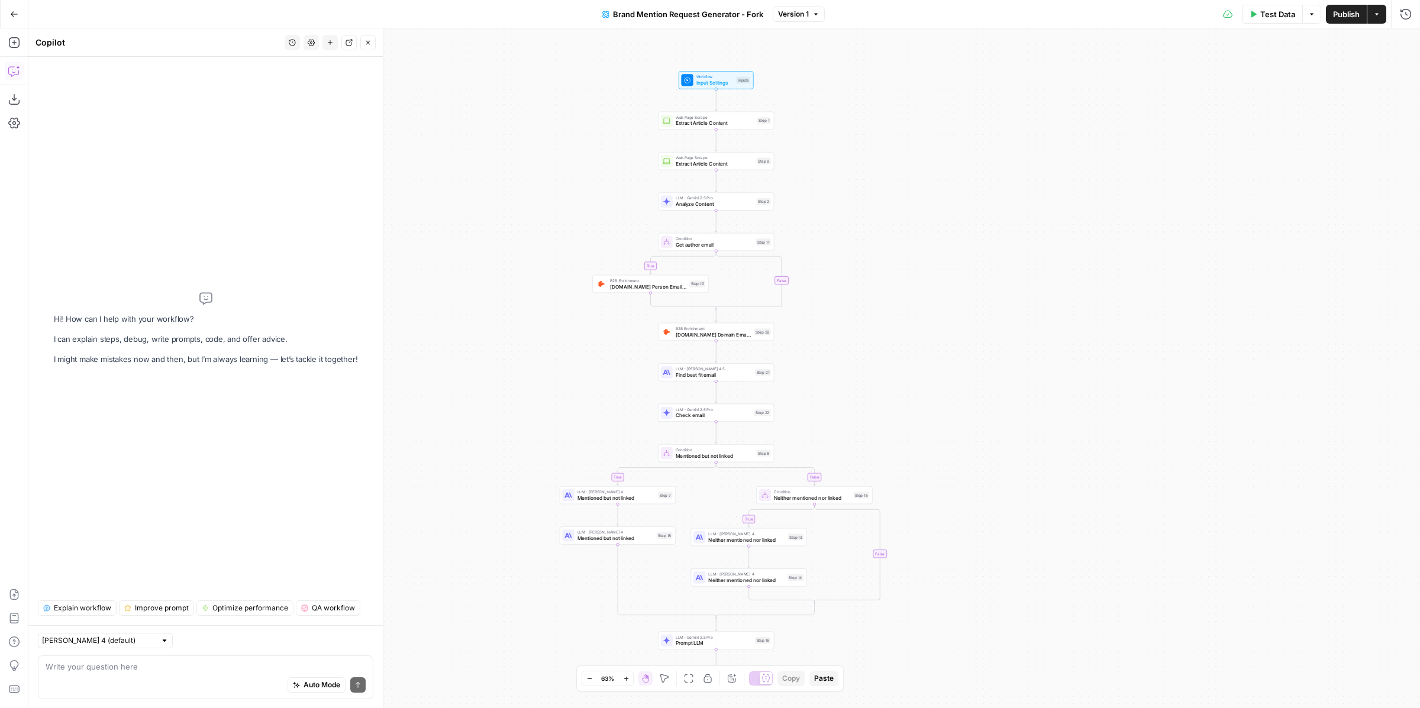
click at [96, 595] on div "Explain workflow Improve prompt Optimize performance QA workflow" at bounding box center [205, 603] width 335 height 25
click at [98, 606] on span "Explain workflow" at bounding box center [82, 608] width 57 height 11
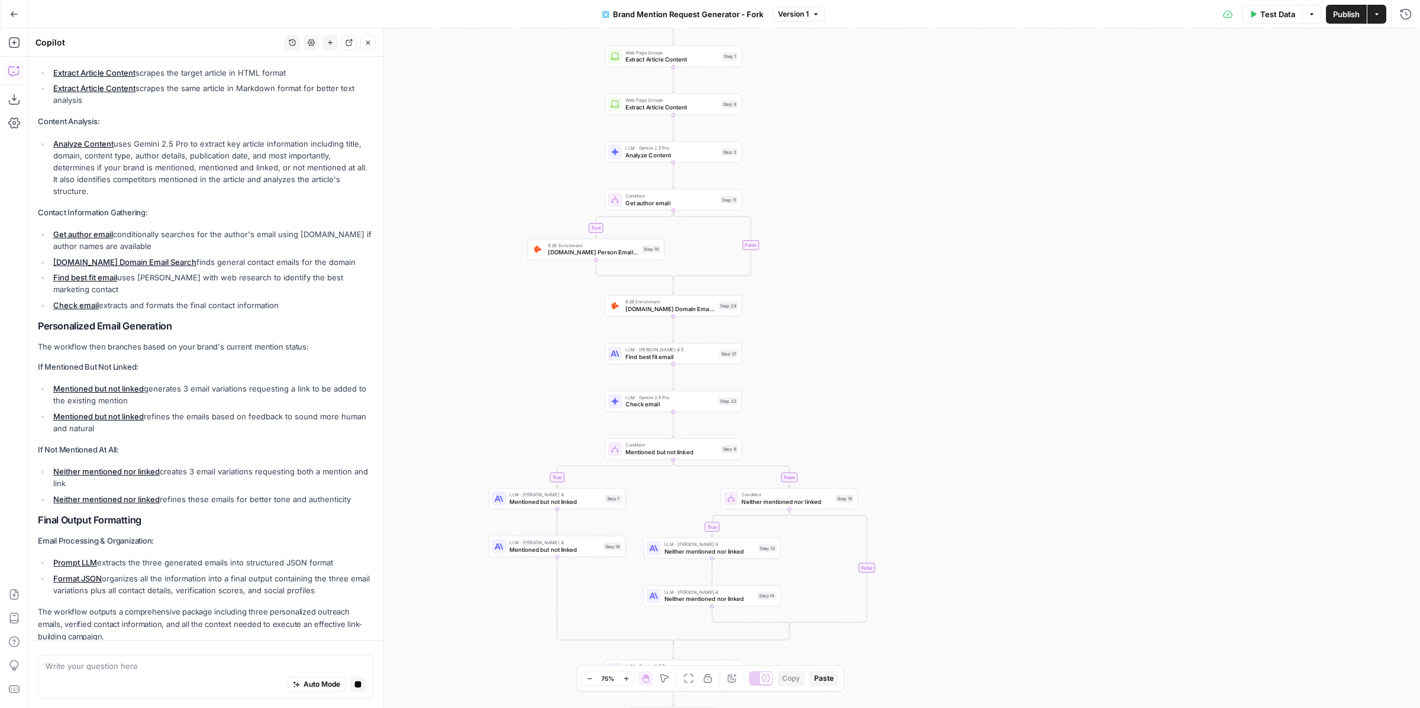
scroll to position [193, 0]
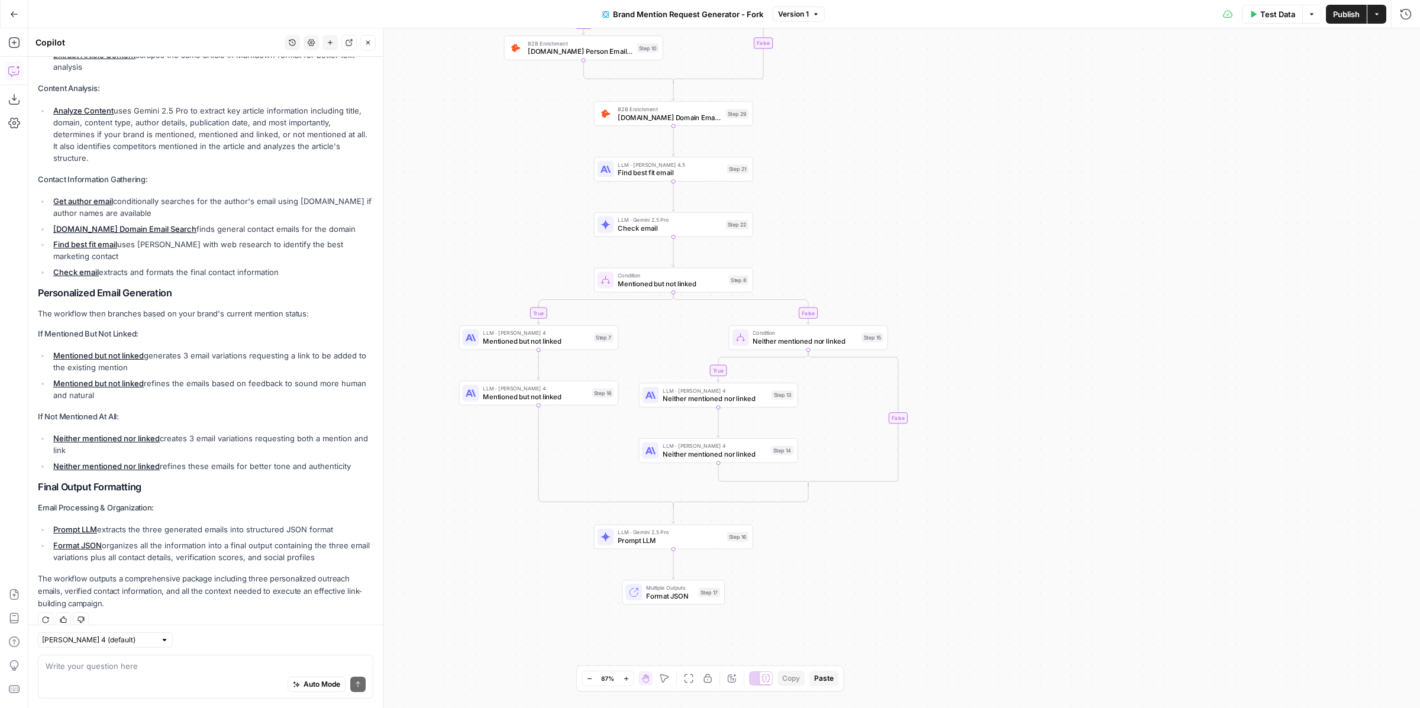
click at [1382, 18] on button "Actions" at bounding box center [1376, 14] width 19 height 19
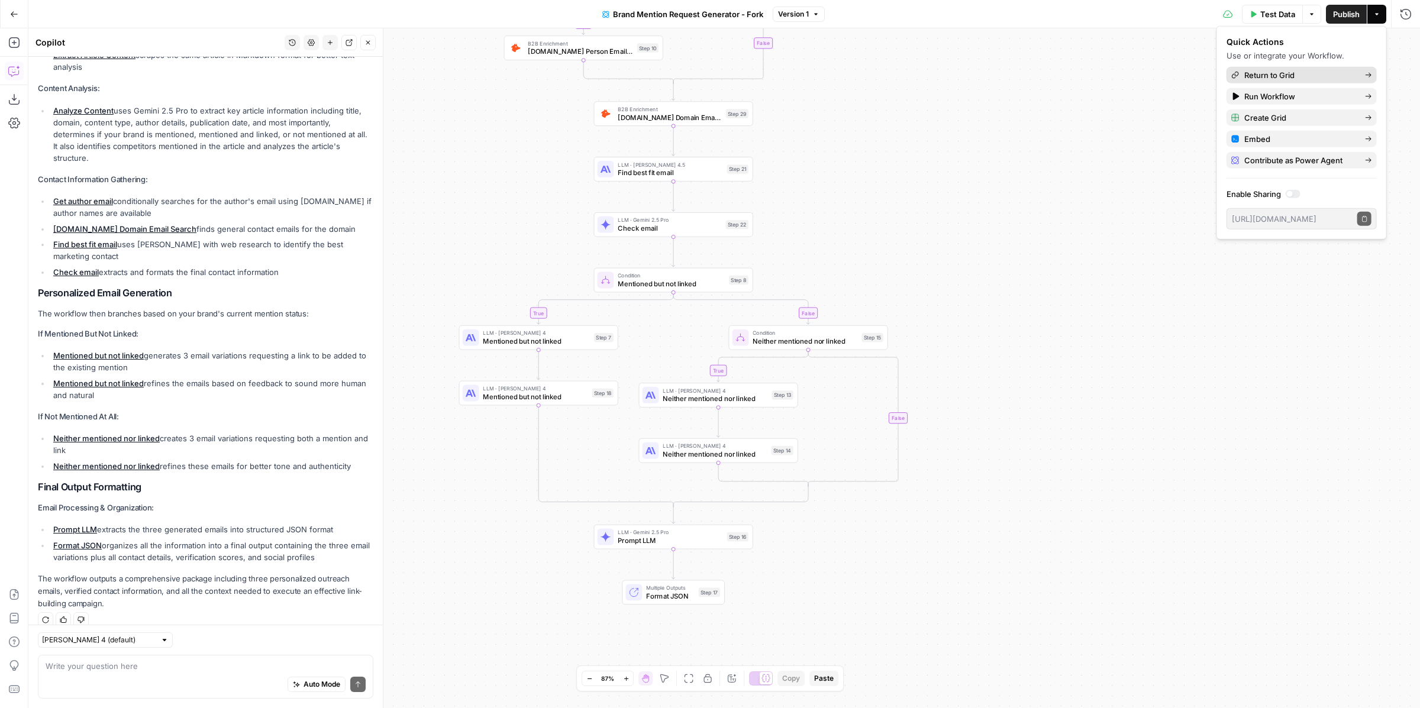
click at [1346, 71] on span "Return to Grid" at bounding box center [1299, 75] width 111 height 12
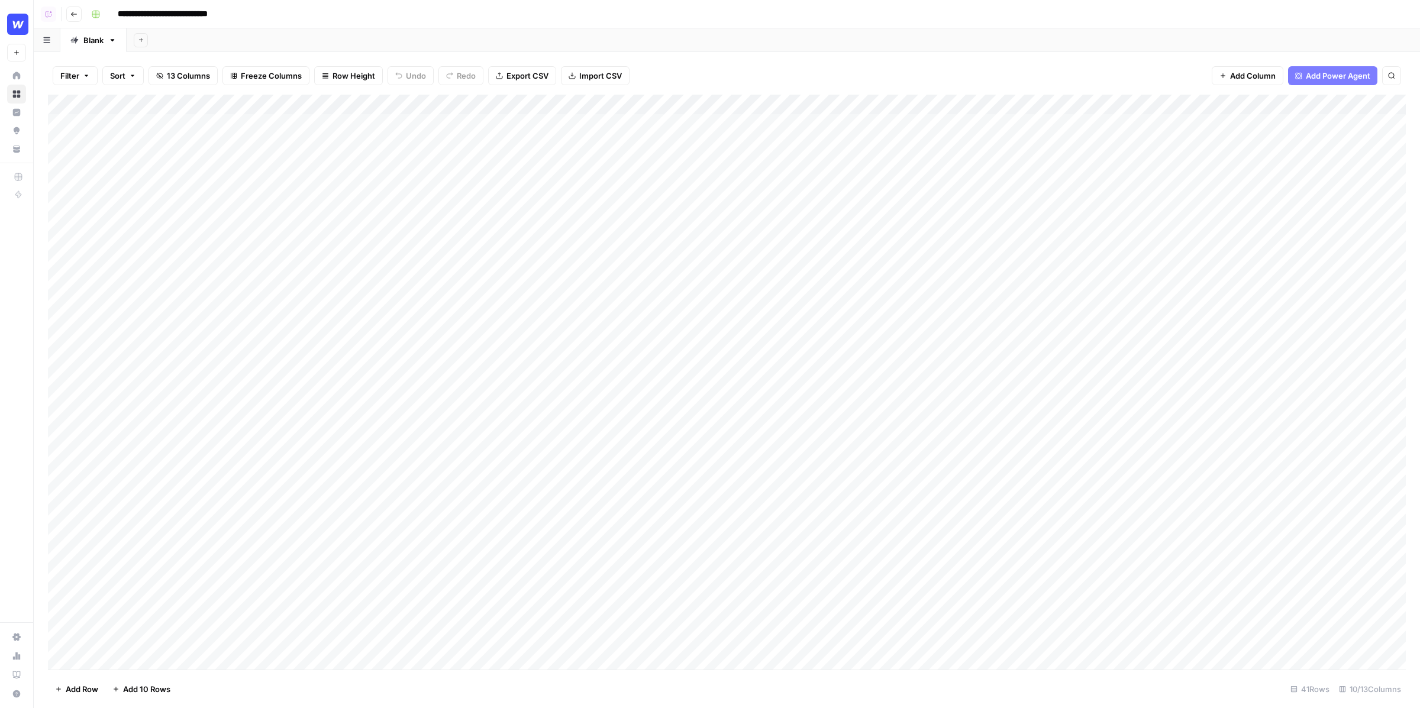
scroll to position [0, 71]
click at [797, 145] on div "Add Column" at bounding box center [727, 383] width 1358 height 576
click at [1410, 15] on button "Close" at bounding box center [1405, 14] width 15 height 15
click at [504, 103] on div "Add Column" at bounding box center [727, 383] width 1358 height 576
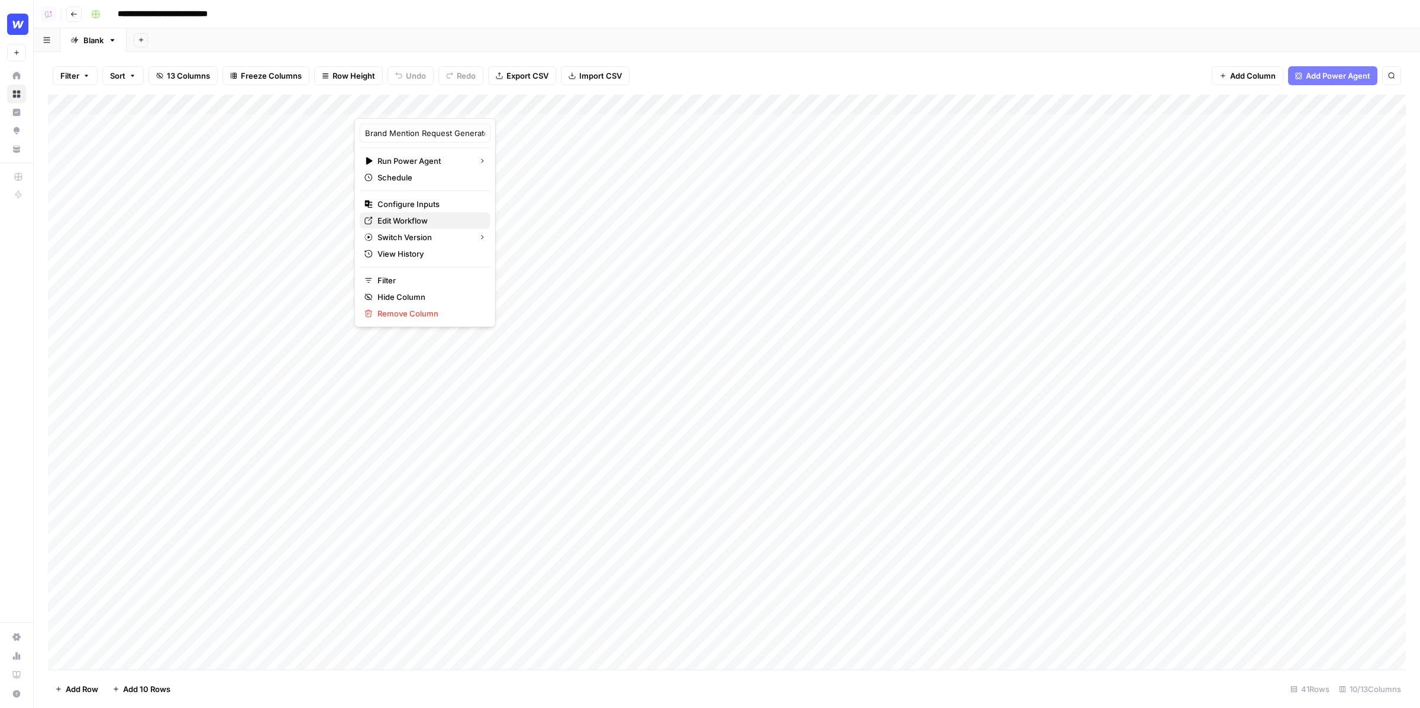
click at [421, 221] on span "Edit Workflow" at bounding box center [429, 221] width 104 height 12
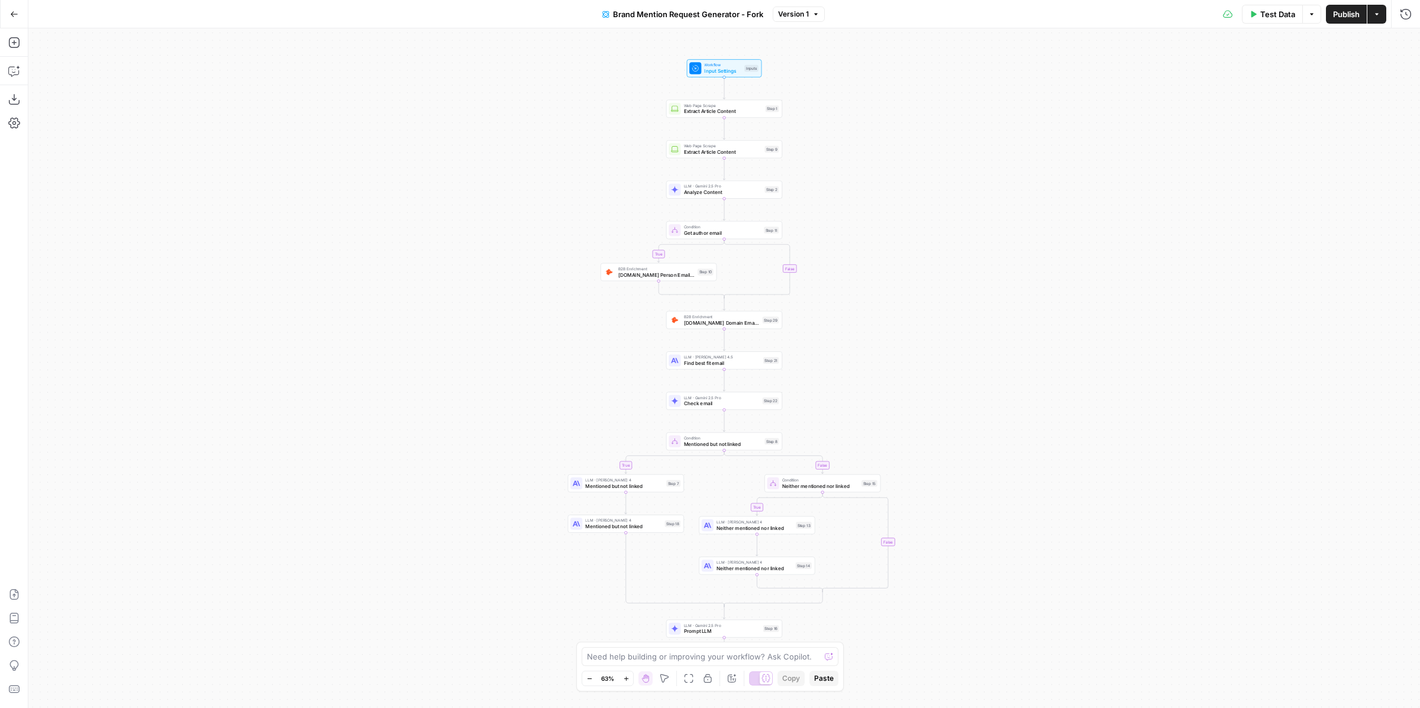
click at [14, 13] on icon "button" at bounding box center [14, 14] width 8 height 8
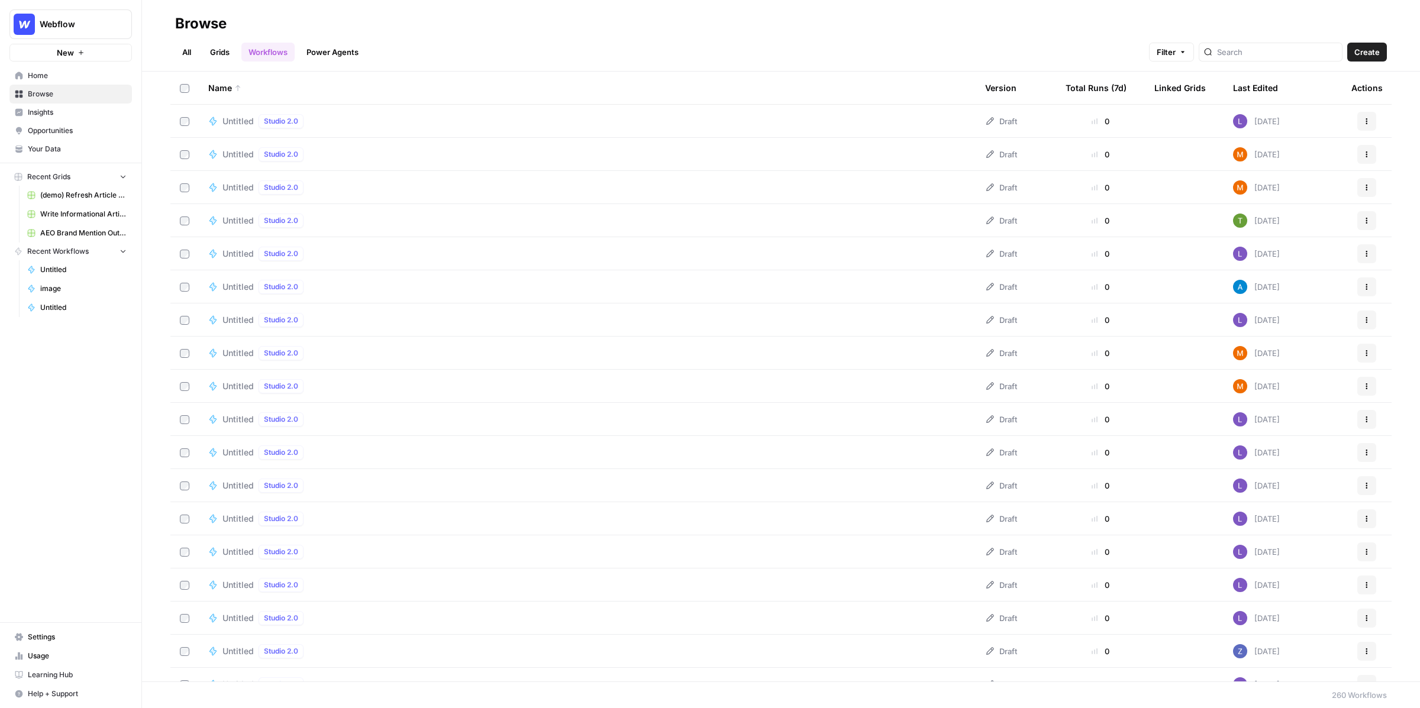
click at [107, 133] on span "Opportunities" at bounding box center [77, 130] width 99 height 11
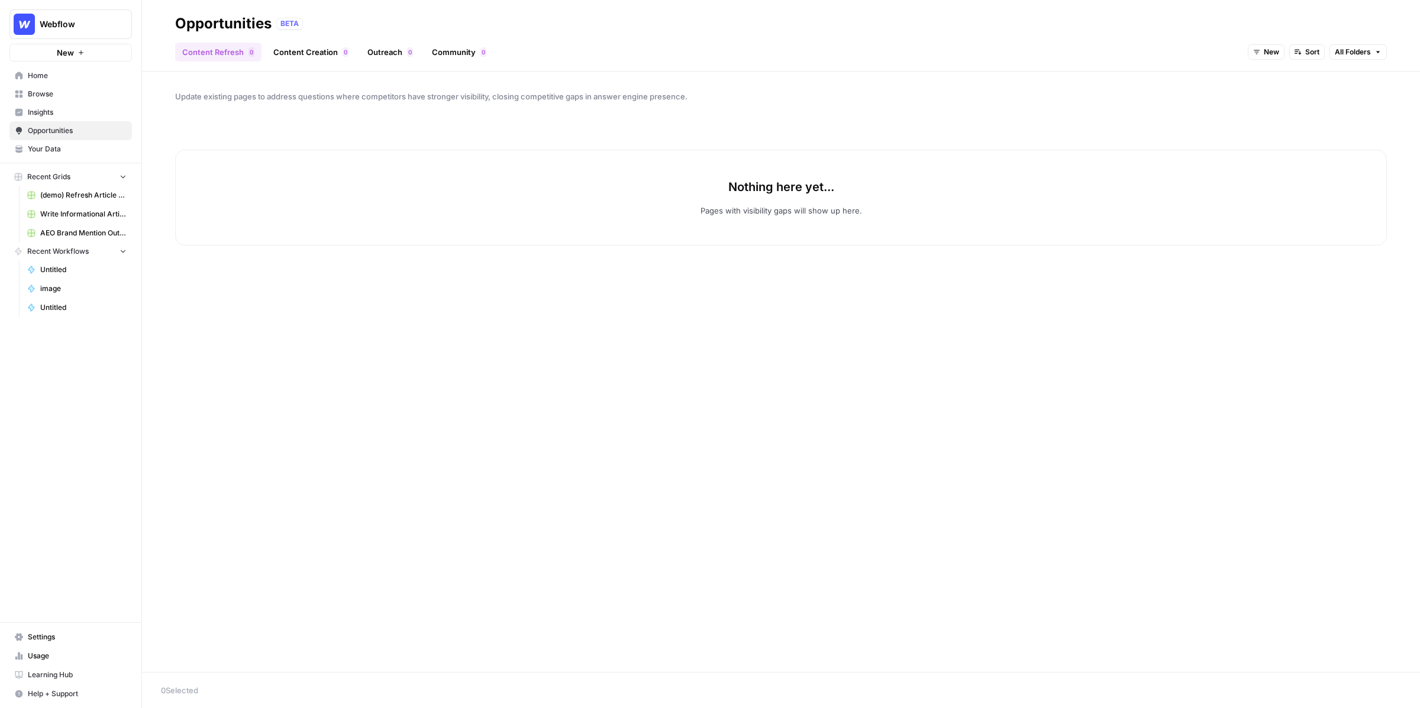
click at [457, 48] on link "Community 0" at bounding box center [459, 52] width 69 height 19
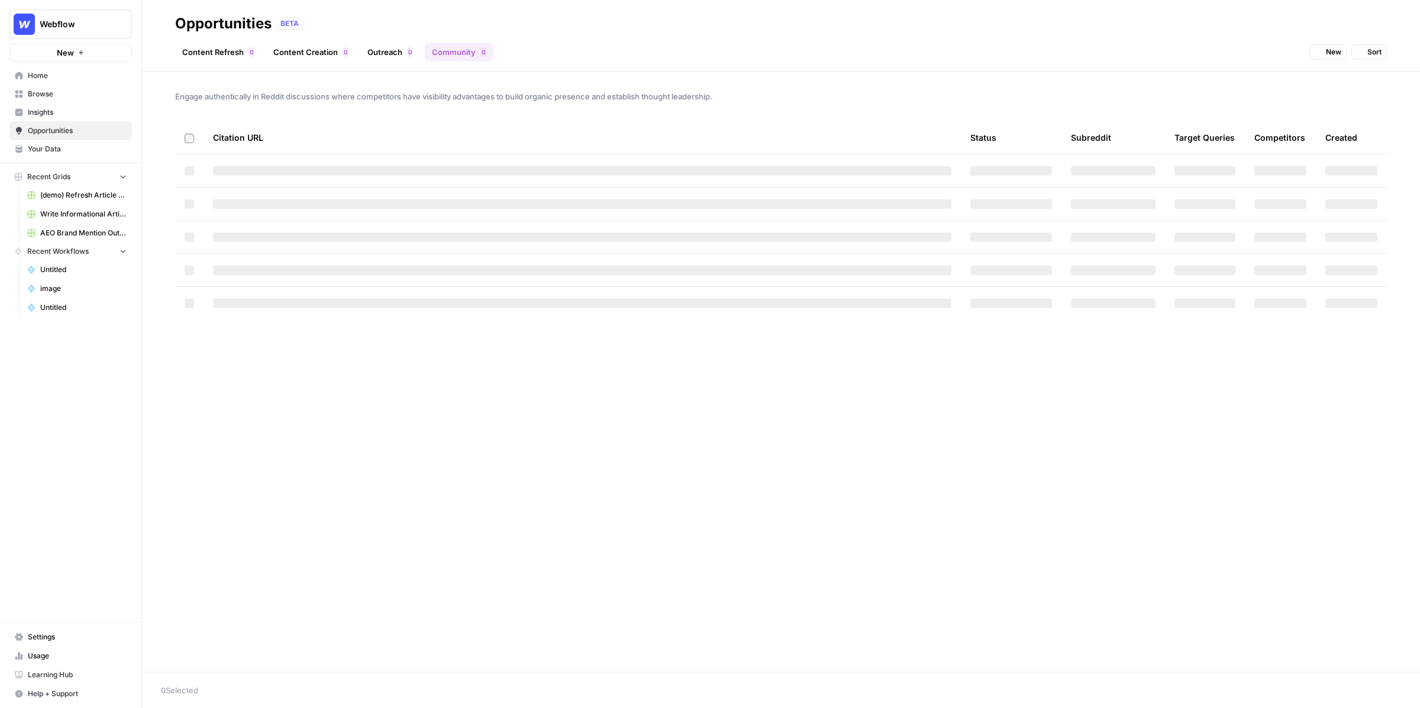
click at [383, 49] on link "Outreach 0" at bounding box center [390, 52] width 60 height 19
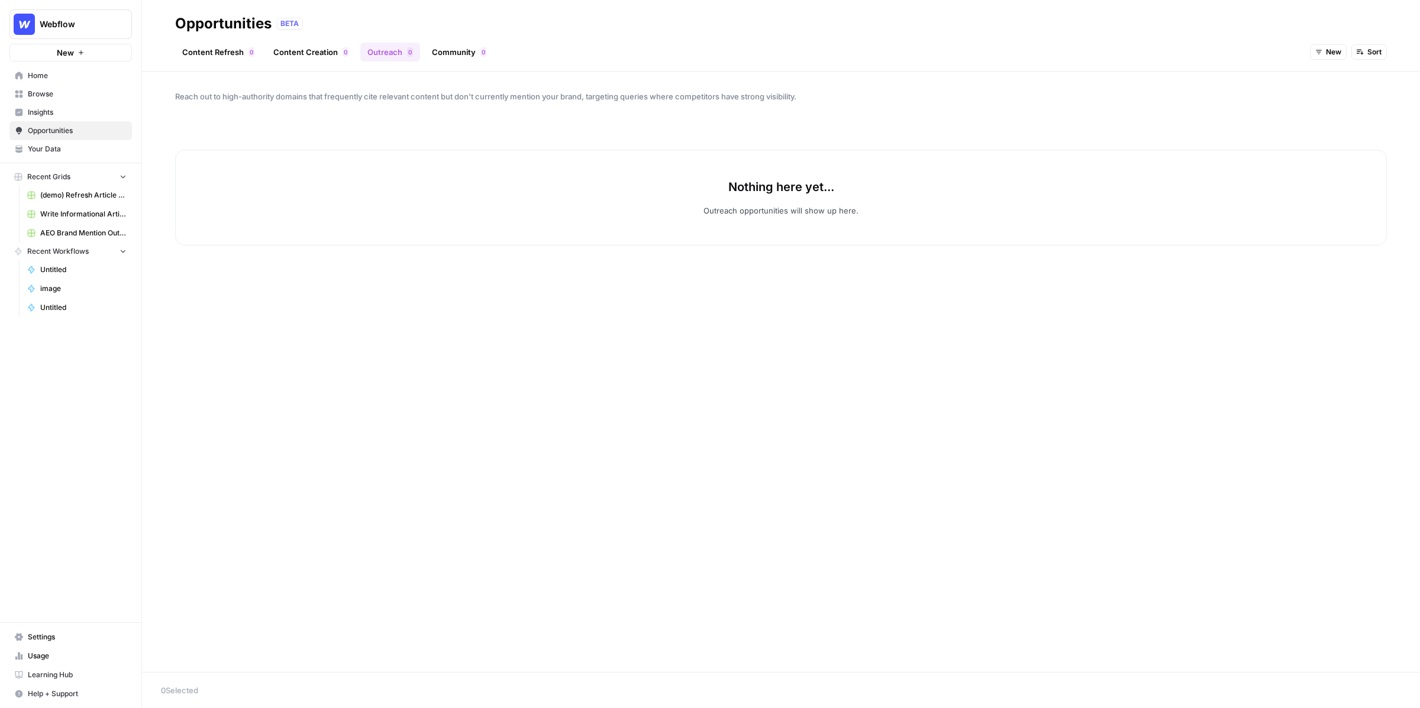
click at [1343, 53] on button "New" at bounding box center [1328, 51] width 37 height 15
click at [1338, 86] on button "New" at bounding box center [1353, 94] width 75 height 17
click at [1340, 57] on span "New" at bounding box center [1333, 52] width 15 height 11
click at [1340, 78] on span "All Opportunities" at bounding box center [1351, 78] width 60 height 12
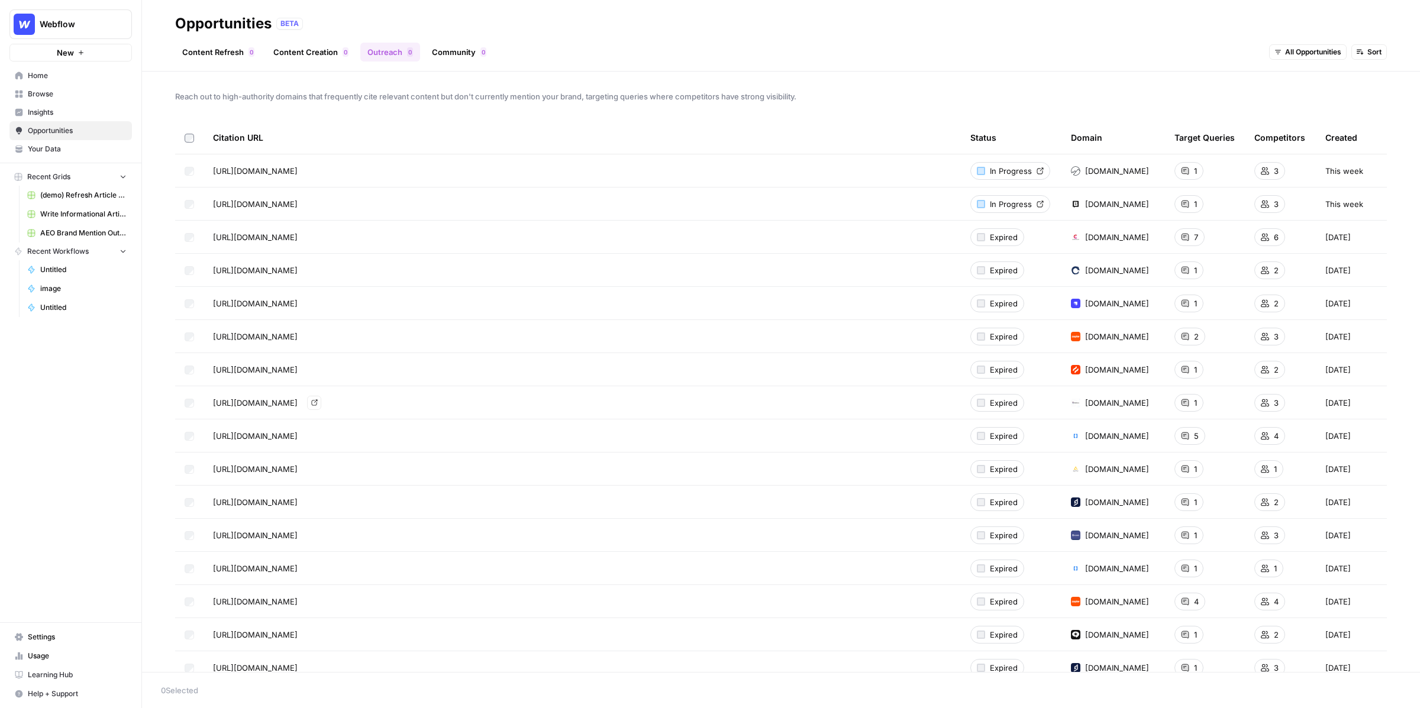
scroll to position [17, 0]
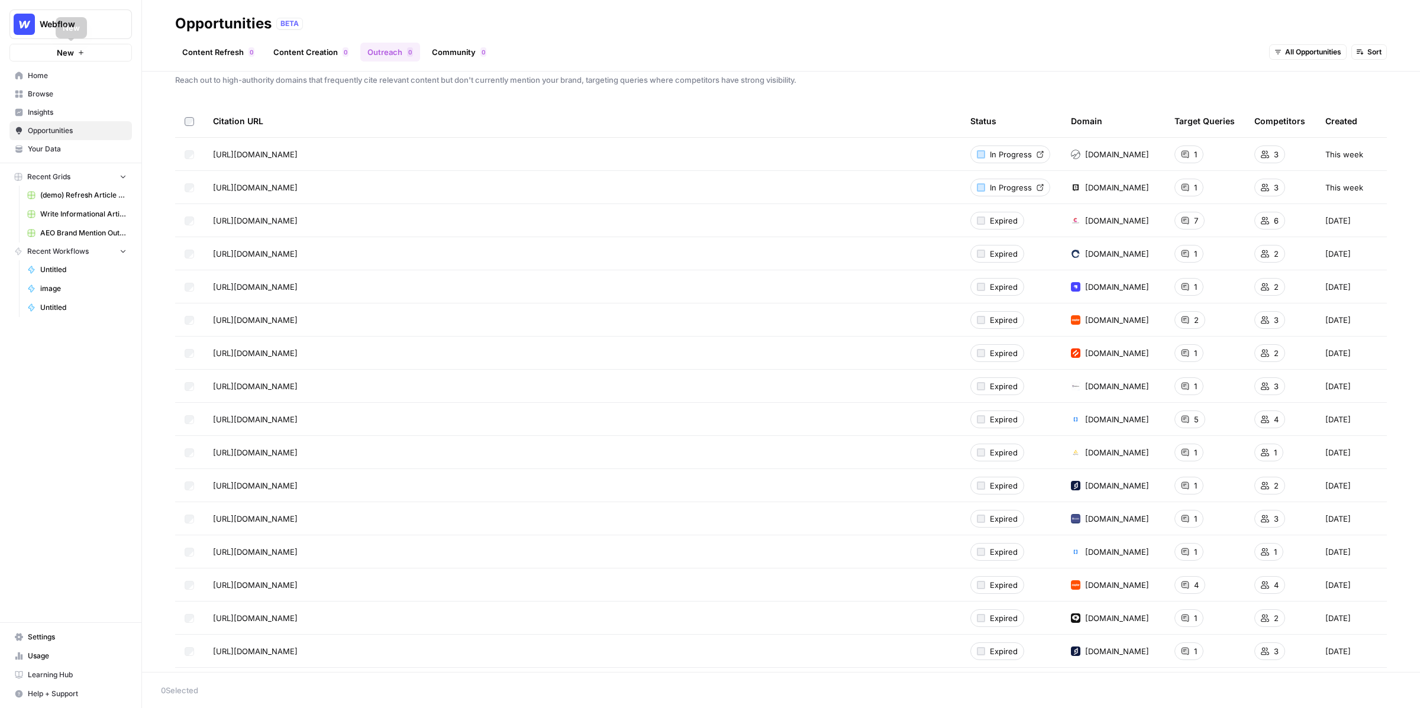
click at [64, 94] on span "Browse" at bounding box center [77, 94] width 99 height 11
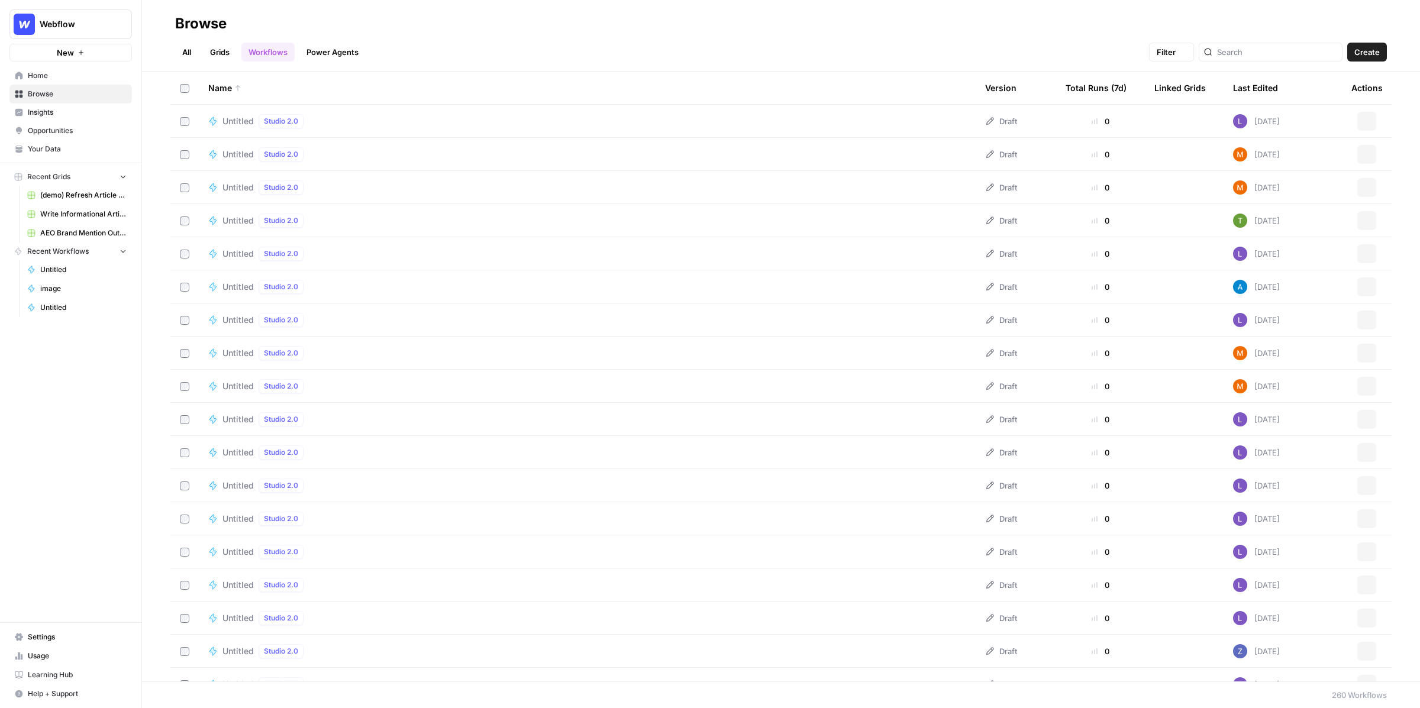
click at [80, 119] on link "Insights" at bounding box center [70, 112] width 122 height 19
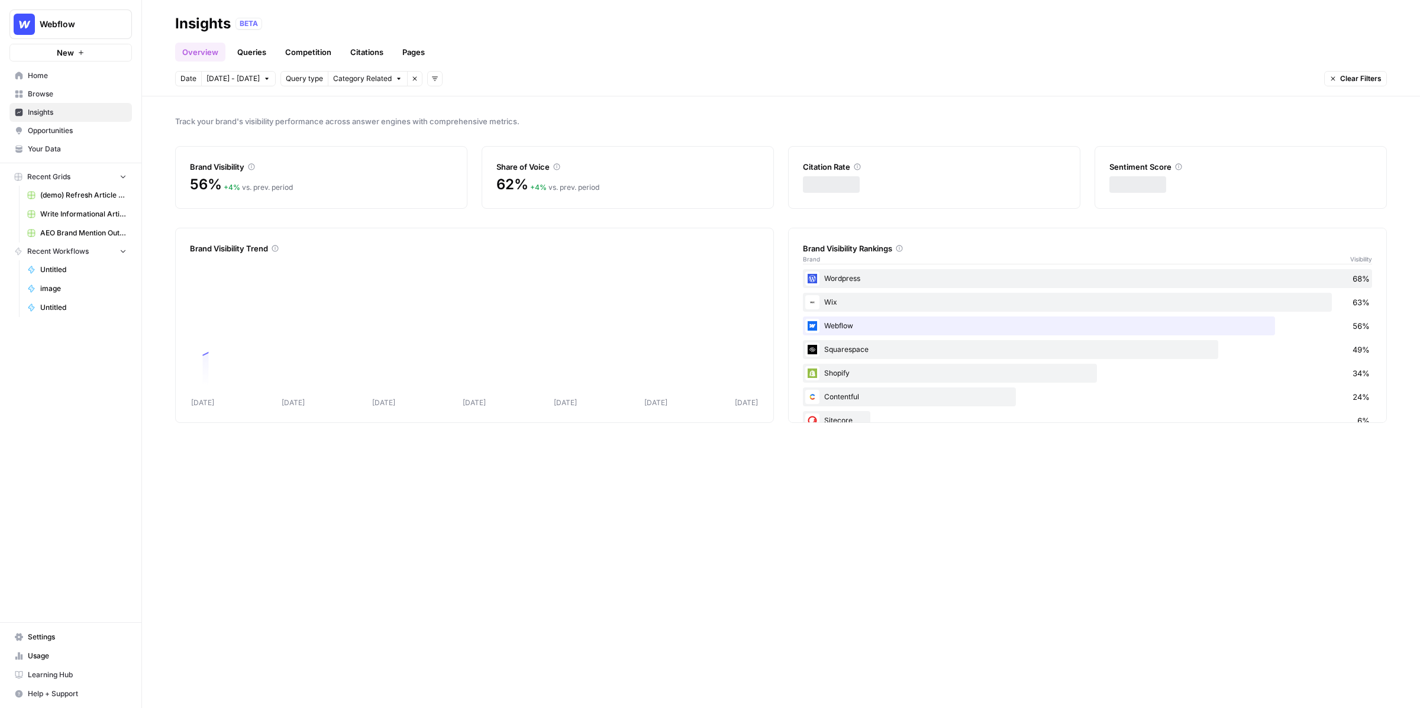
click at [62, 94] on span "Browse" at bounding box center [77, 94] width 99 height 11
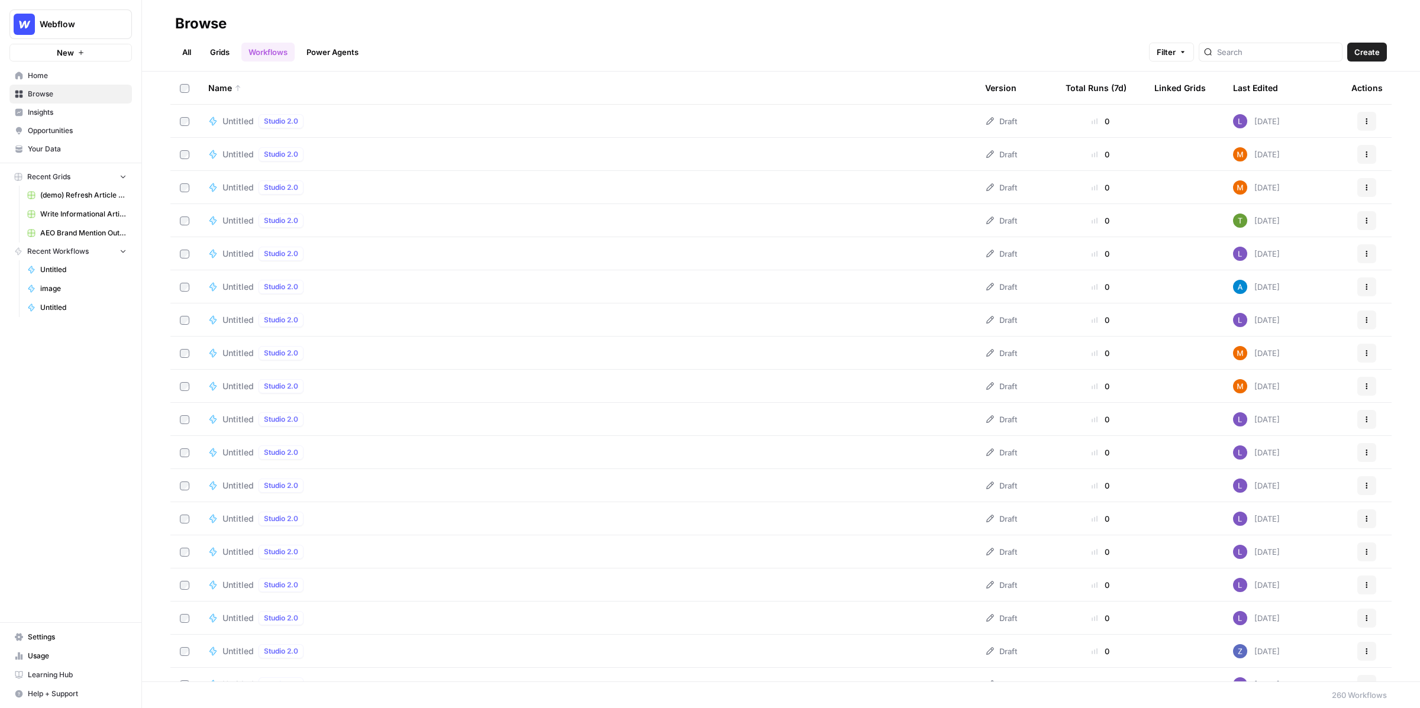
click at [82, 144] on span "Your Data" at bounding box center [77, 149] width 99 height 11
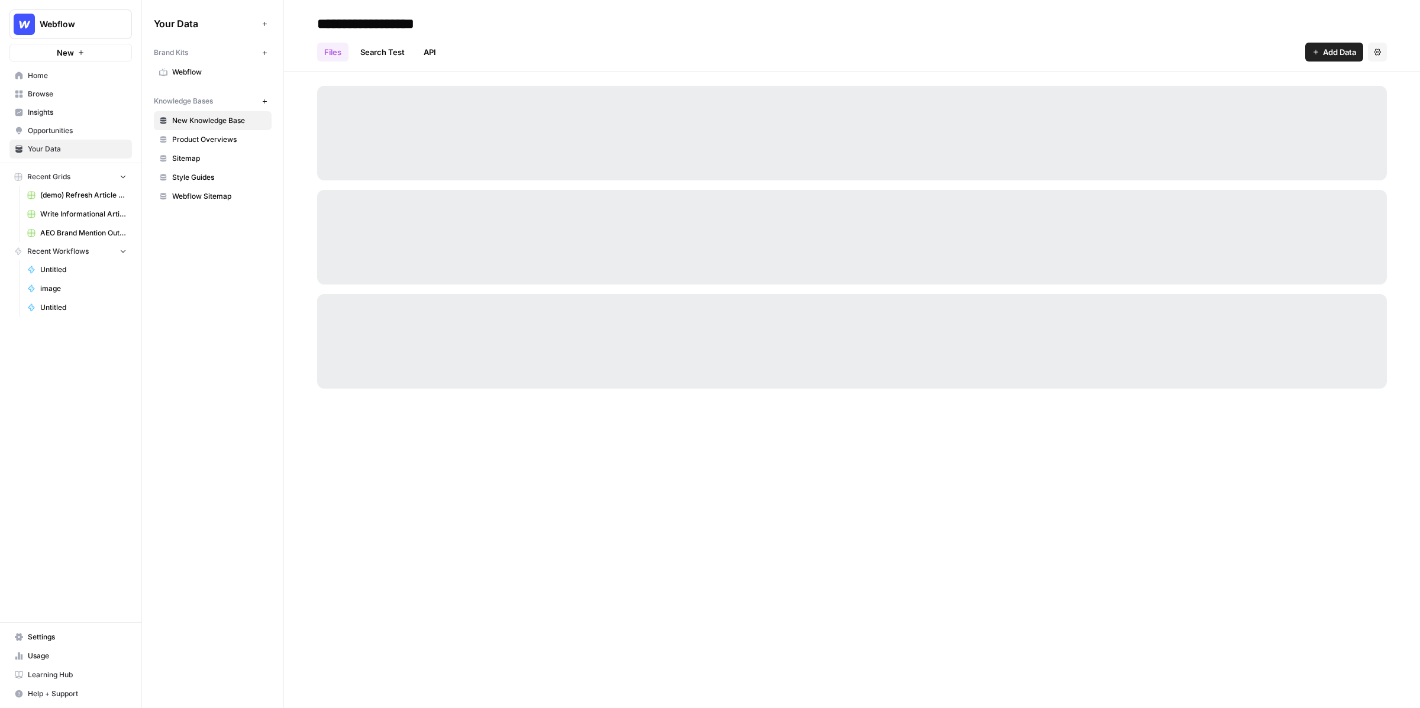
click at [81, 134] on span "Opportunities" at bounding box center [77, 130] width 99 height 11
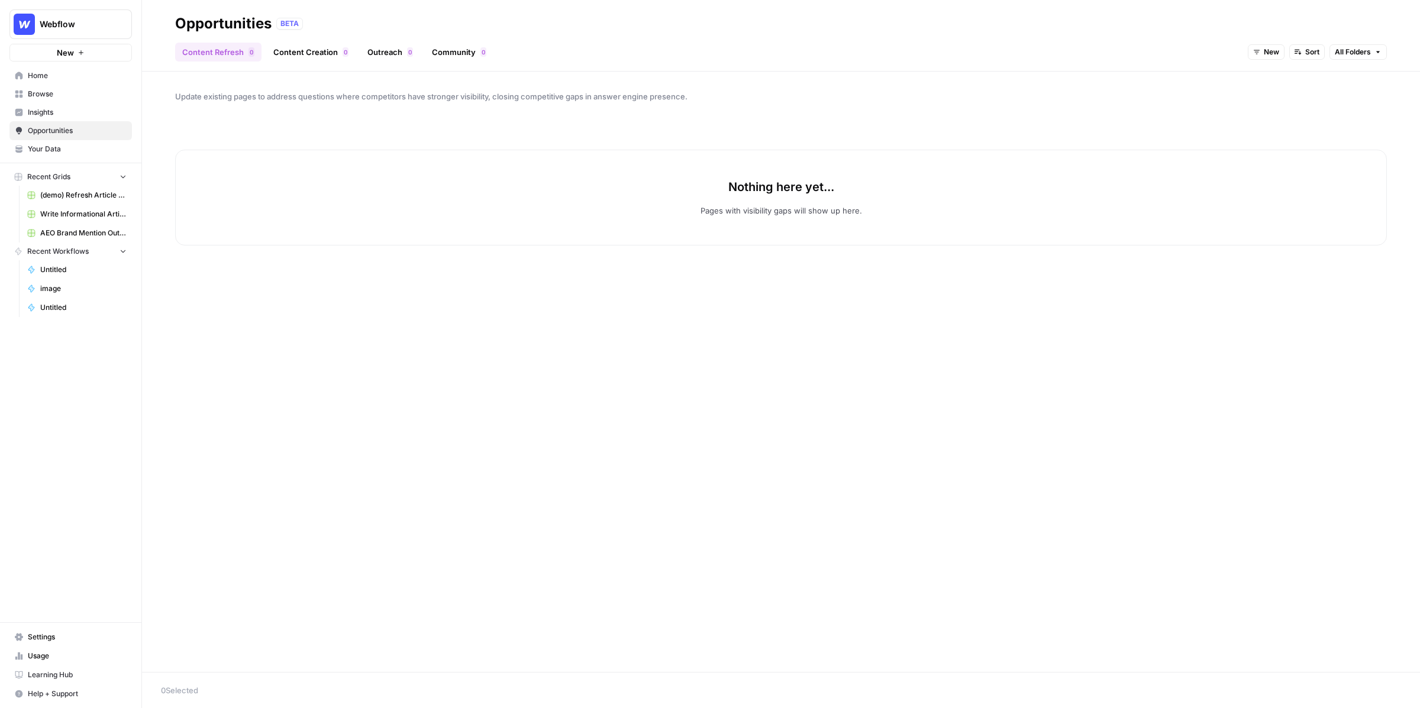
click at [75, 100] on link "Browse" at bounding box center [70, 94] width 122 height 19
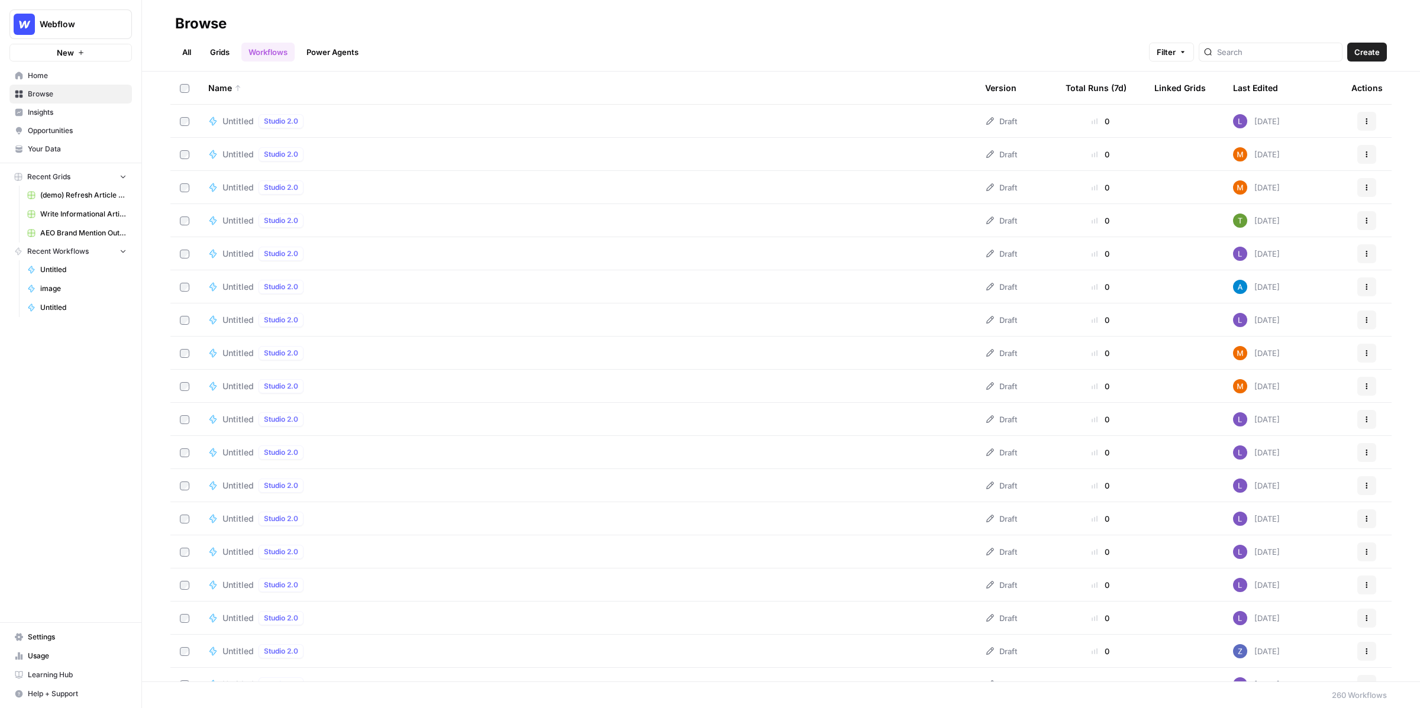
click at [215, 49] on link "Grids" at bounding box center [220, 52] width 34 height 19
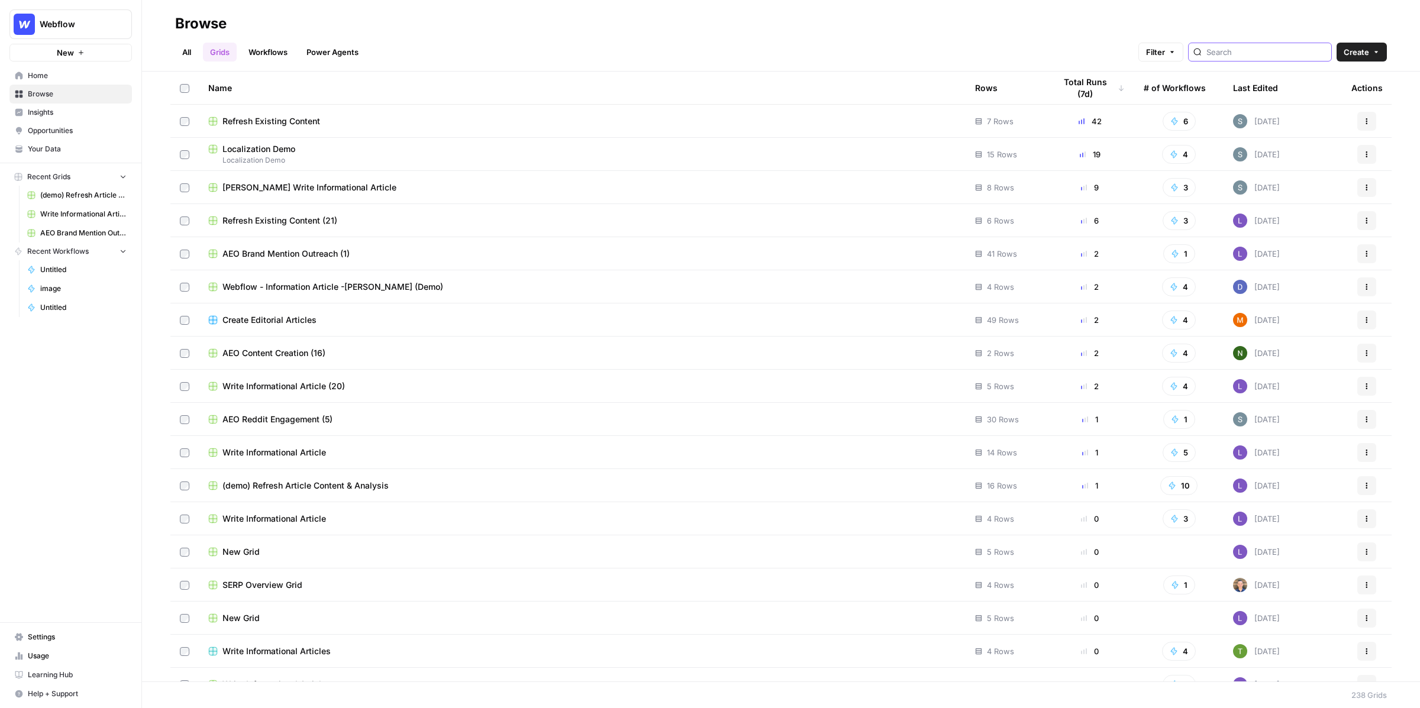
click at [1283, 56] on input "search" at bounding box center [1266, 52] width 120 height 12
type input "n"
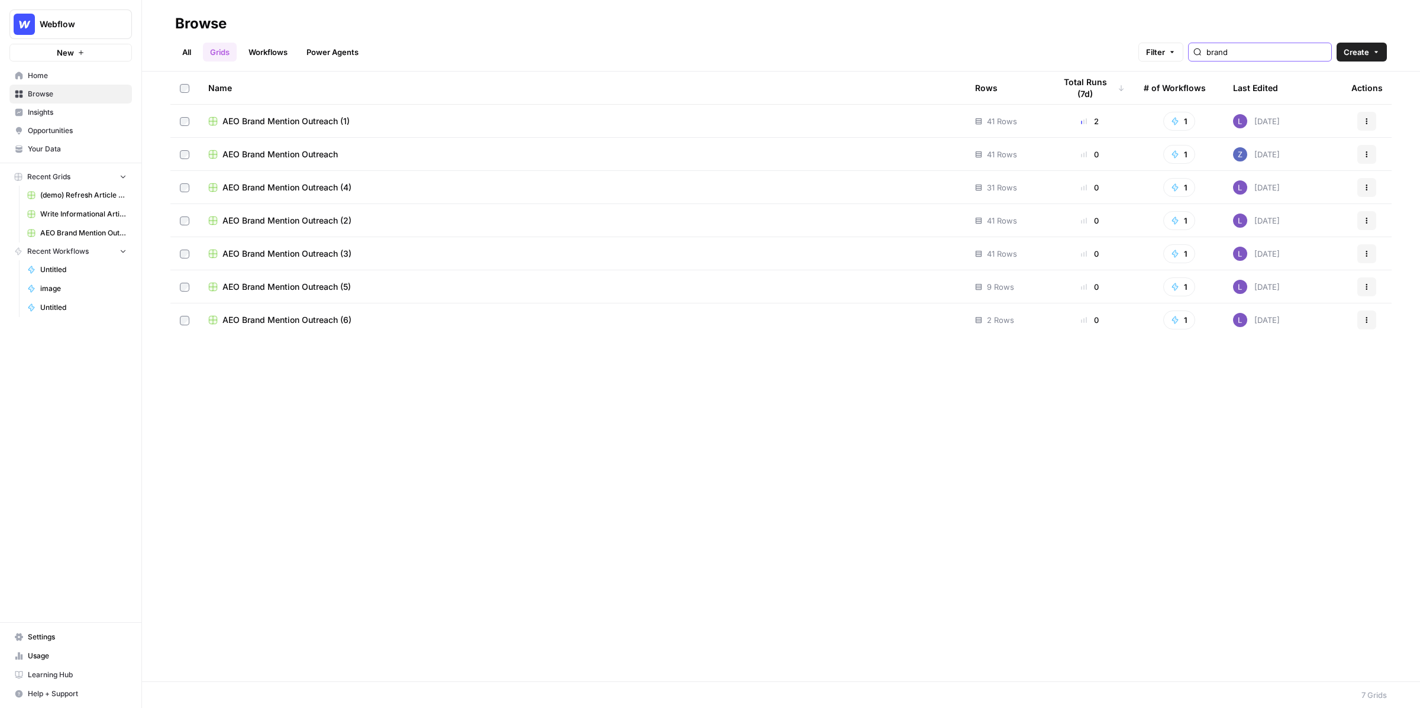
type input "brand"
click at [308, 115] on span "AEO Brand Mention Outreach (1)" at bounding box center [285, 121] width 127 height 12
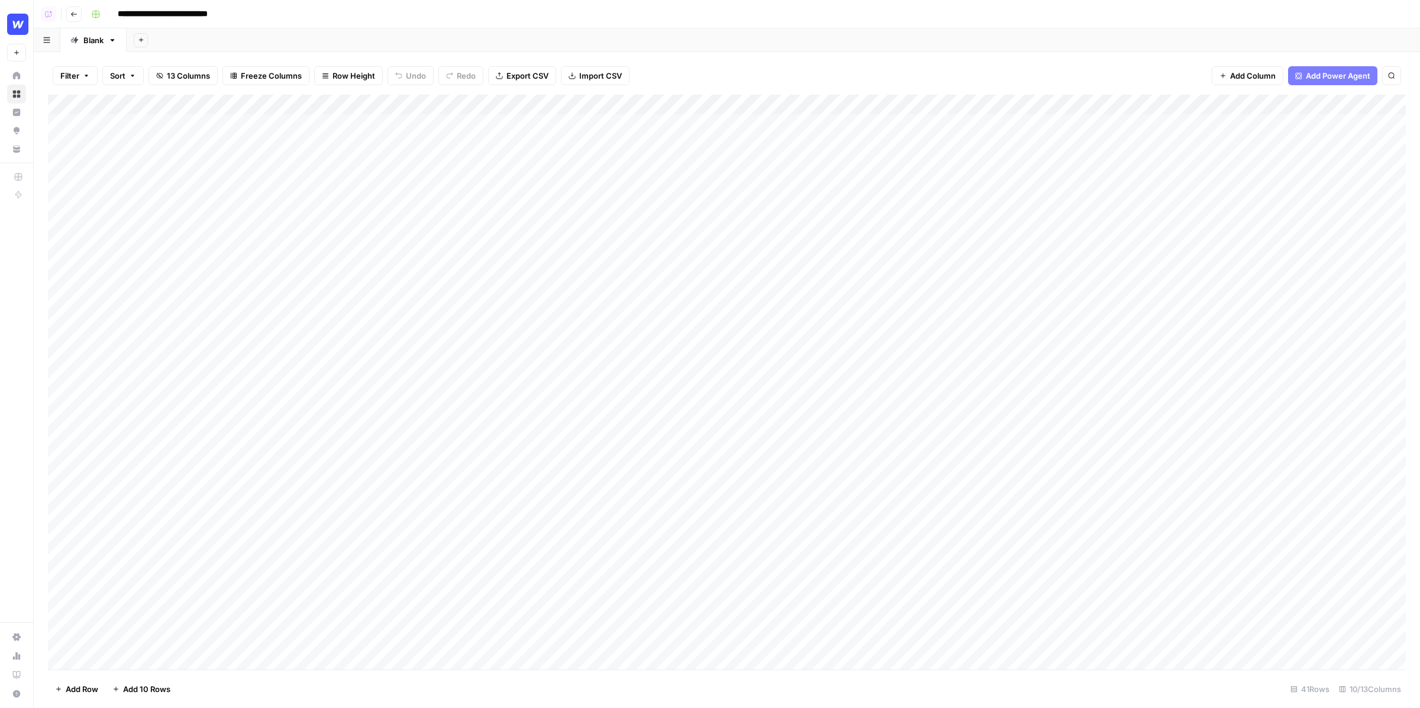
click at [501, 107] on div "Add Column" at bounding box center [727, 383] width 1358 height 576
click at [397, 216] on span "Edit Workflow" at bounding box center [429, 221] width 104 height 12
click at [533, 31] on div "Add Sheet" at bounding box center [773, 40] width 1293 height 24
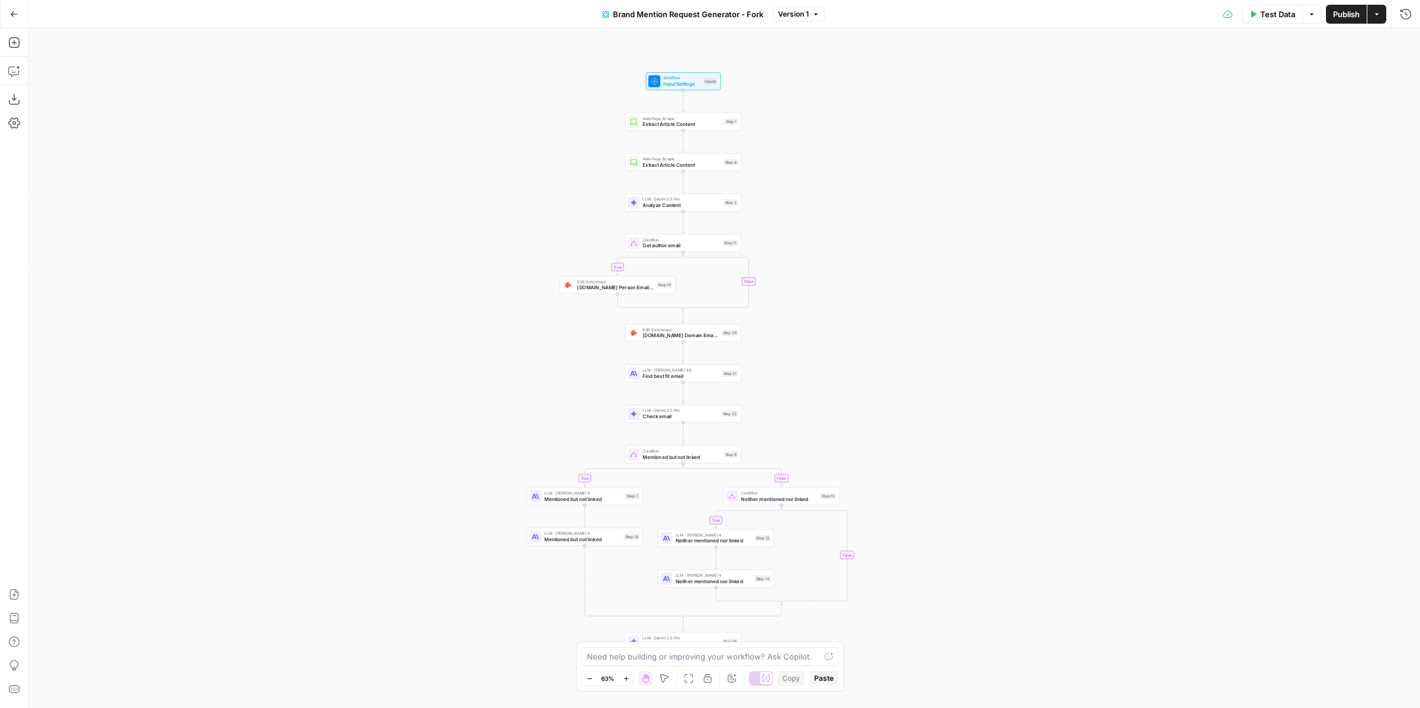
click at [23, 17] on button "Go Back" at bounding box center [14, 14] width 21 height 21
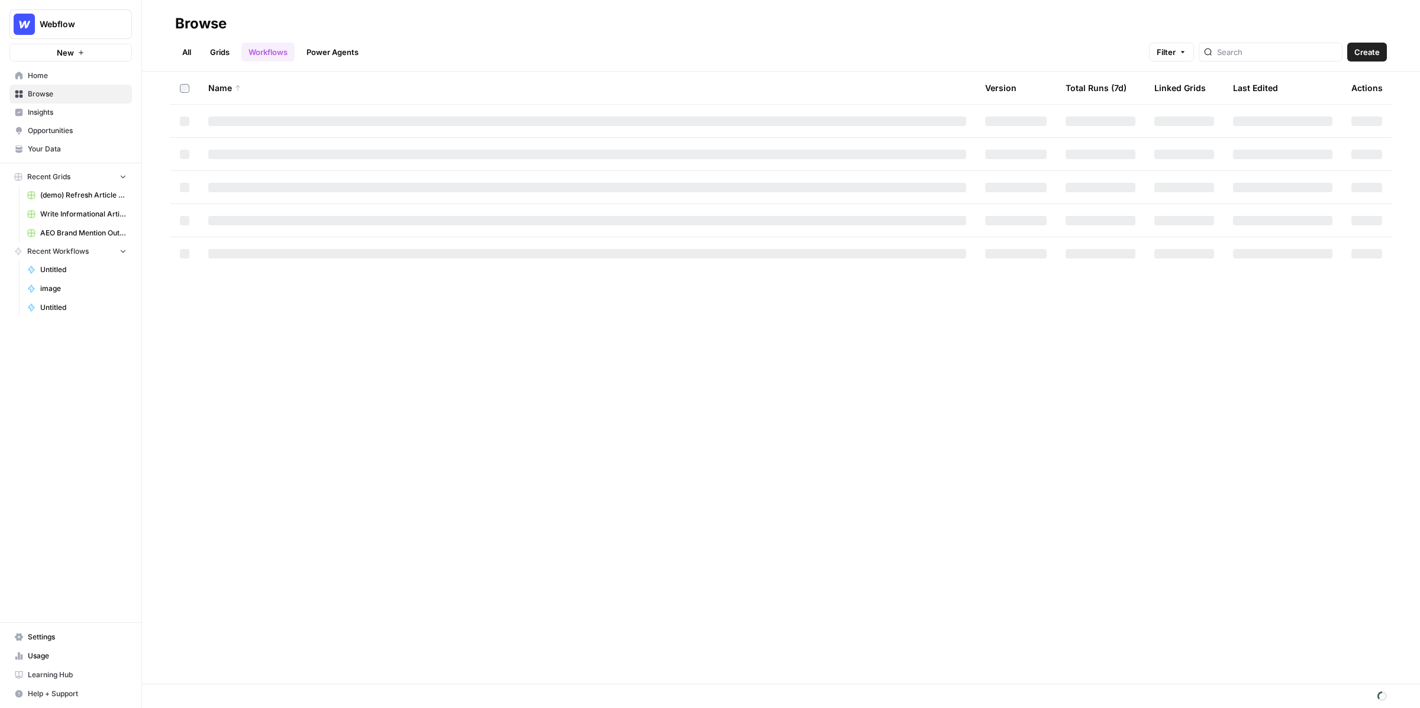
click at [82, 28] on span "Webflow" at bounding box center [76, 24] width 72 height 12
click at [95, 56] on input "search" at bounding box center [114, 58] width 160 height 12
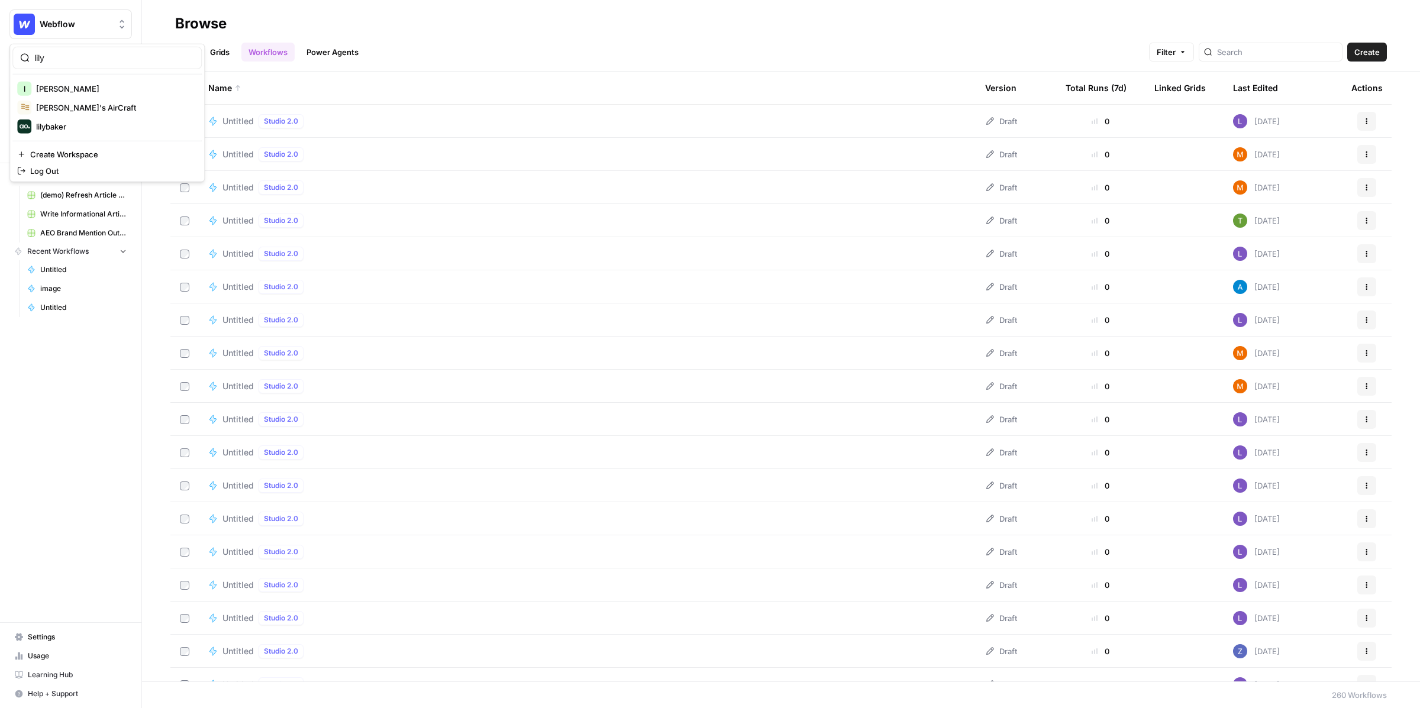
type input "lily"
click at [109, 91] on span "[PERSON_NAME]" at bounding box center [114, 89] width 156 height 12
